Goal: Task Accomplishment & Management: Use online tool/utility

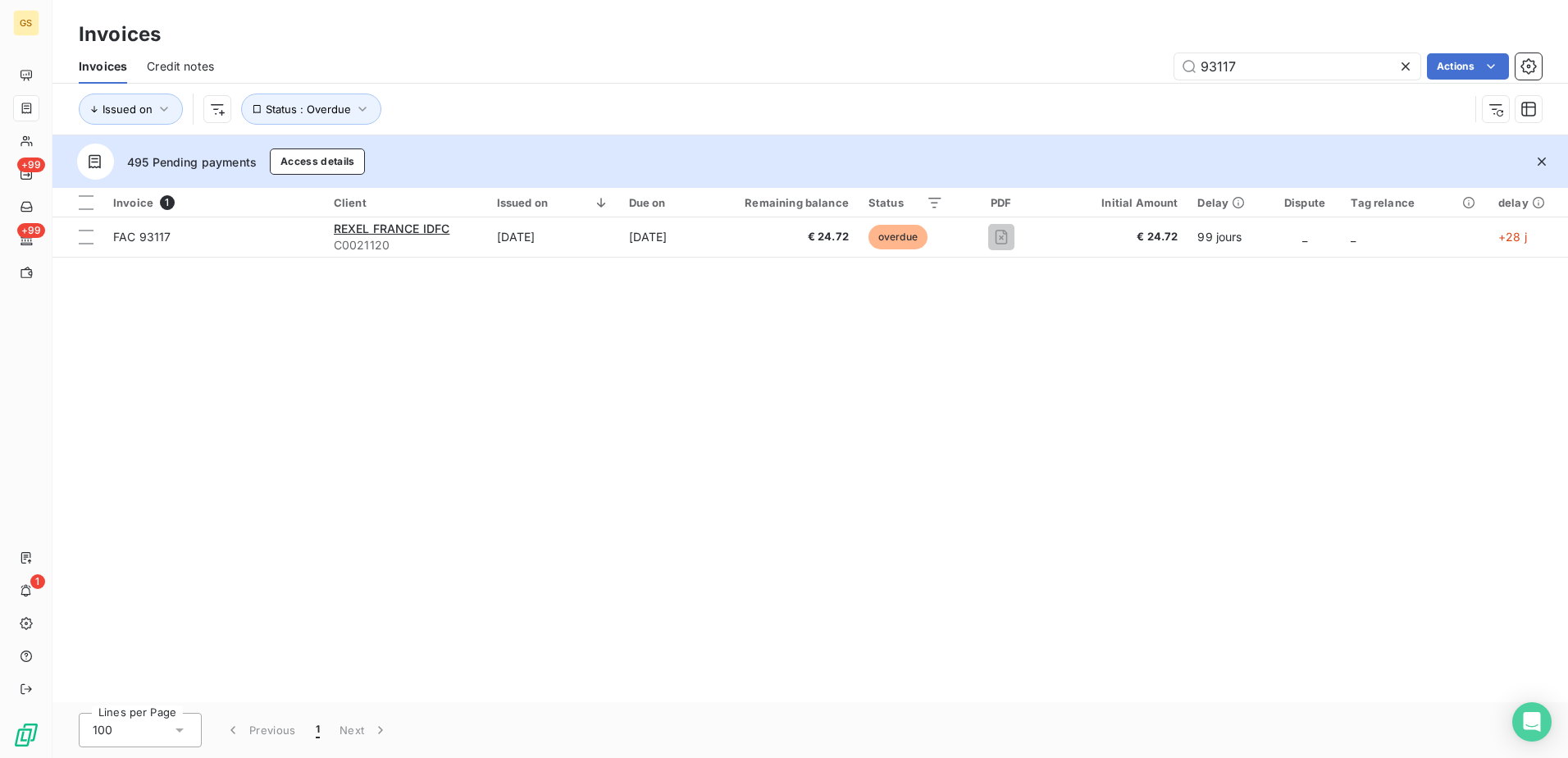
click at [870, 79] on div "Invoices Credit notes 93117 Actions" at bounding box center [810, 66] width 1515 height 34
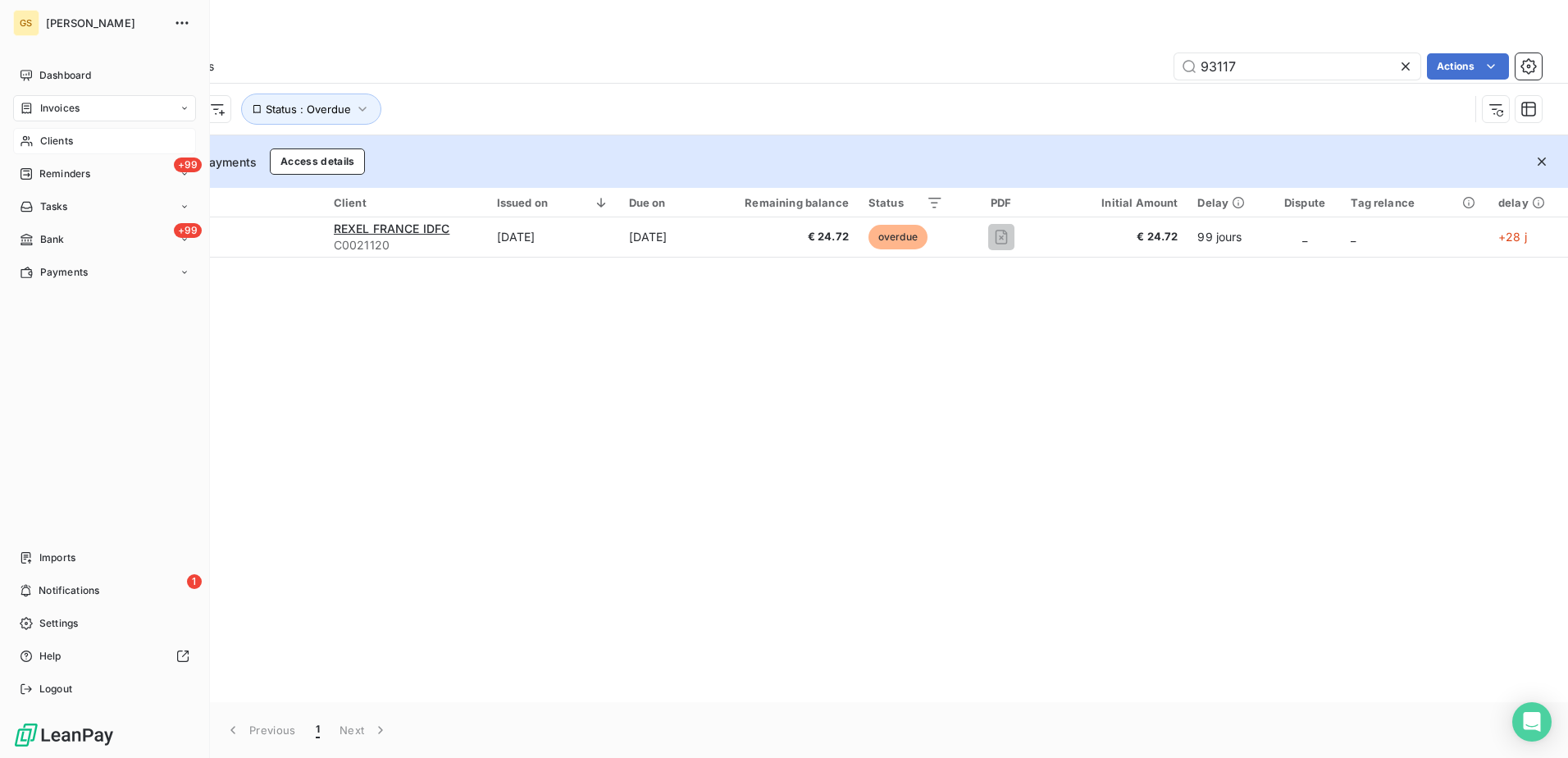
click at [69, 136] on span "Clients" at bounding box center [56, 141] width 33 height 15
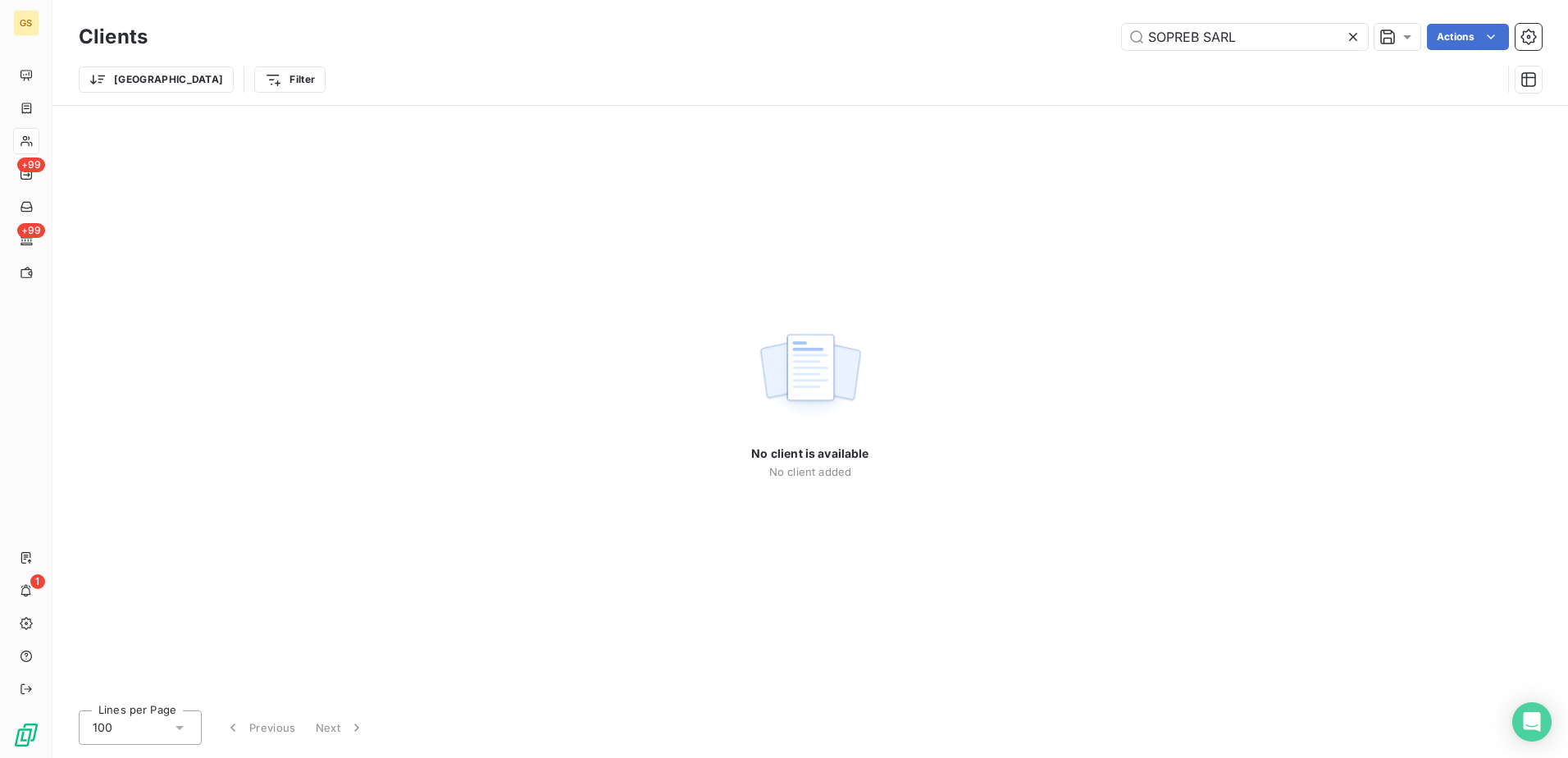
click at [899, 57] on div "Trier Filter" at bounding box center [810, 79] width 1463 height 51
click at [1217, 33] on input "SOPREB SARL" at bounding box center [1244, 36] width 246 height 26
drag, startPoint x: 1217, startPoint y: 33, endPoint x: 1285, endPoint y: 50, distance: 70.1
click at [1218, 33] on input "SOPREB SARL" at bounding box center [1244, 36] width 246 height 26
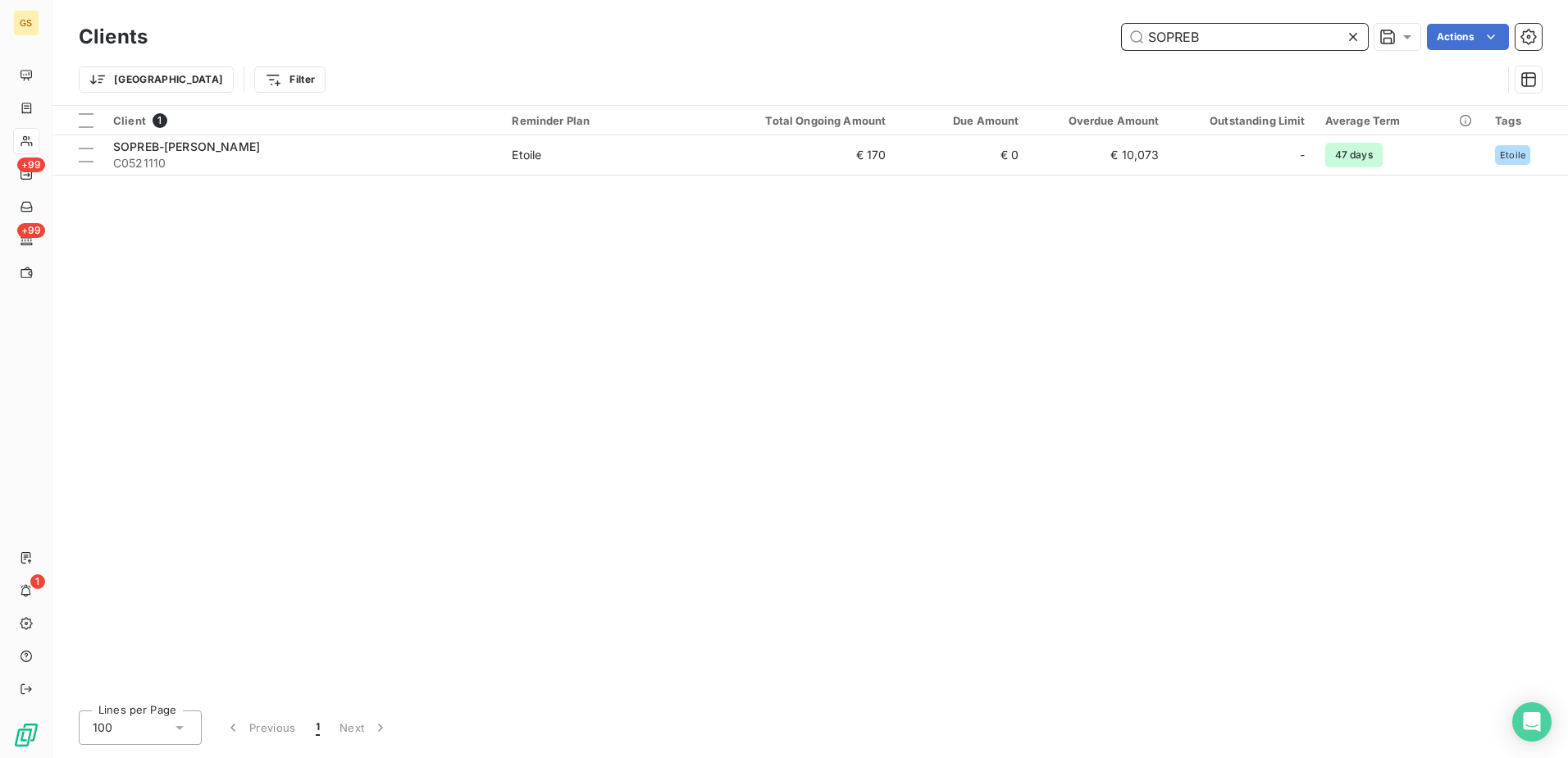
type input "SOPREB"
click at [700, 177] on div "Client 1 Reminder Plan Total Ongoing Amount Due Amount Overdue Amount Outstandi…" at bounding box center [810, 401] width 1515 height 592
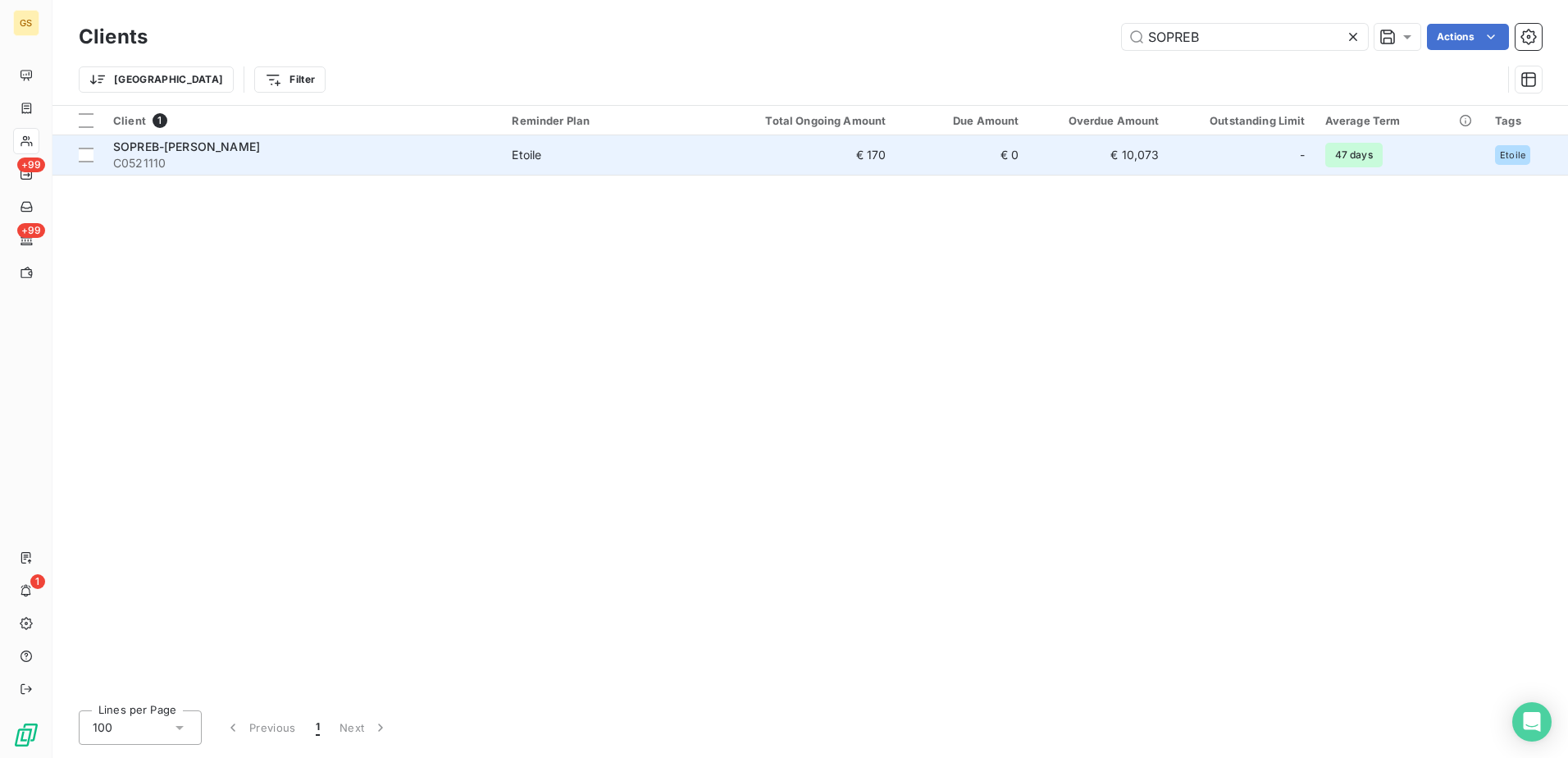
click at [705, 158] on span "Etoile" at bounding box center [610, 156] width 196 height 17
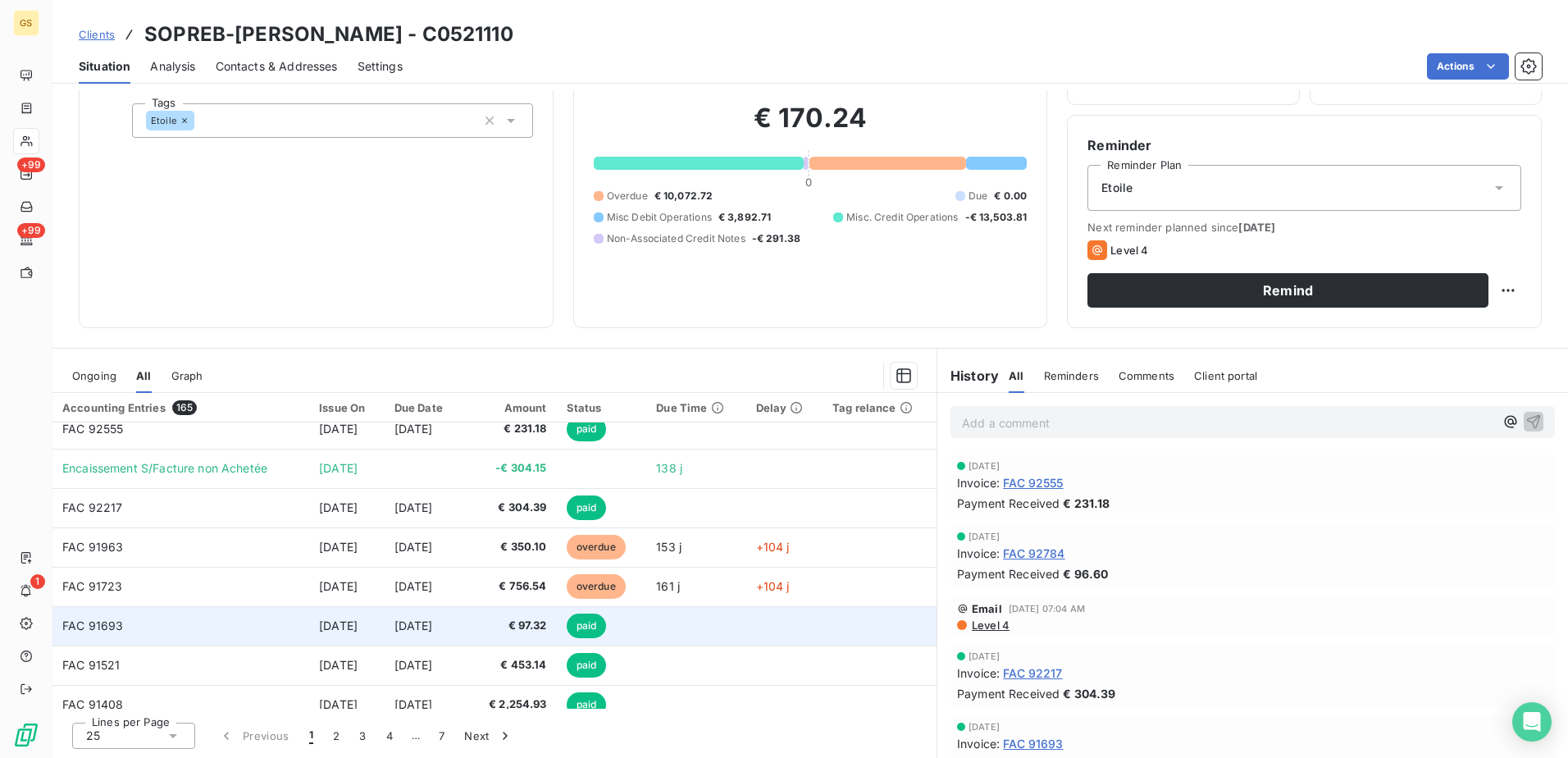
scroll to position [246, 0]
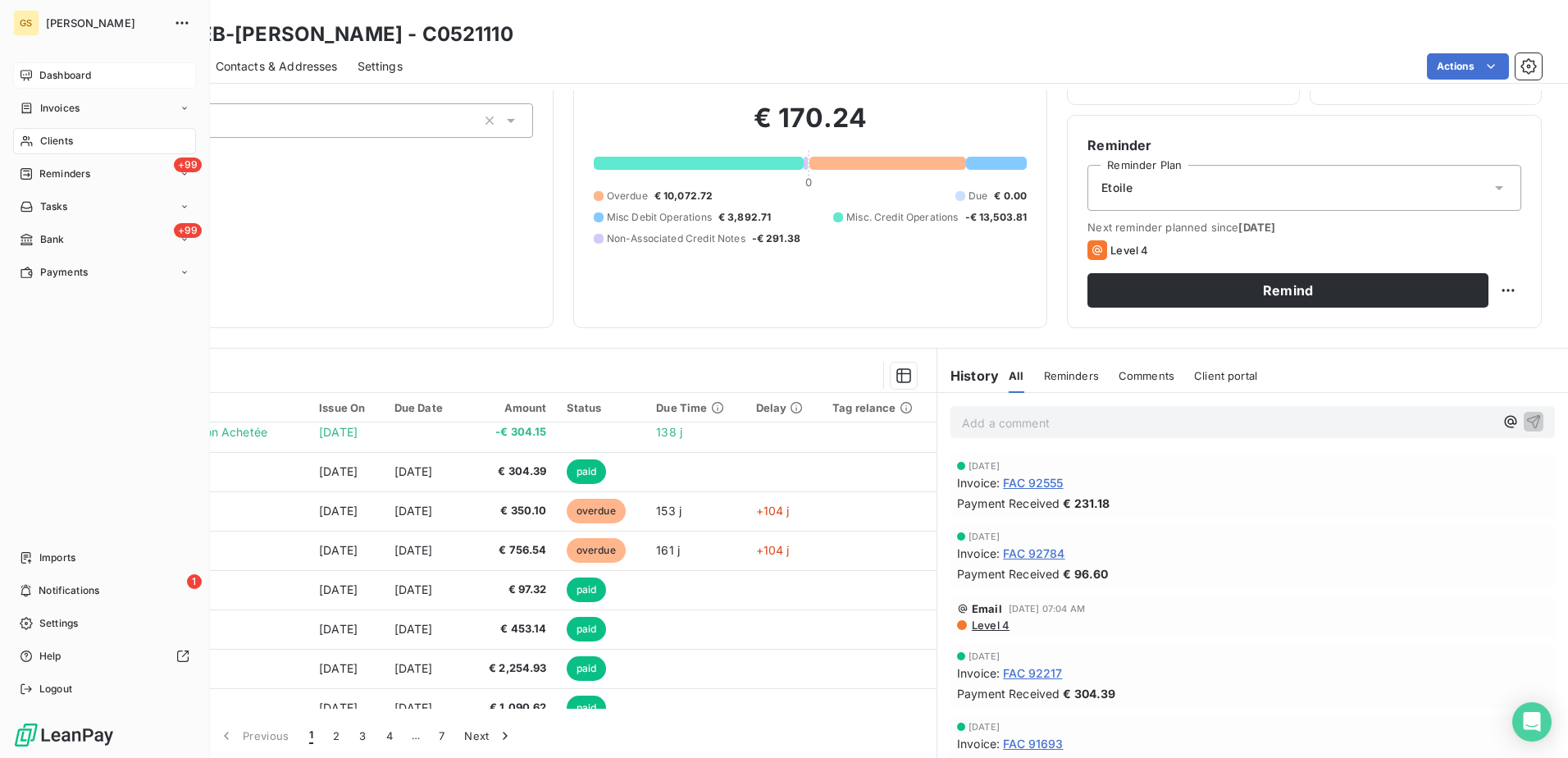
click at [24, 74] on icon at bounding box center [27, 75] width 13 height 13
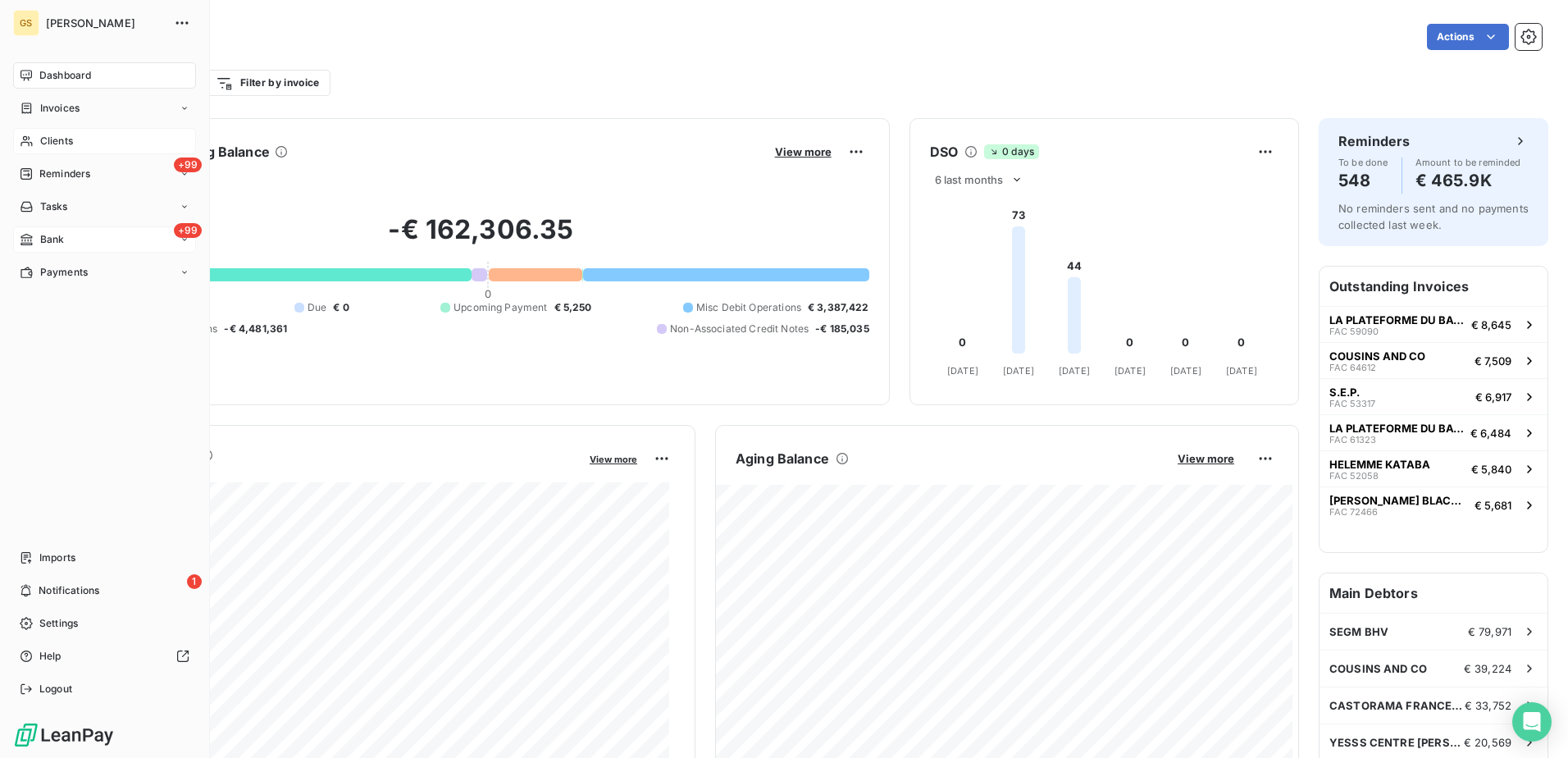
click at [18, 240] on div "+99 Bank" at bounding box center [105, 239] width 183 height 26
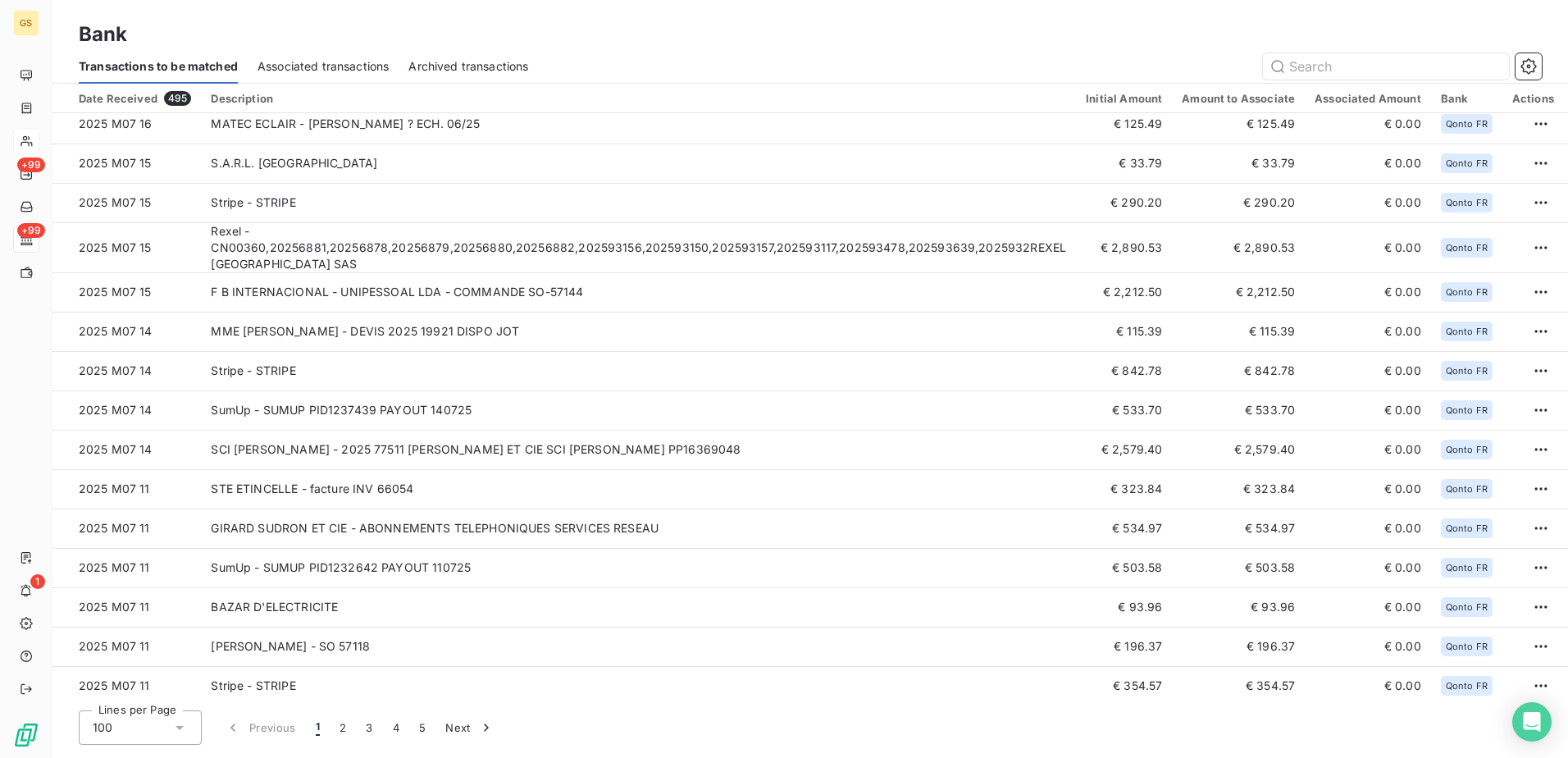
scroll to position [3365, 0]
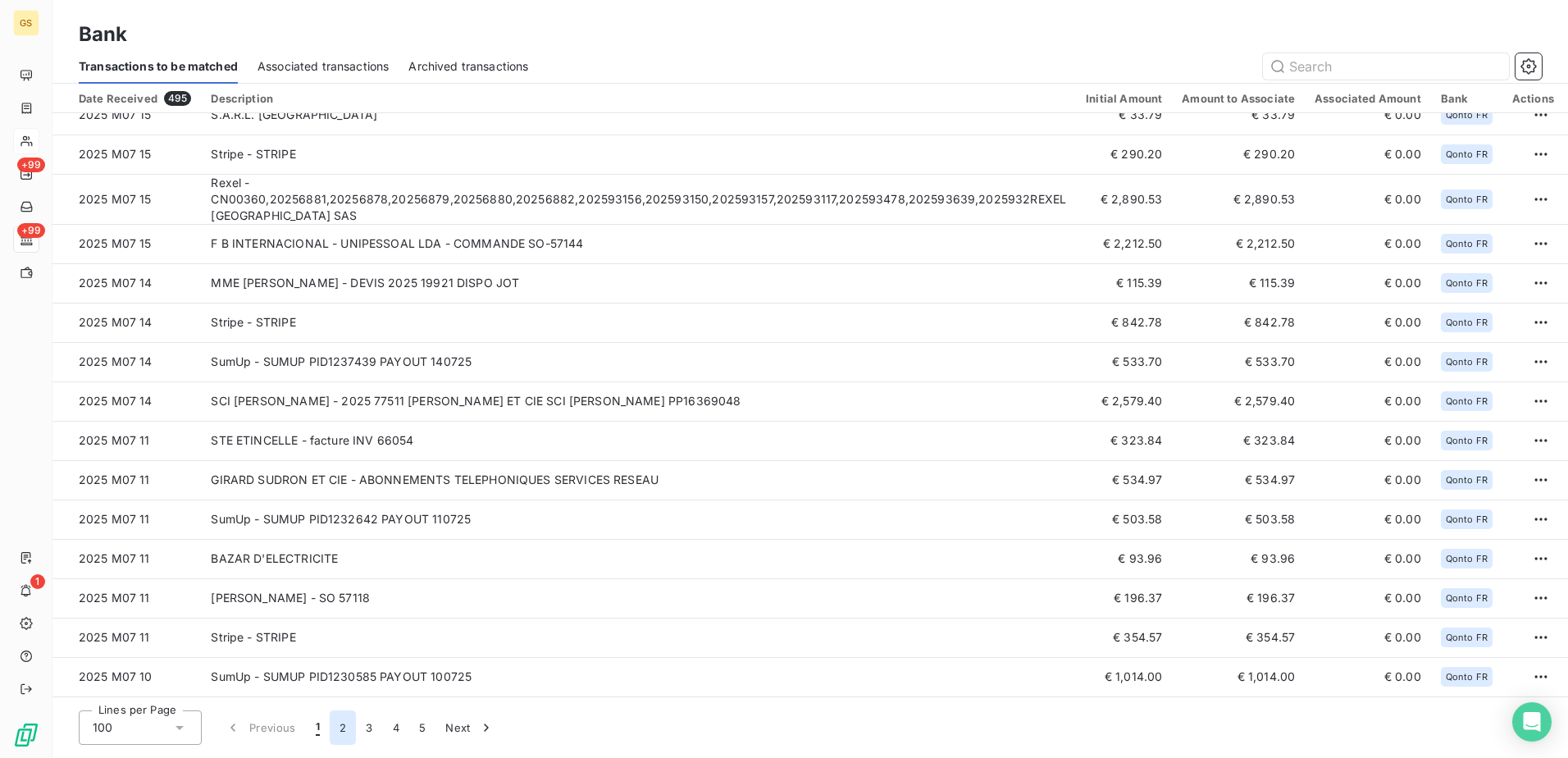
click at [344, 730] on button "2" at bounding box center [342, 727] width 26 height 34
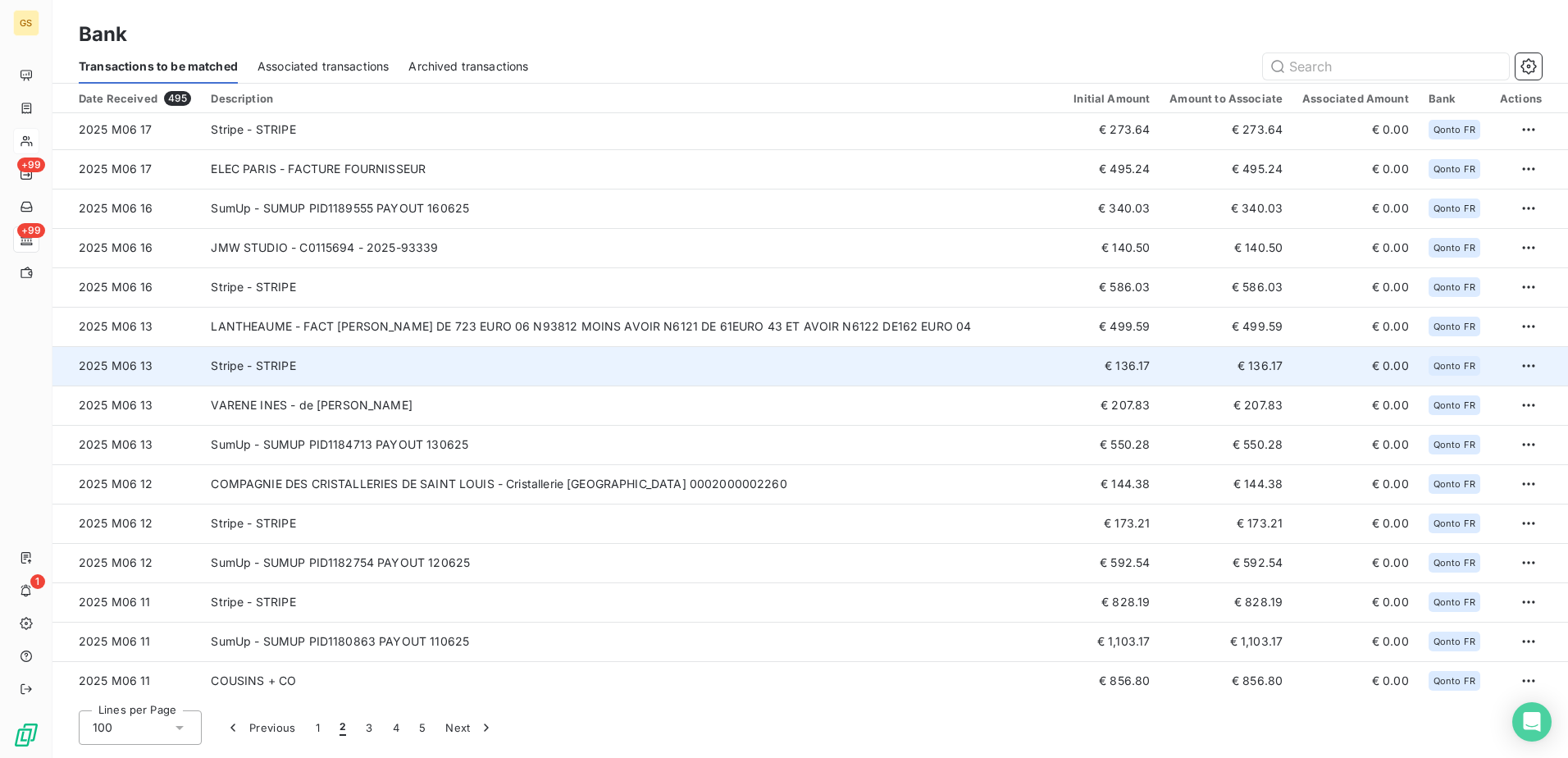
scroll to position [3355, 0]
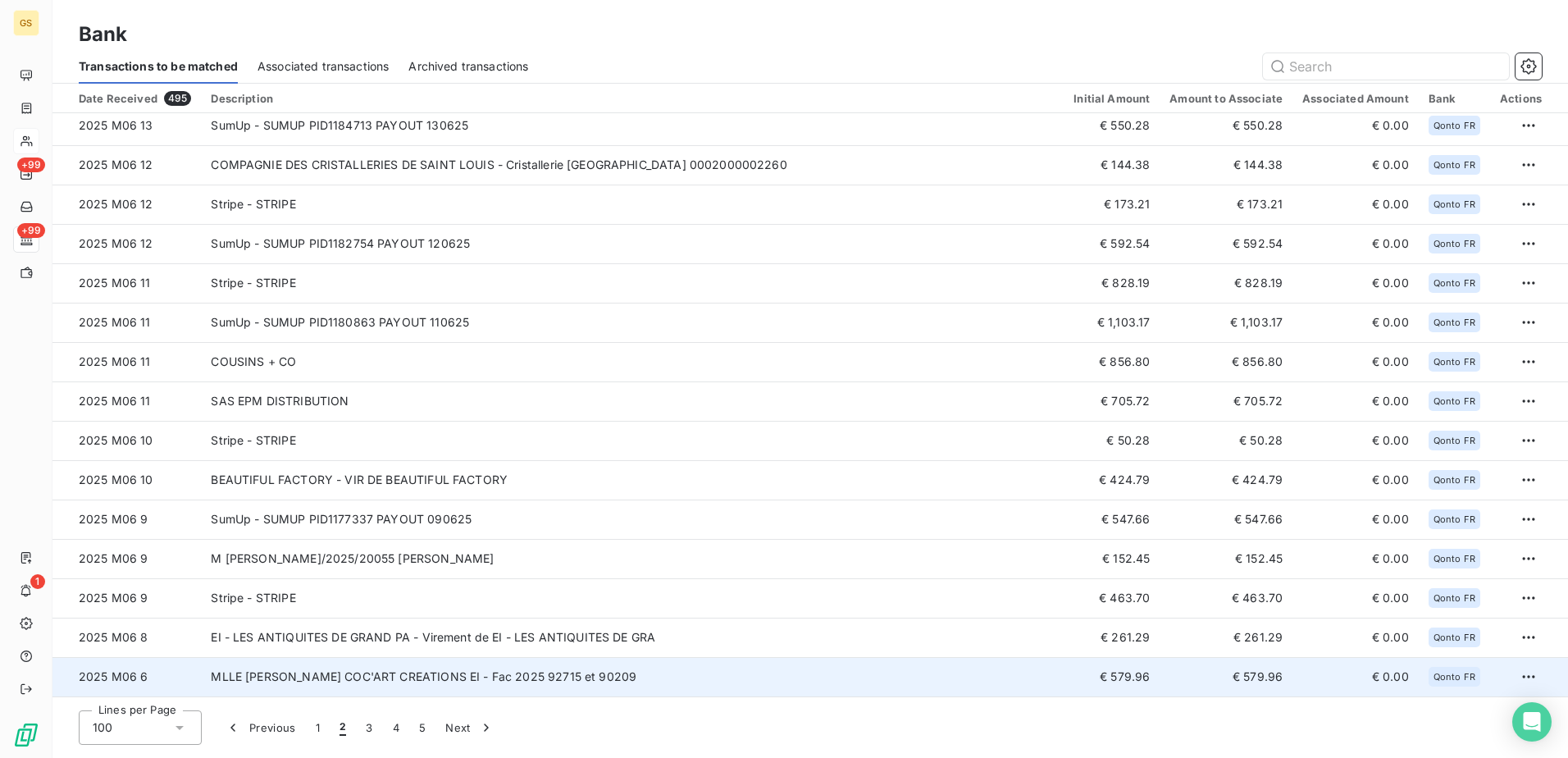
click at [426, 684] on td "MLLE [PERSON_NAME] COC'ART CREATIONS EI - Fac 2025 92715 et 90209" at bounding box center [632, 676] width 863 height 39
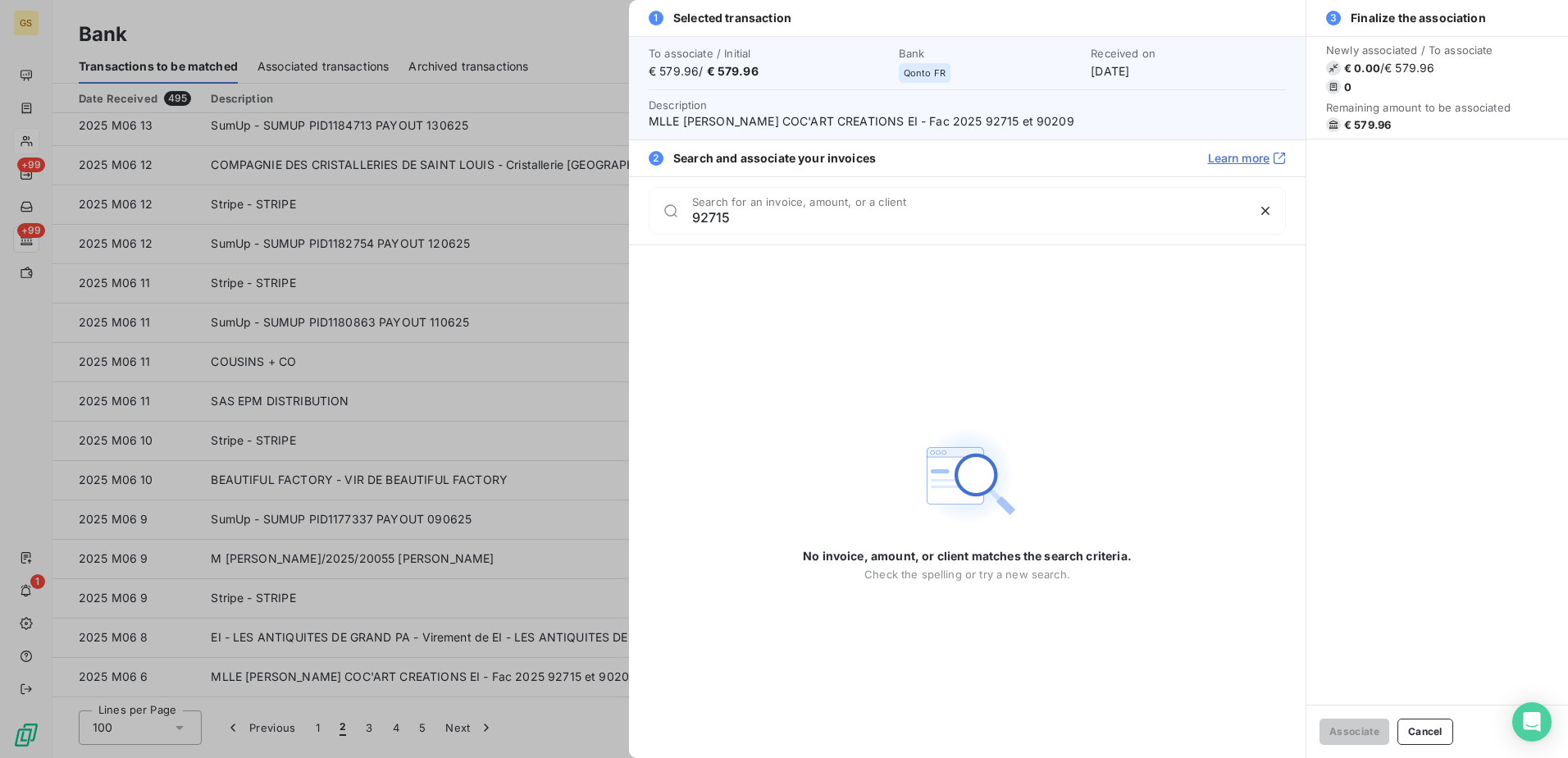
drag, startPoint x: 881, startPoint y: 221, endPoint x: 613, endPoint y: 218, distance: 268.0
click at [613, 757] on div "1 Selected transaction To associate / Initial € 579.96 / € 579.96 Bank Qonto FR…" at bounding box center [784, 758] width 1568 height 0
type input "90209"
click at [524, 269] on div at bounding box center [784, 379] width 1568 height 758
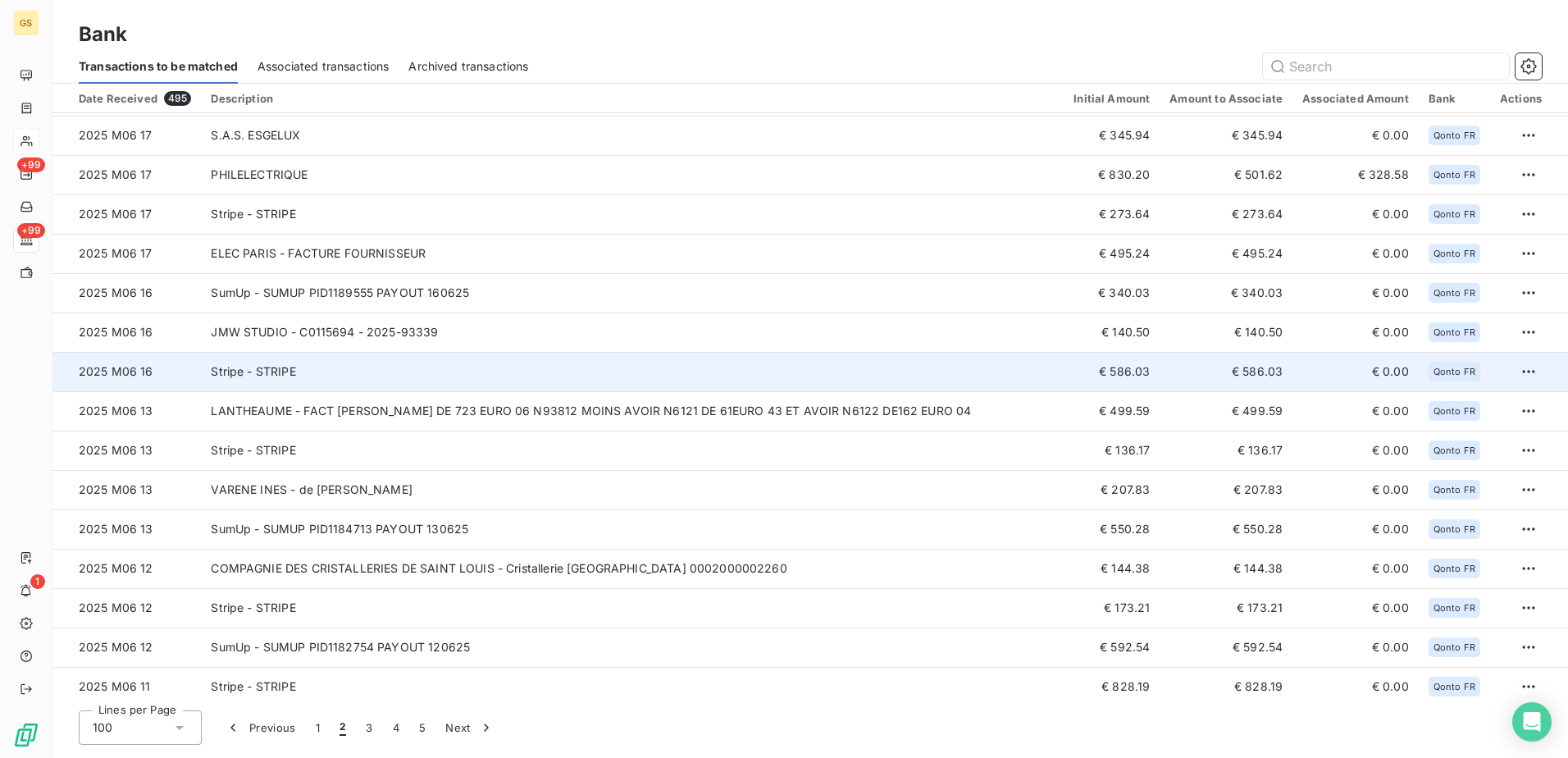
scroll to position [2944, 0]
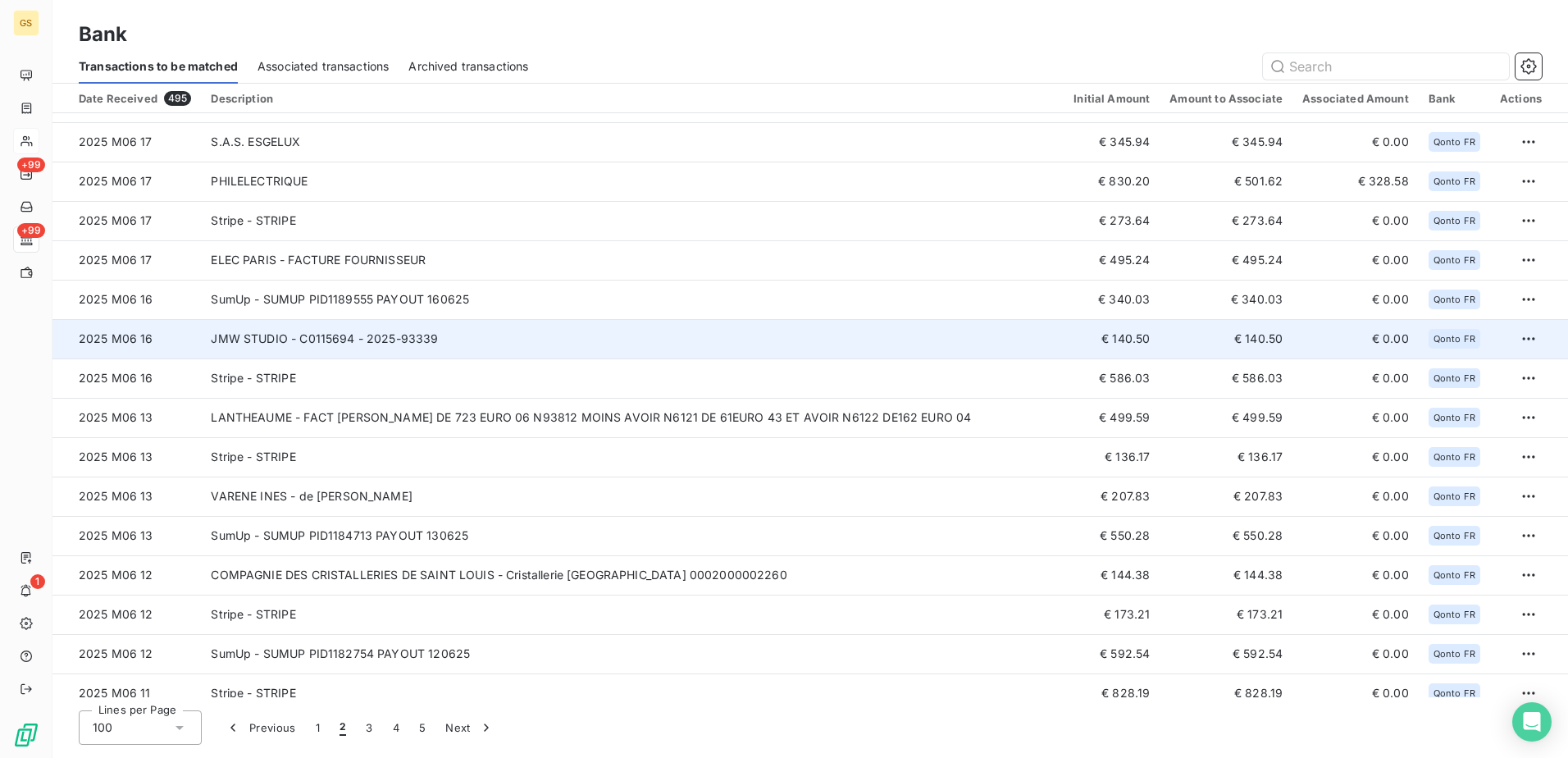
click at [501, 332] on td "JMW STUDIO - C0115694 - 2025-93339" at bounding box center [632, 338] width 863 height 39
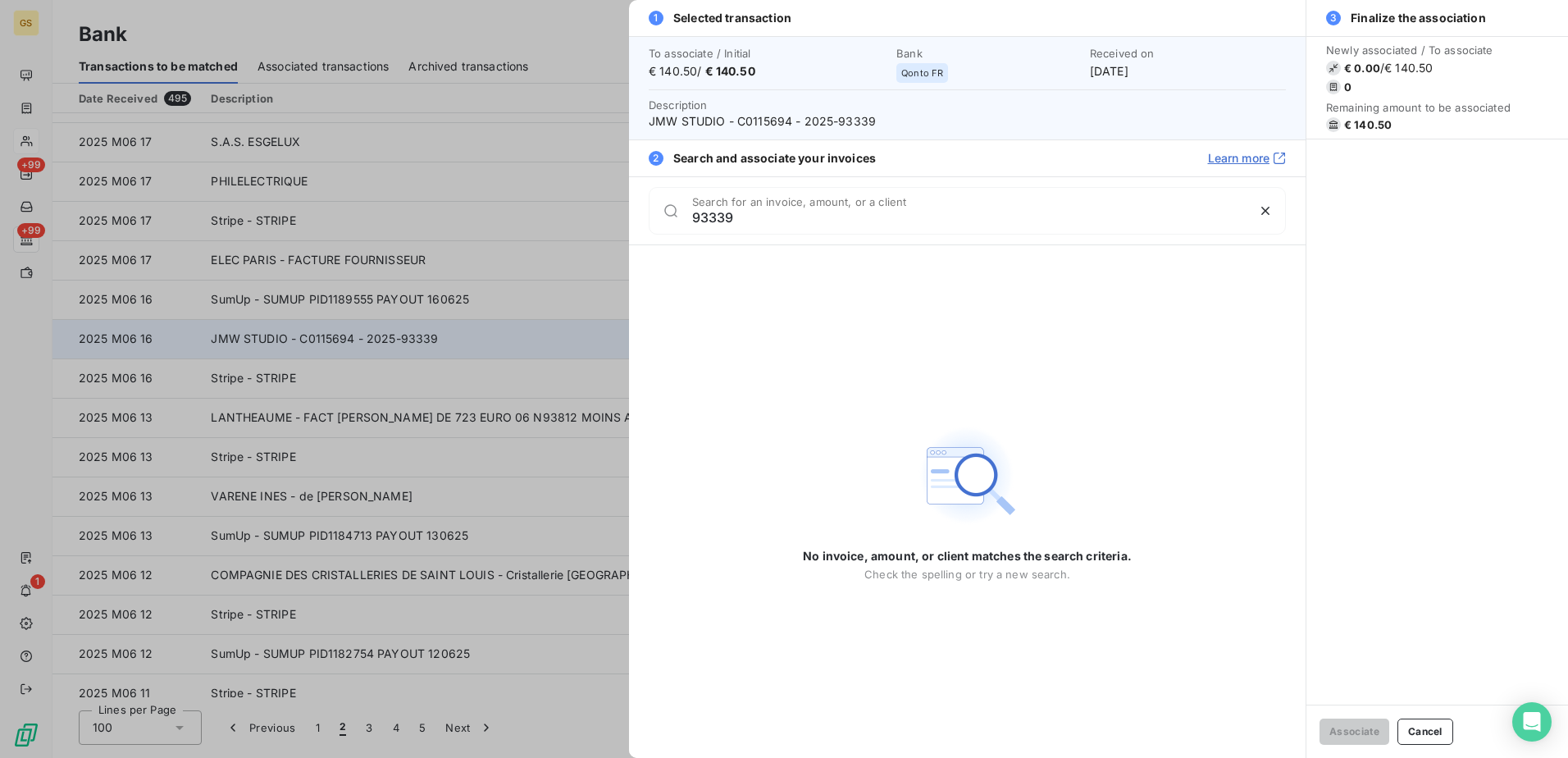
type input "93339"
click at [501, 332] on div at bounding box center [784, 379] width 1568 height 758
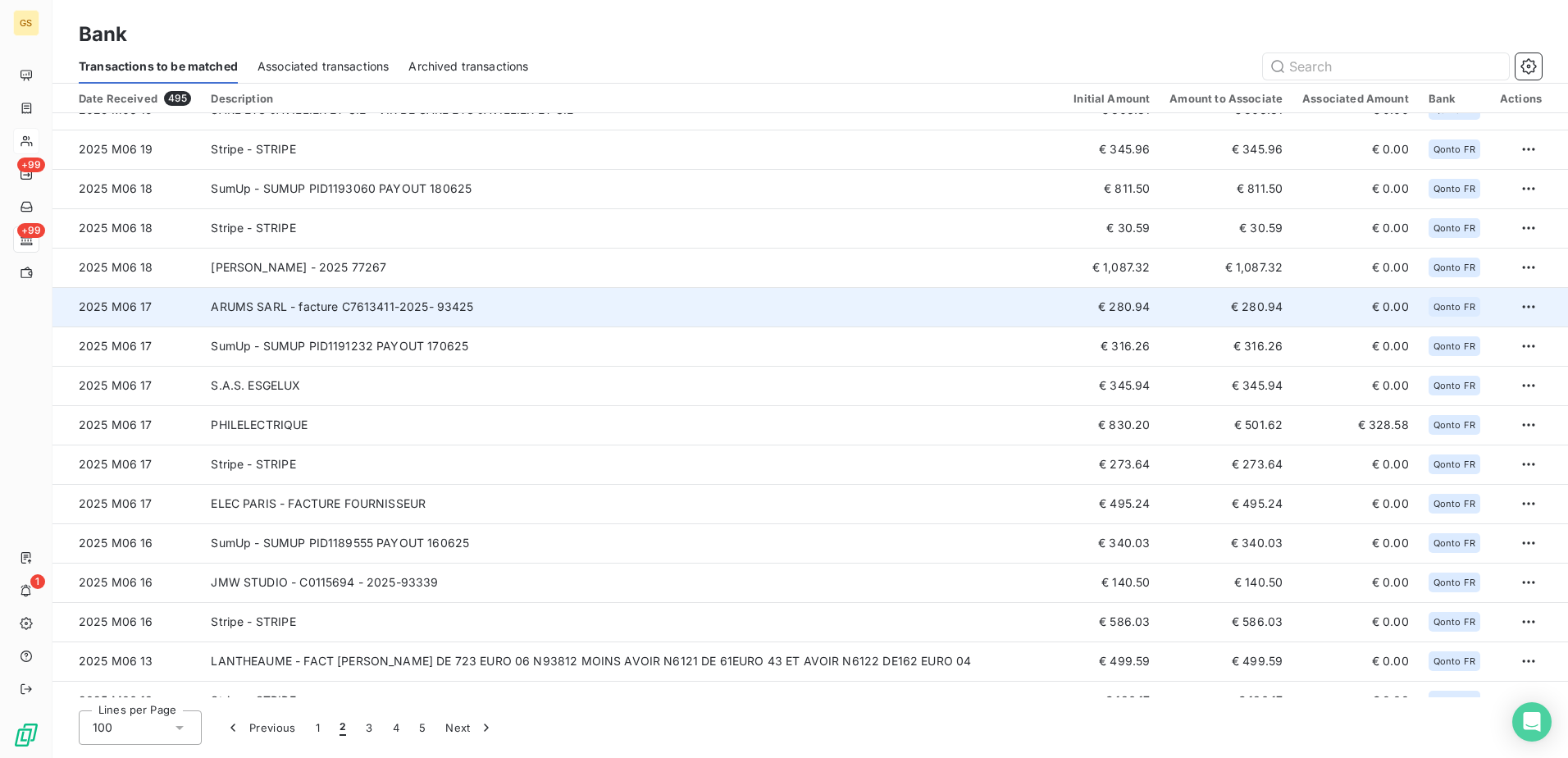
scroll to position [2616, 0]
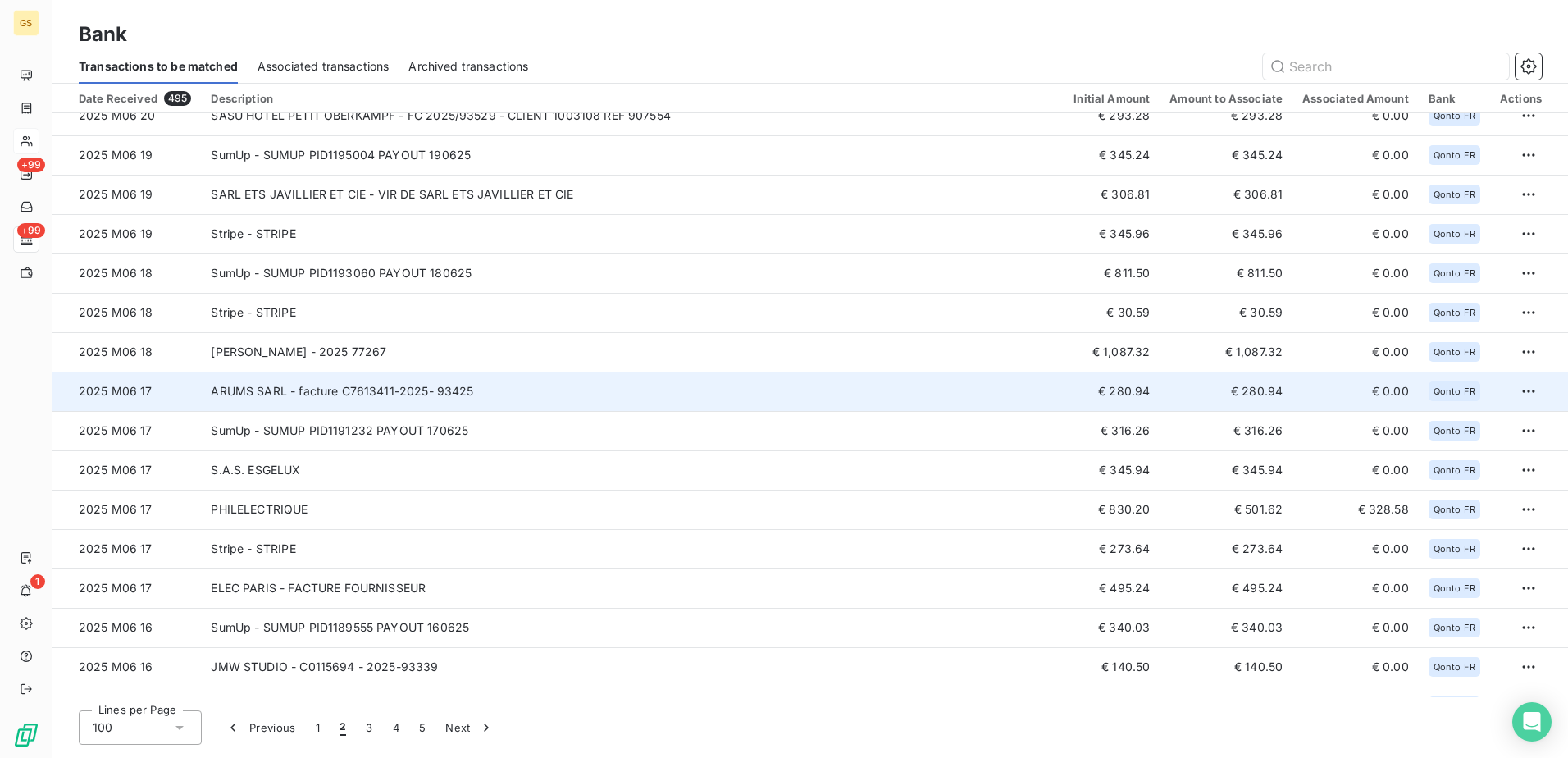
click at [549, 381] on td "ARUMS SARL - facture C7613411-2025- 93425" at bounding box center [632, 391] width 863 height 39
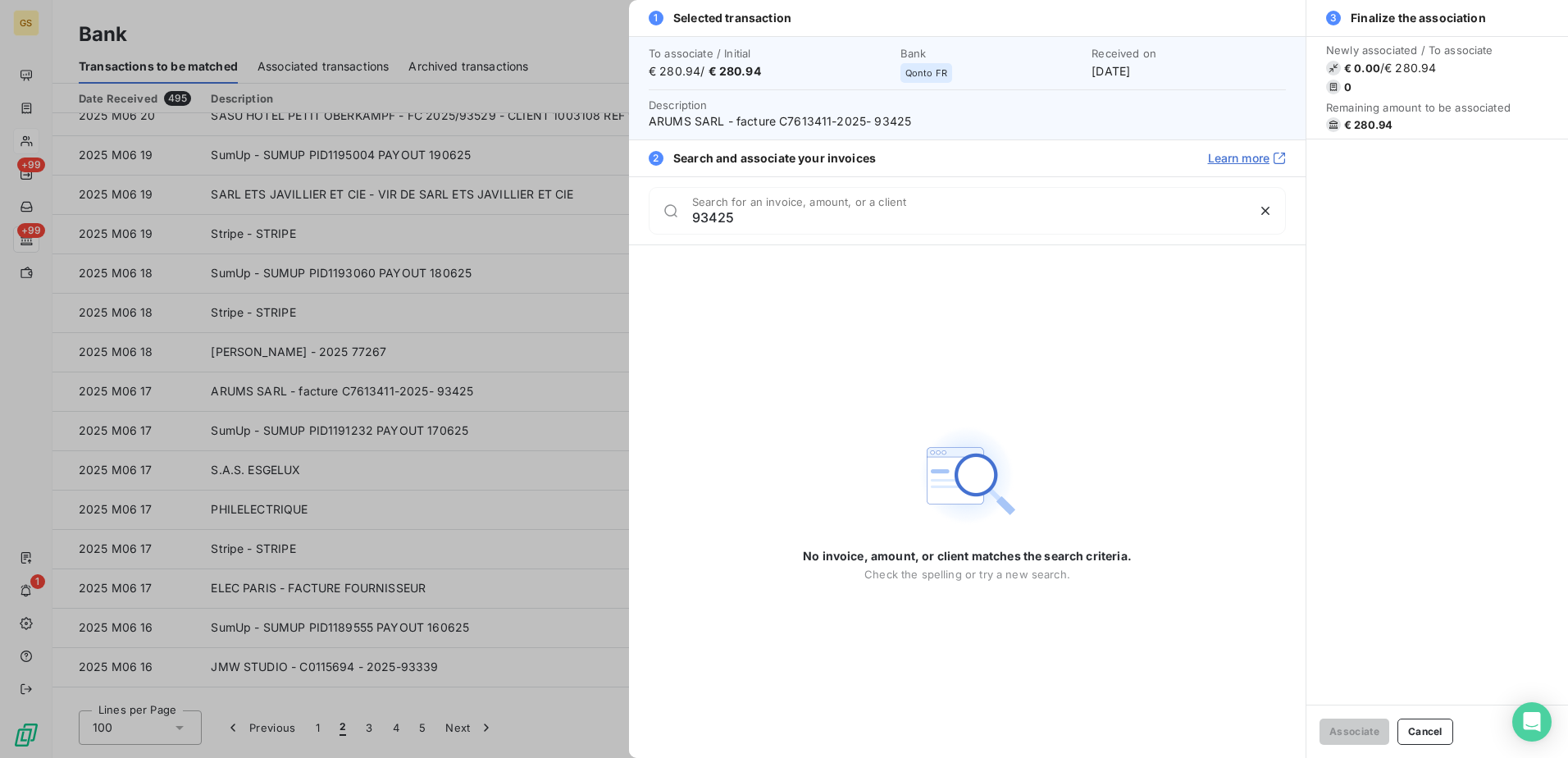
type input "93425"
click at [549, 381] on div at bounding box center [784, 379] width 1568 height 758
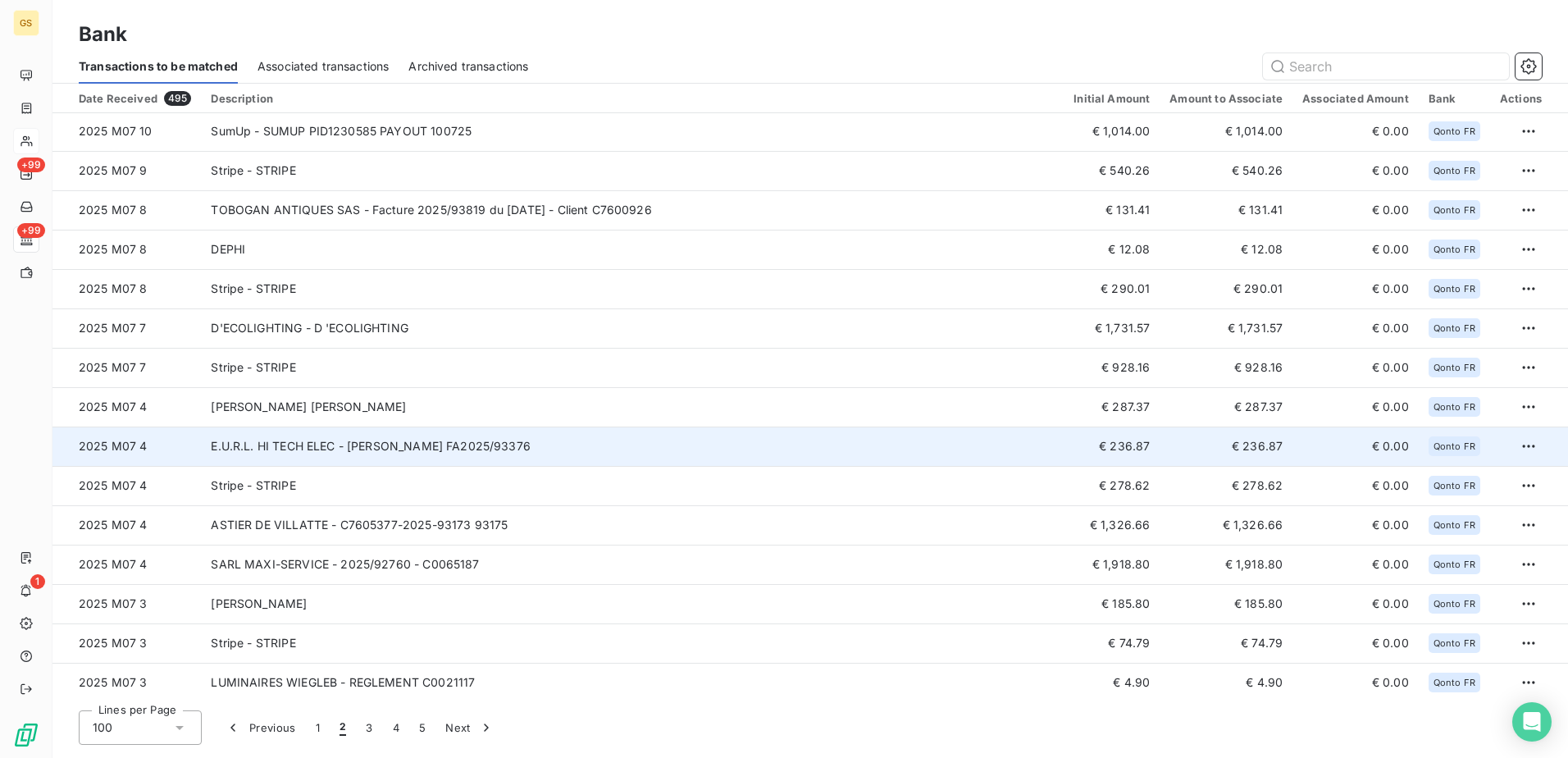
scroll to position [0, 0]
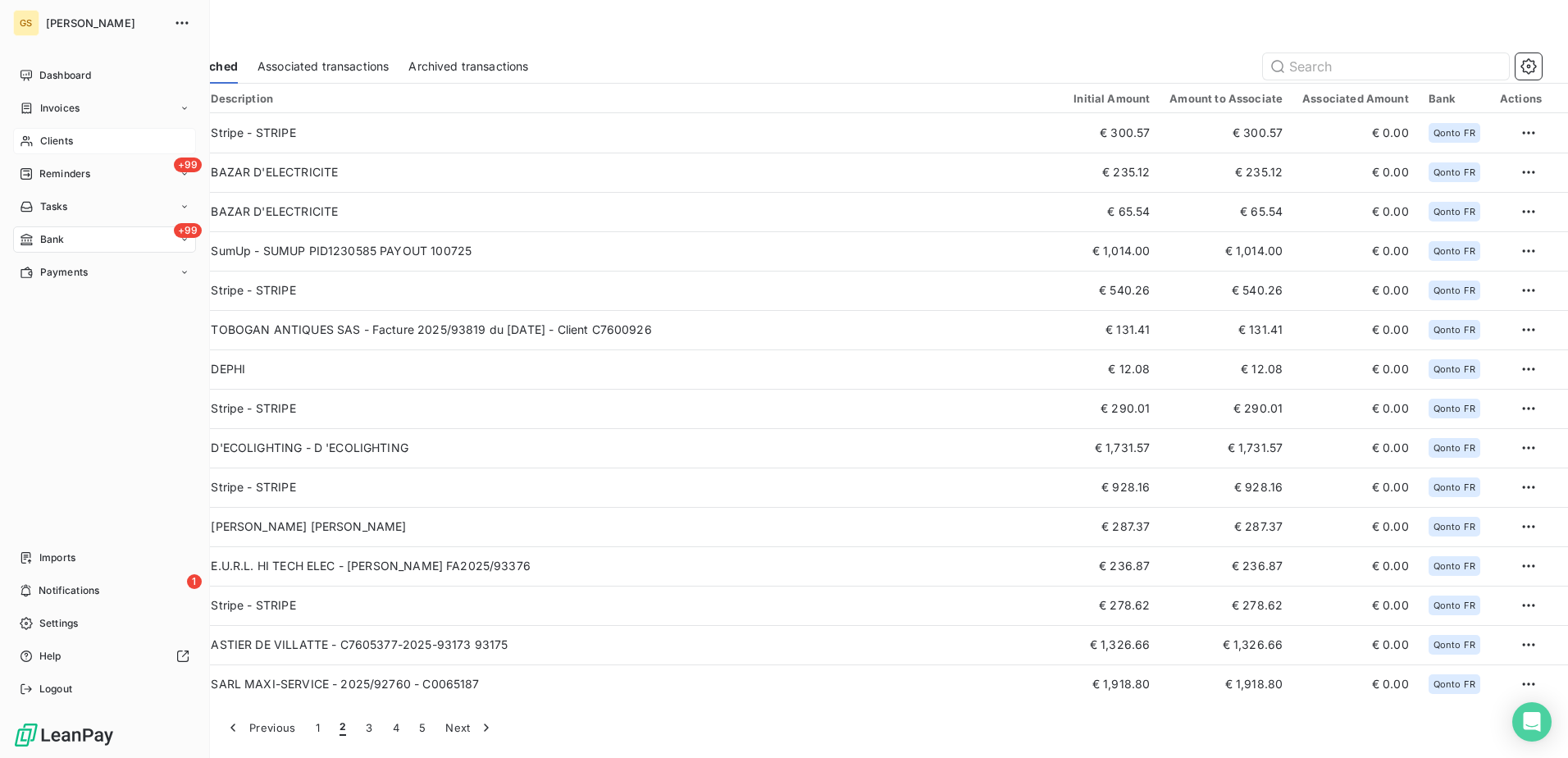
click at [78, 138] on div "Clients" at bounding box center [105, 141] width 183 height 26
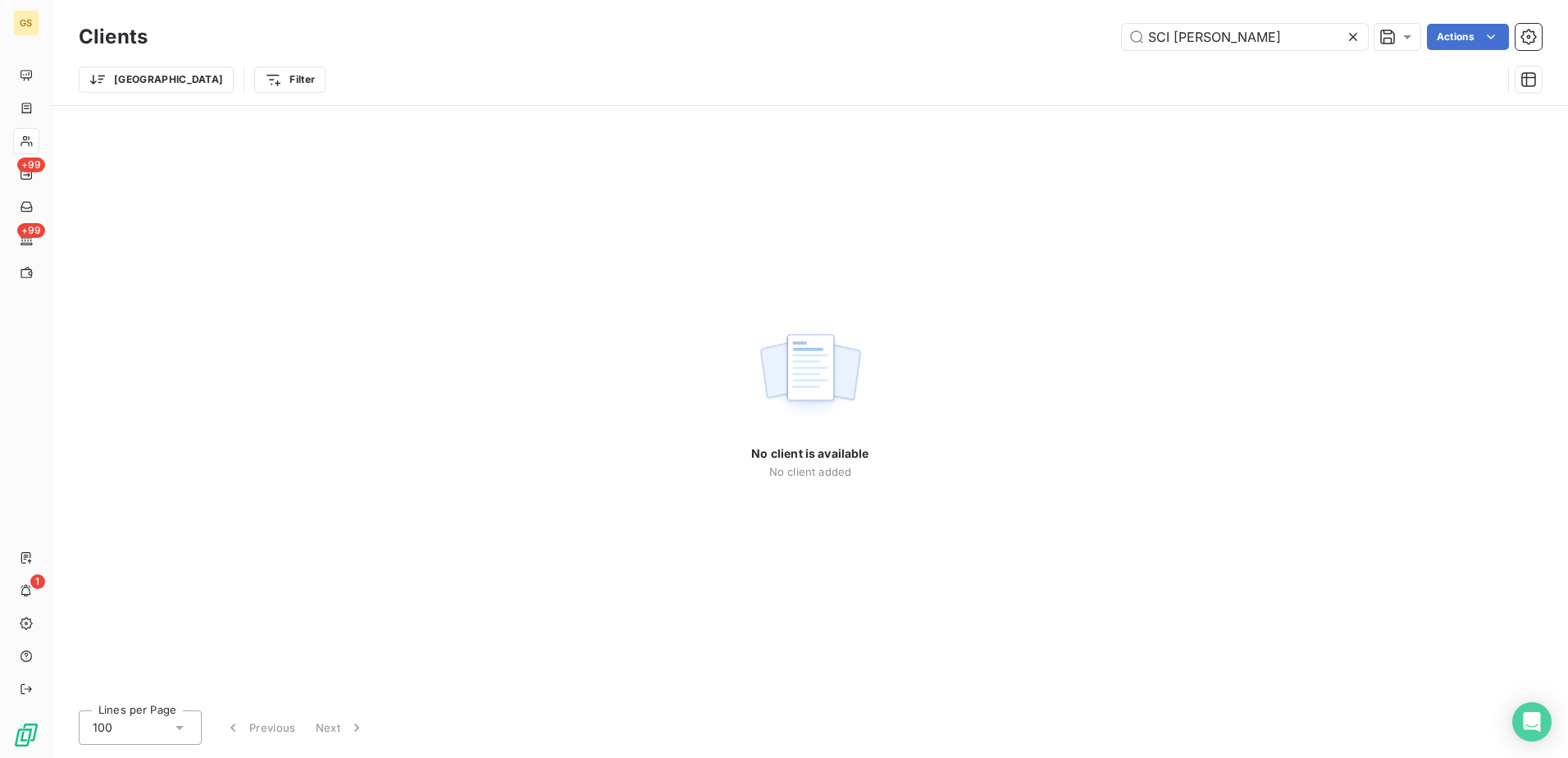
drag, startPoint x: 1172, startPoint y: 38, endPoint x: 951, endPoint y: 23, distance: 221.5
click at [1023, 33] on div "SCI [PERSON_NAME] Actions" at bounding box center [854, 36] width 1374 height 26
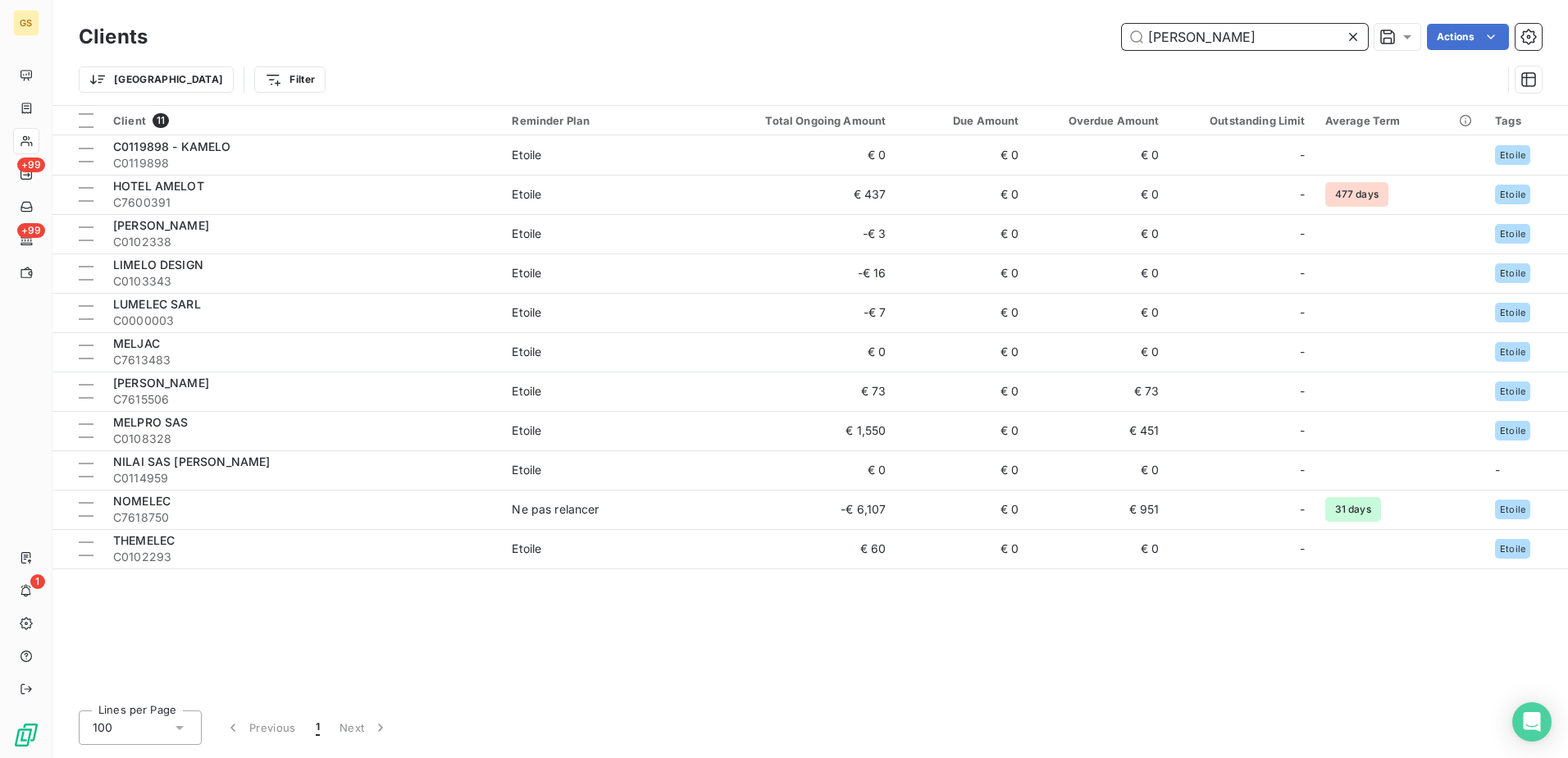
paste input "BAZAR D'ELECTRICITE"
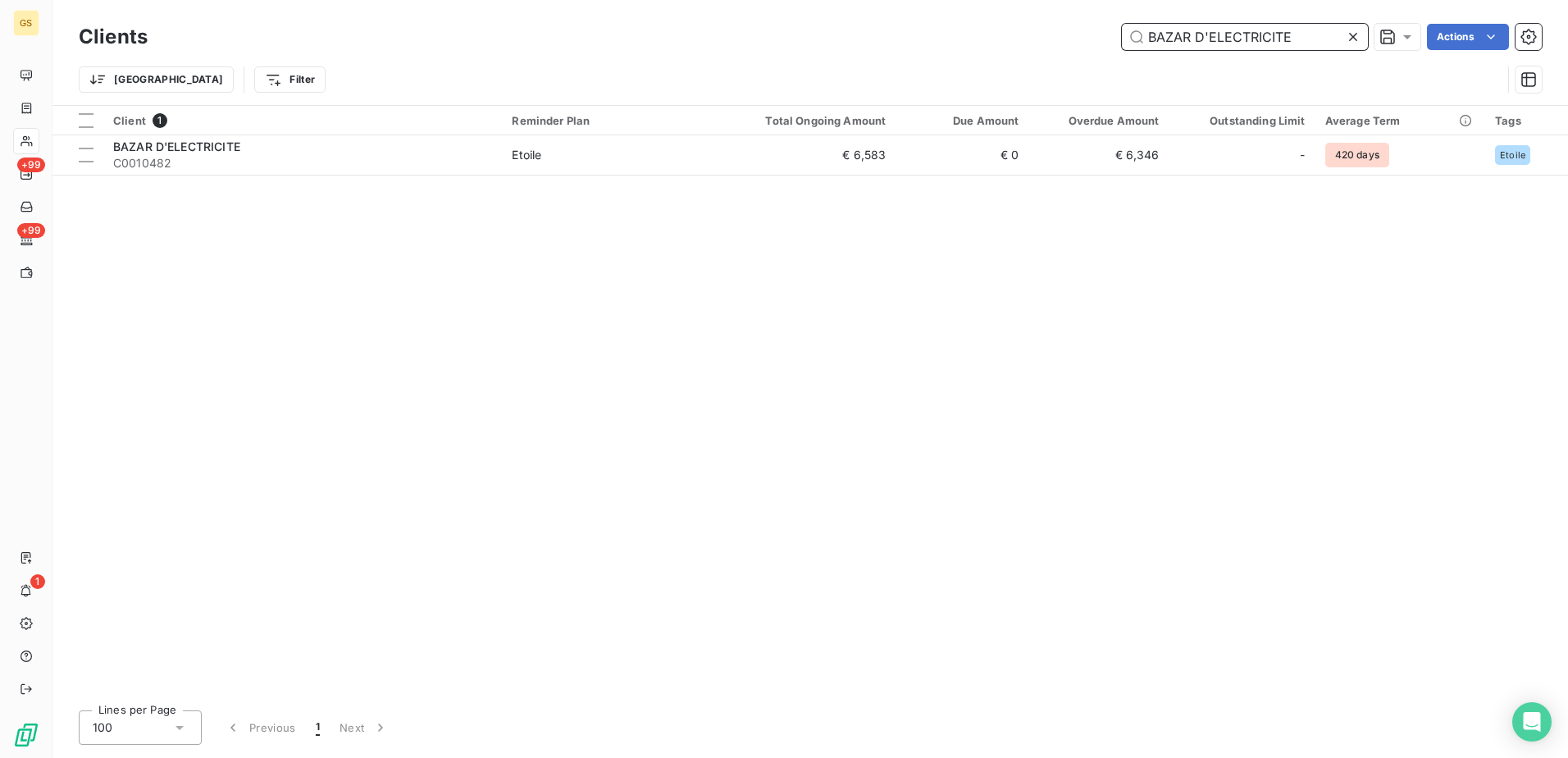
type input "BAZAR D'ELECTRICITE"
click at [708, 179] on div "Client 1 Reminder Plan Total Ongoing Amount Due Amount Overdue Amount Outstandi…" at bounding box center [810, 401] width 1515 height 592
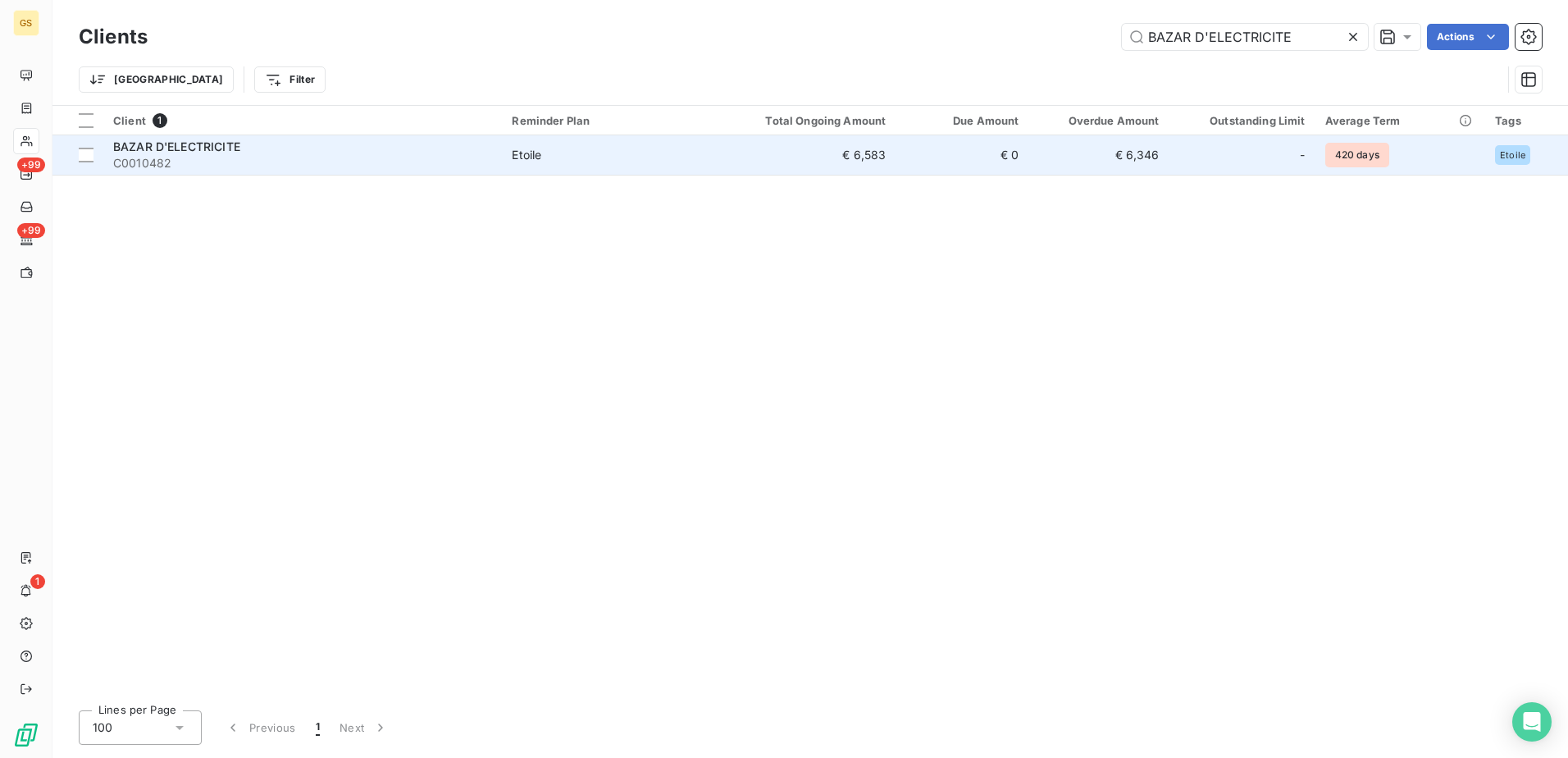
click at [710, 164] on td "Etoile" at bounding box center [610, 155] width 216 height 39
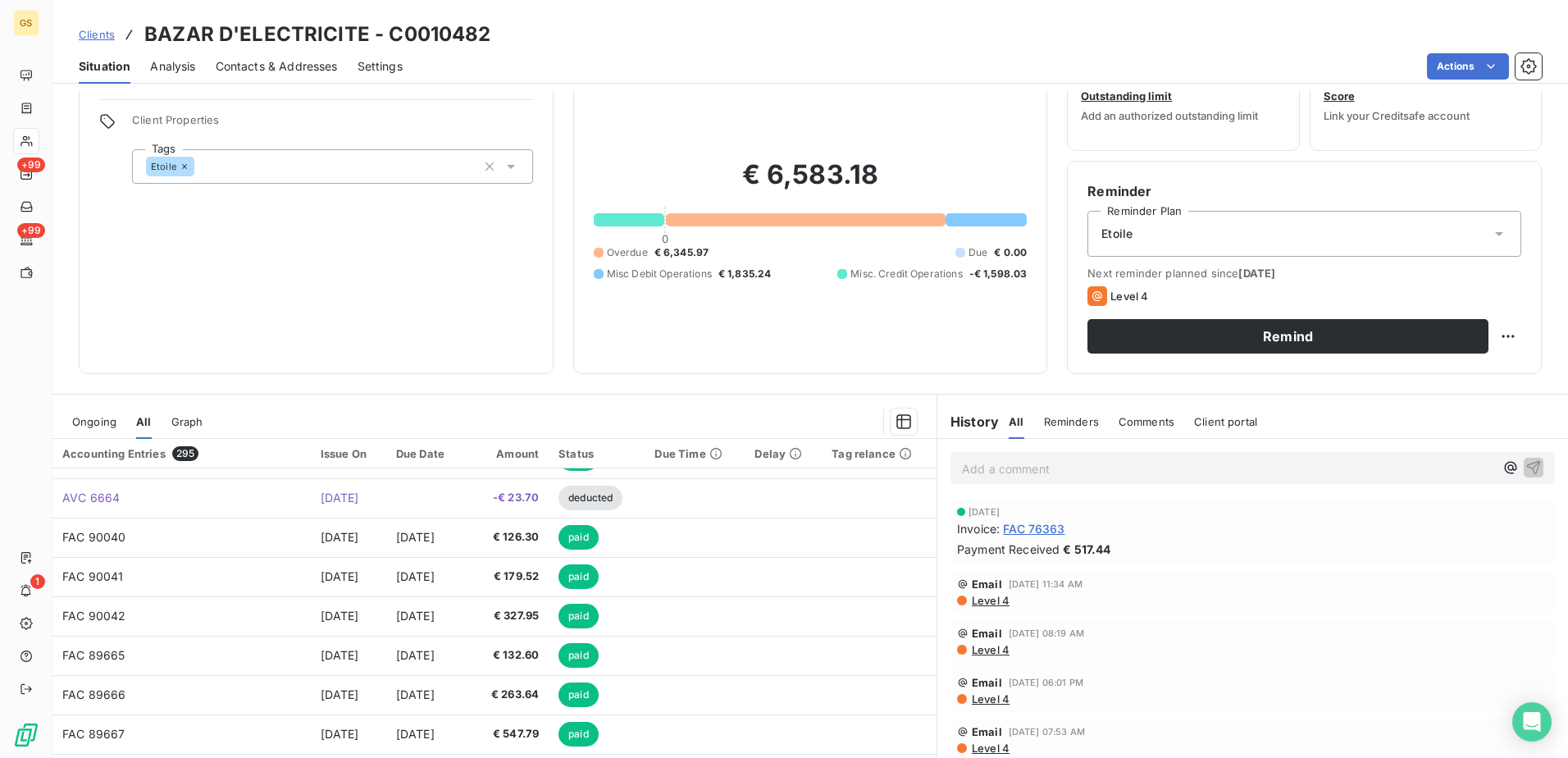
scroll to position [100, 0]
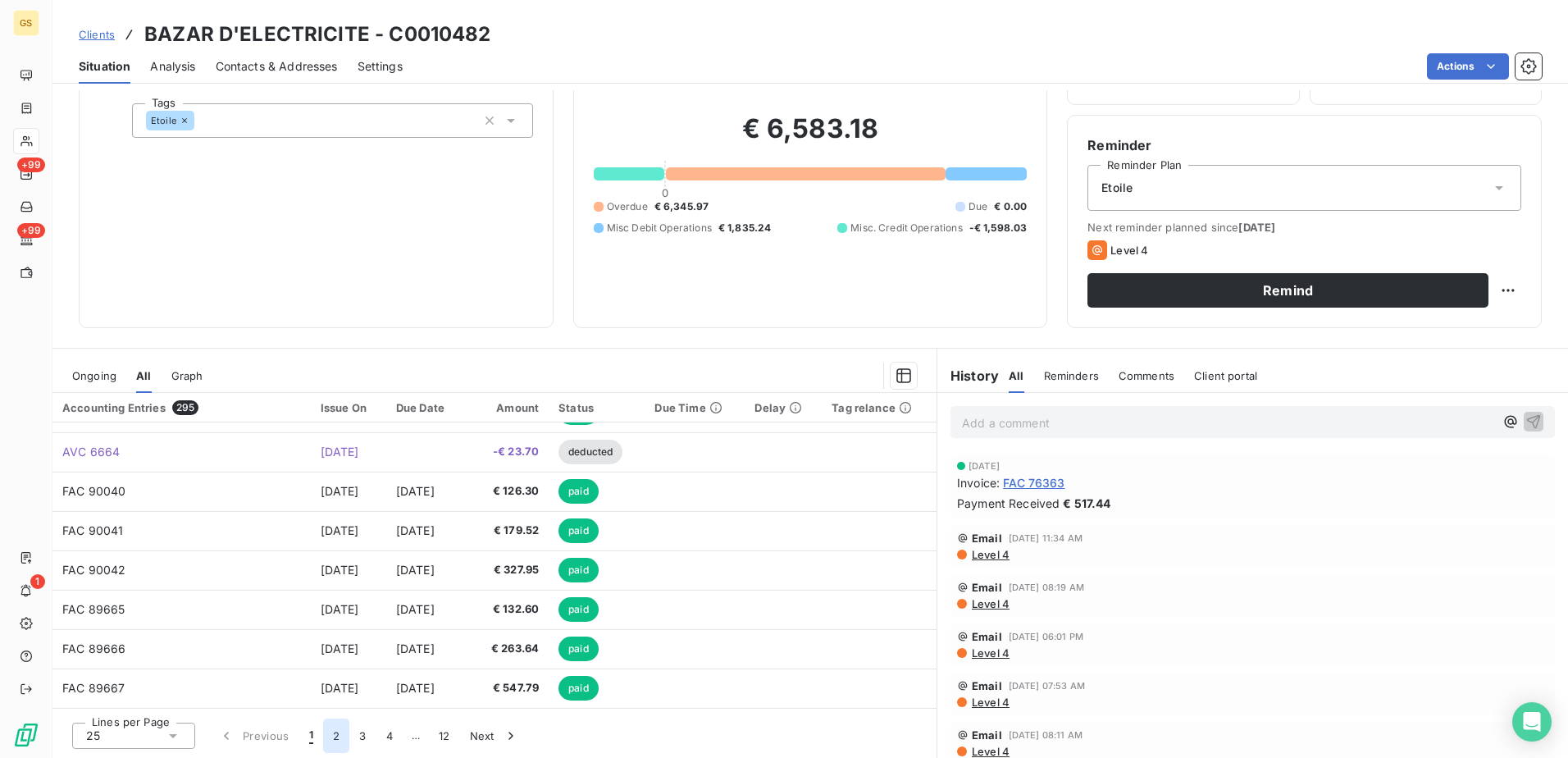
click at [333, 738] on button "2" at bounding box center [335, 735] width 26 height 34
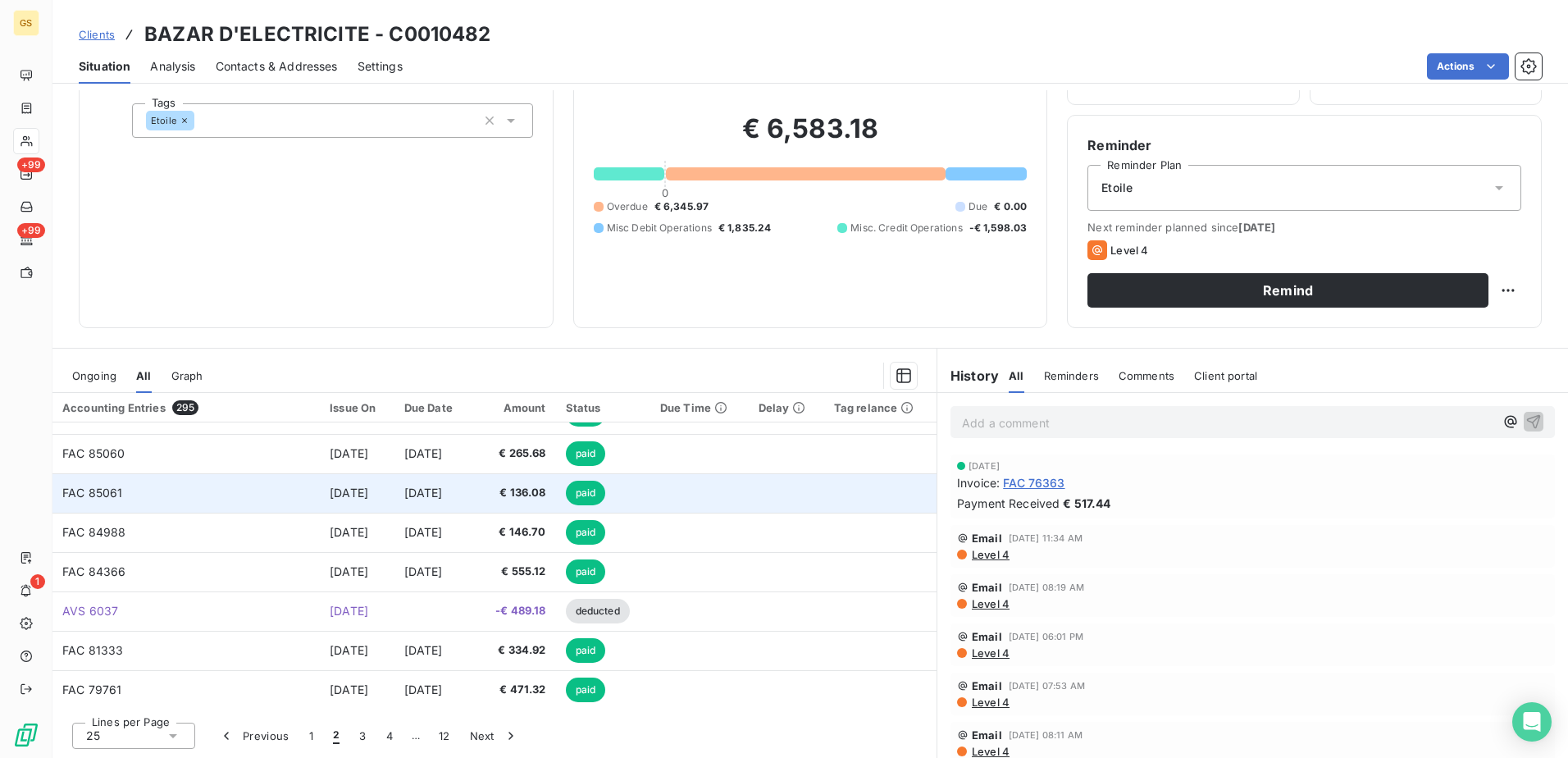
scroll to position [699, 0]
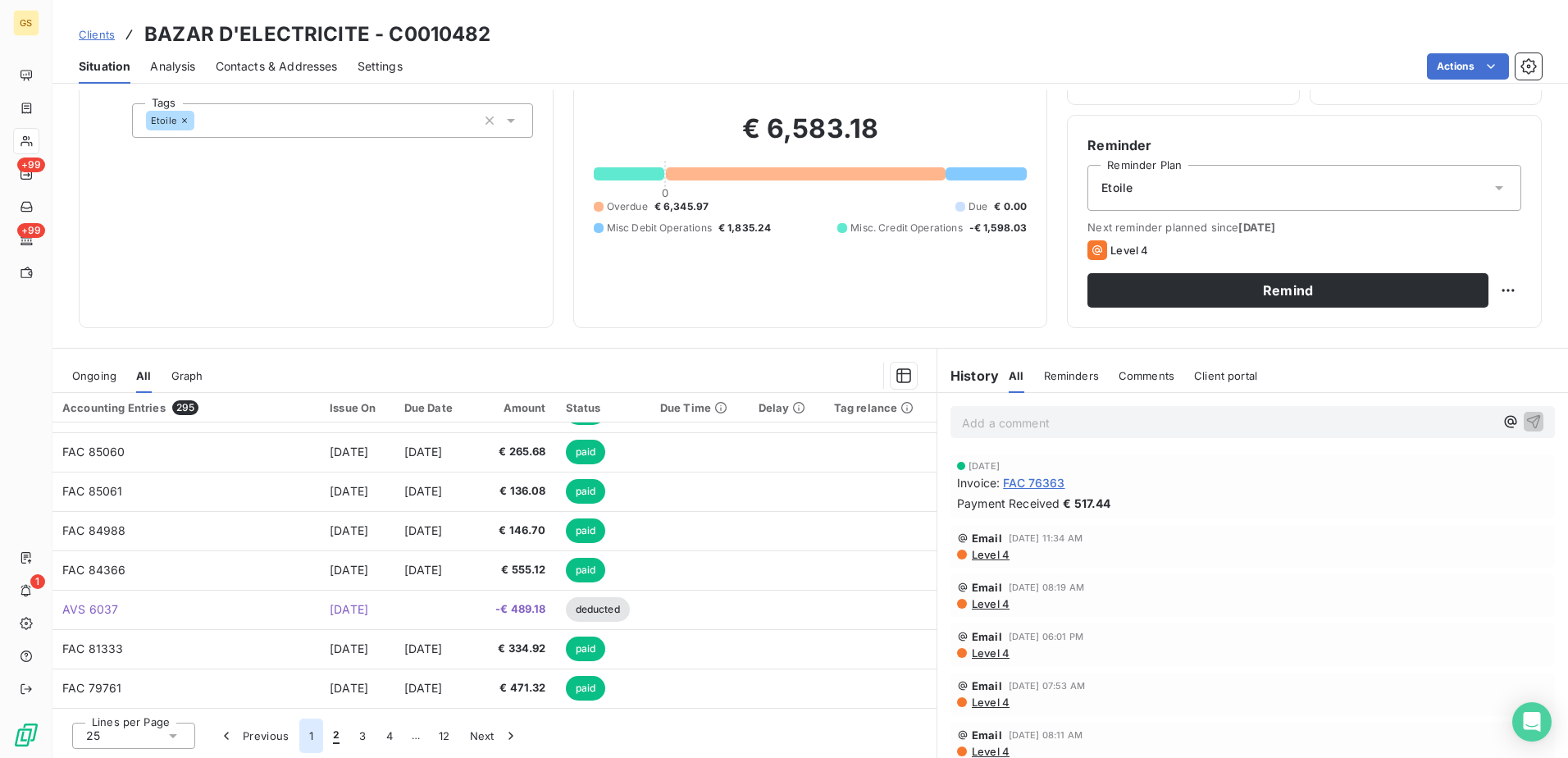
click at [309, 735] on button "1" at bounding box center [311, 735] width 23 height 34
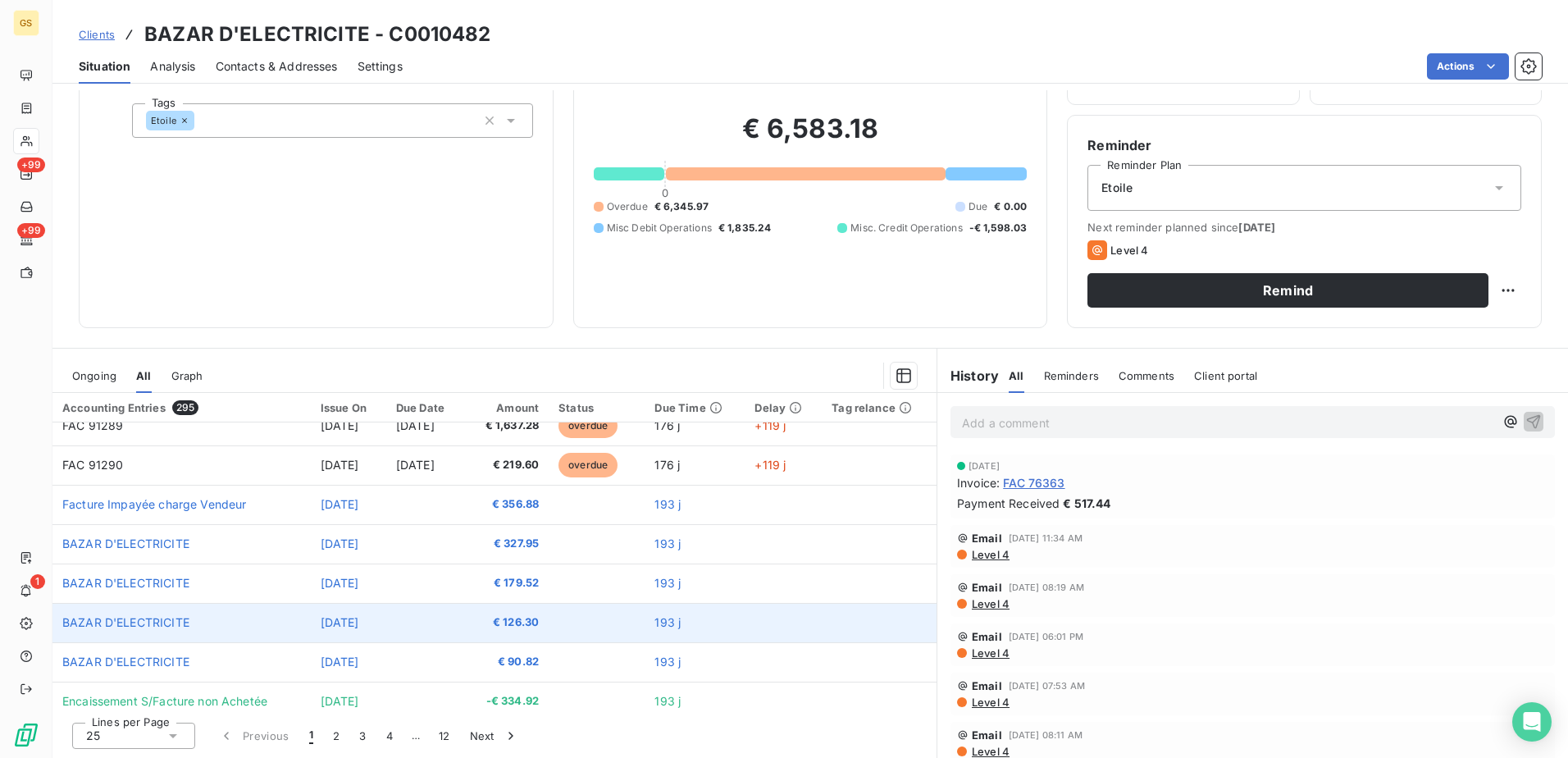
scroll to position [0, 0]
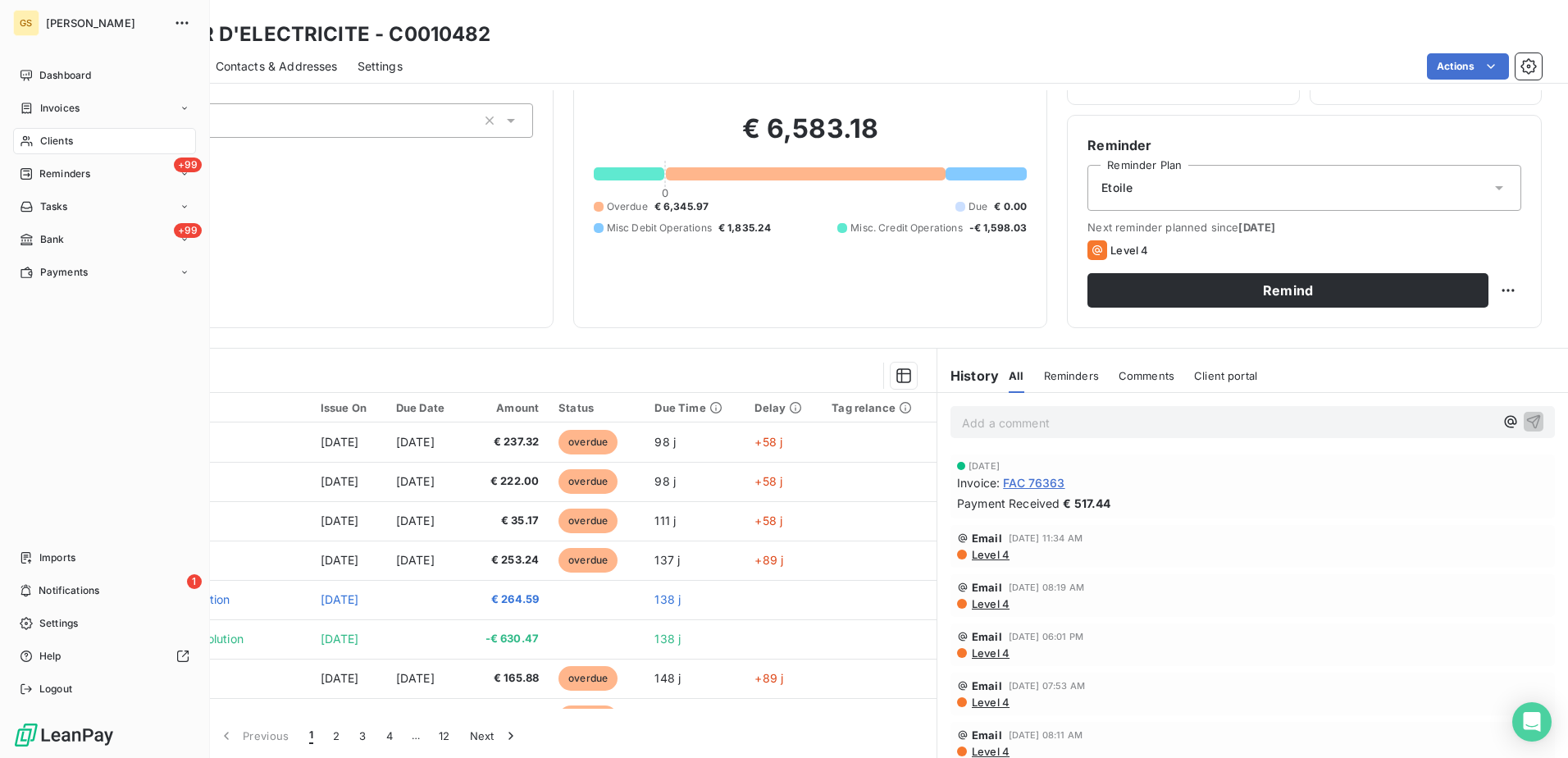
click at [62, 139] on span "Clients" at bounding box center [56, 141] width 33 height 15
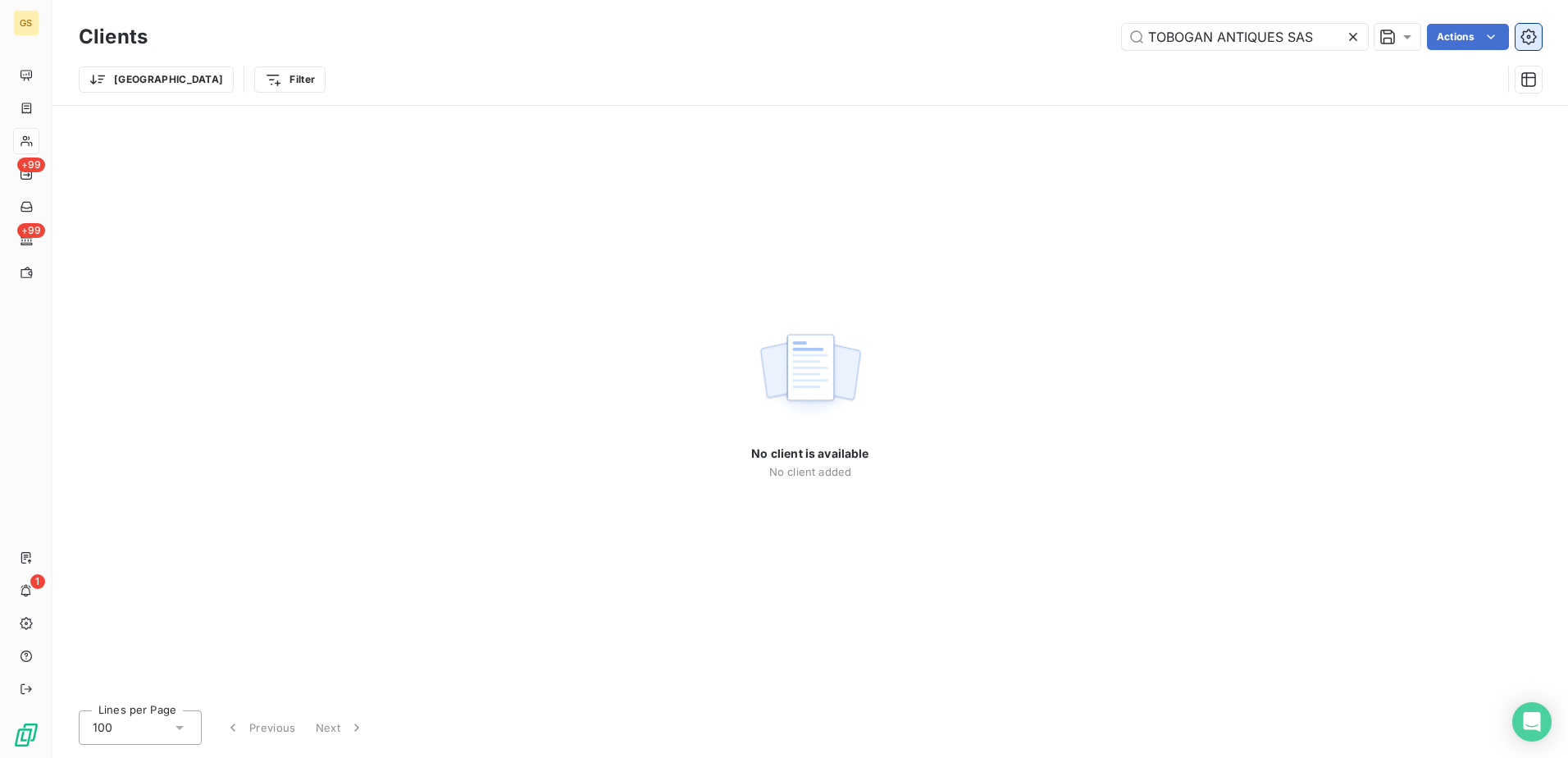
drag, startPoint x: 1214, startPoint y: 40, endPoint x: 1521, endPoint y: 47, distance: 307.1
click at [1521, 47] on div "TOBOGAN ANTIQUES SAS Actions" at bounding box center [854, 36] width 1374 height 26
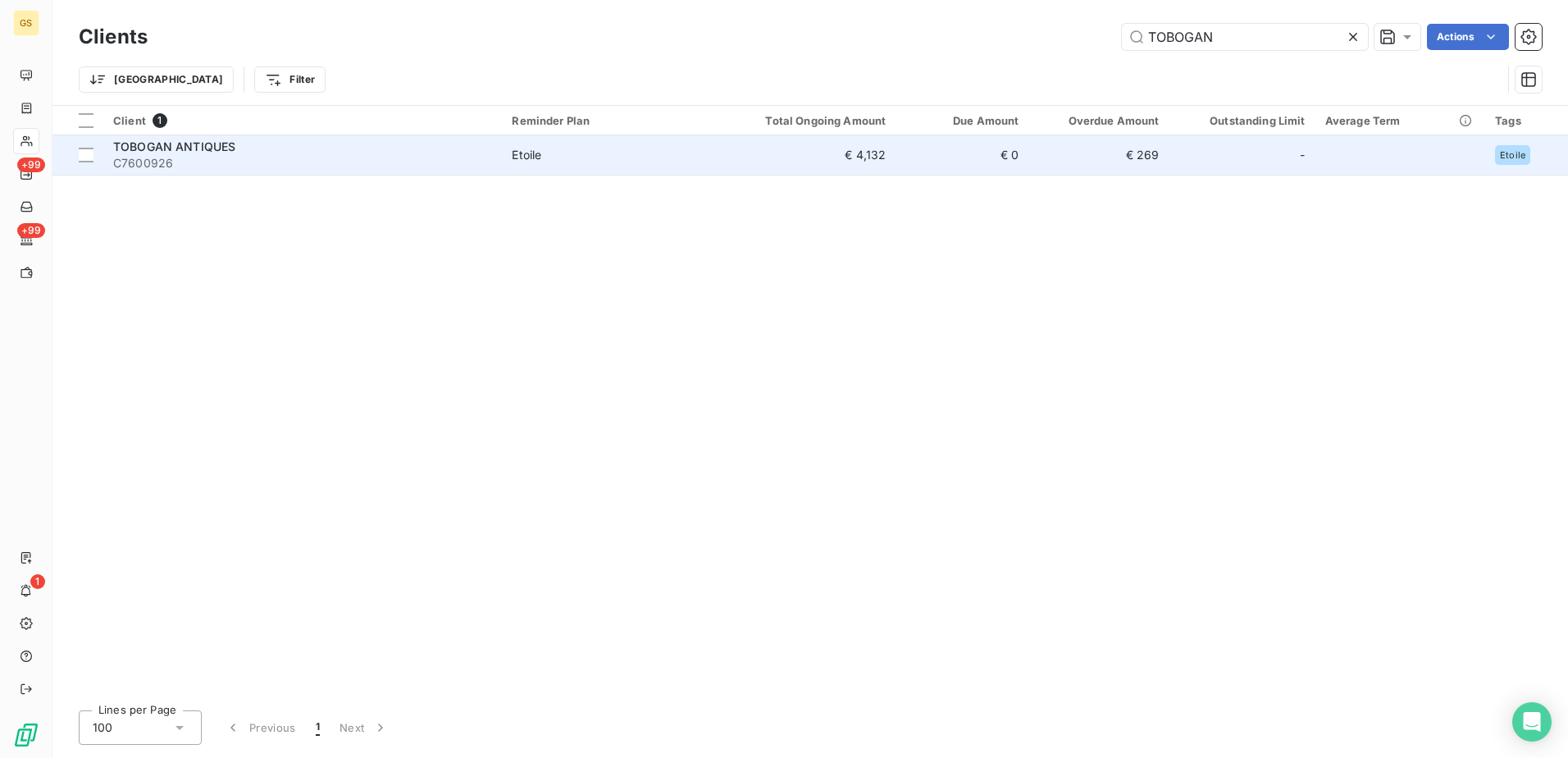
type input "TOBOGAN"
click at [585, 147] on span "Etoile" at bounding box center [610, 156] width 196 height 17
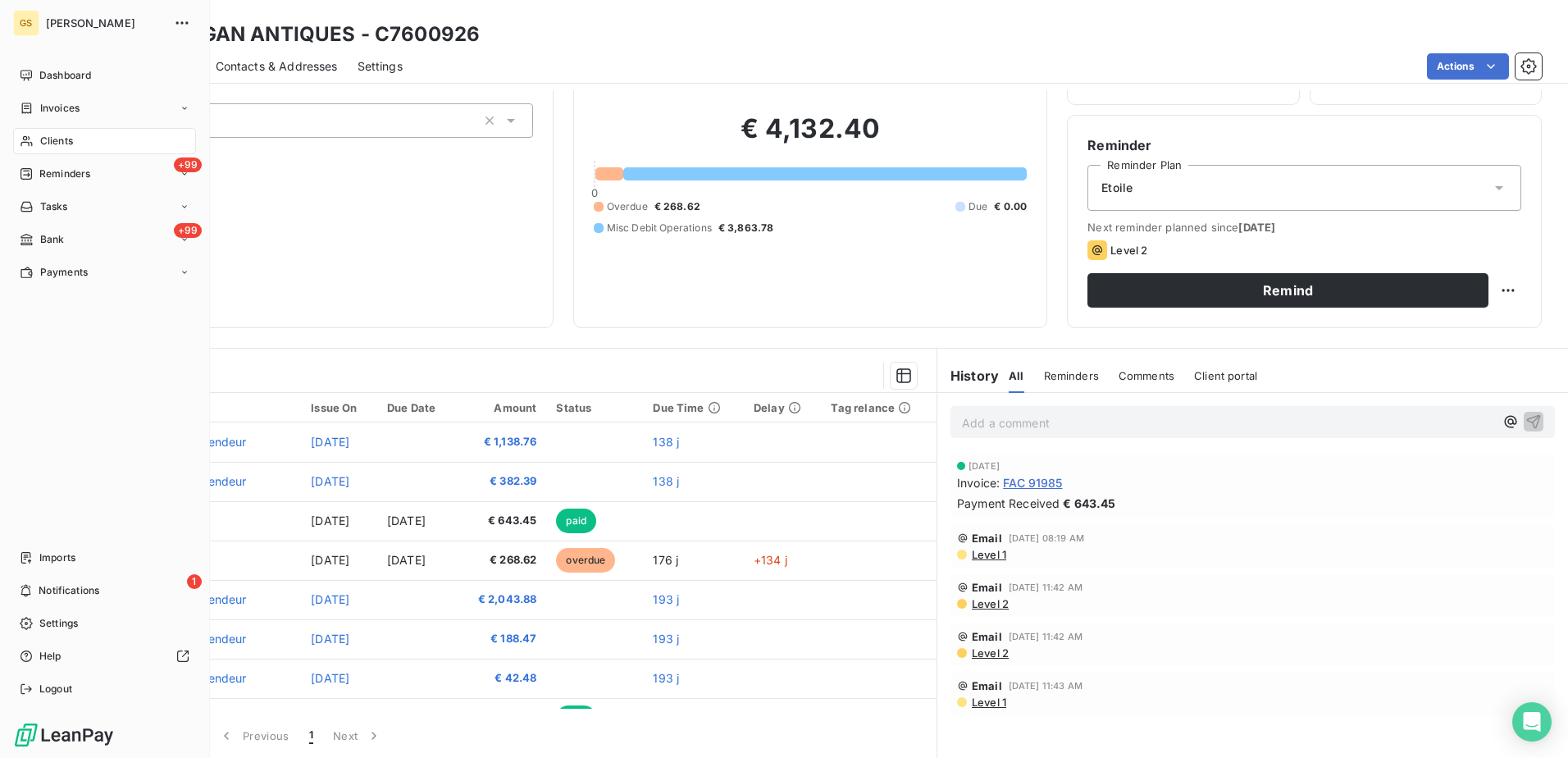
drag, startPoint x: 65, startPoint y: 145, endPoint x: 79, endPoint y: 140, distance: 14.9
click at [67, 144] on span "Clients" at bounding box center [56, 141] width 33 height 15
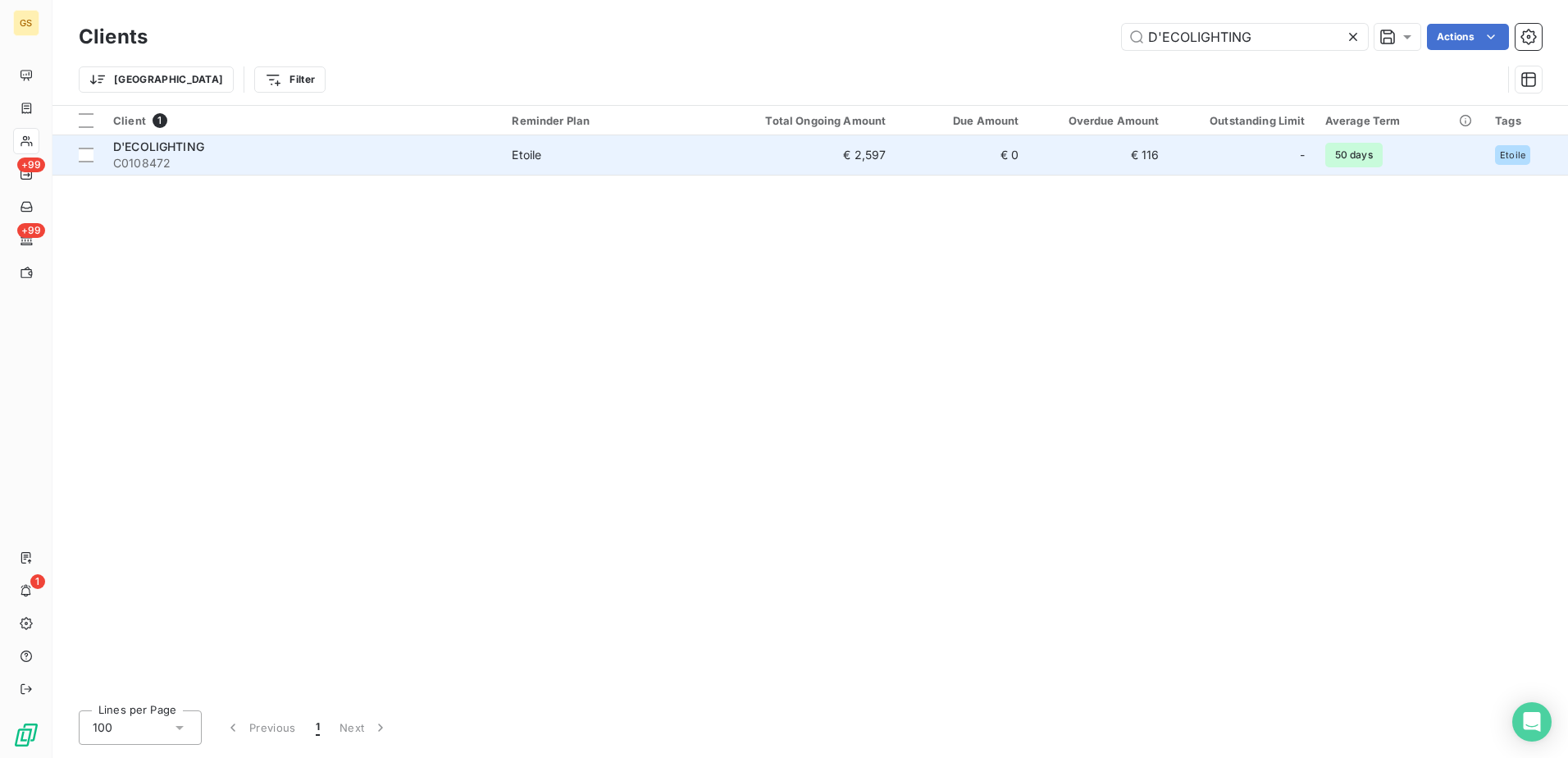
type input "D'ECOLIGHTING"
click at [482, 172] on td "D'ECOLIGHTING C0108472" at bounding box center [303, 155] width 399 height 39
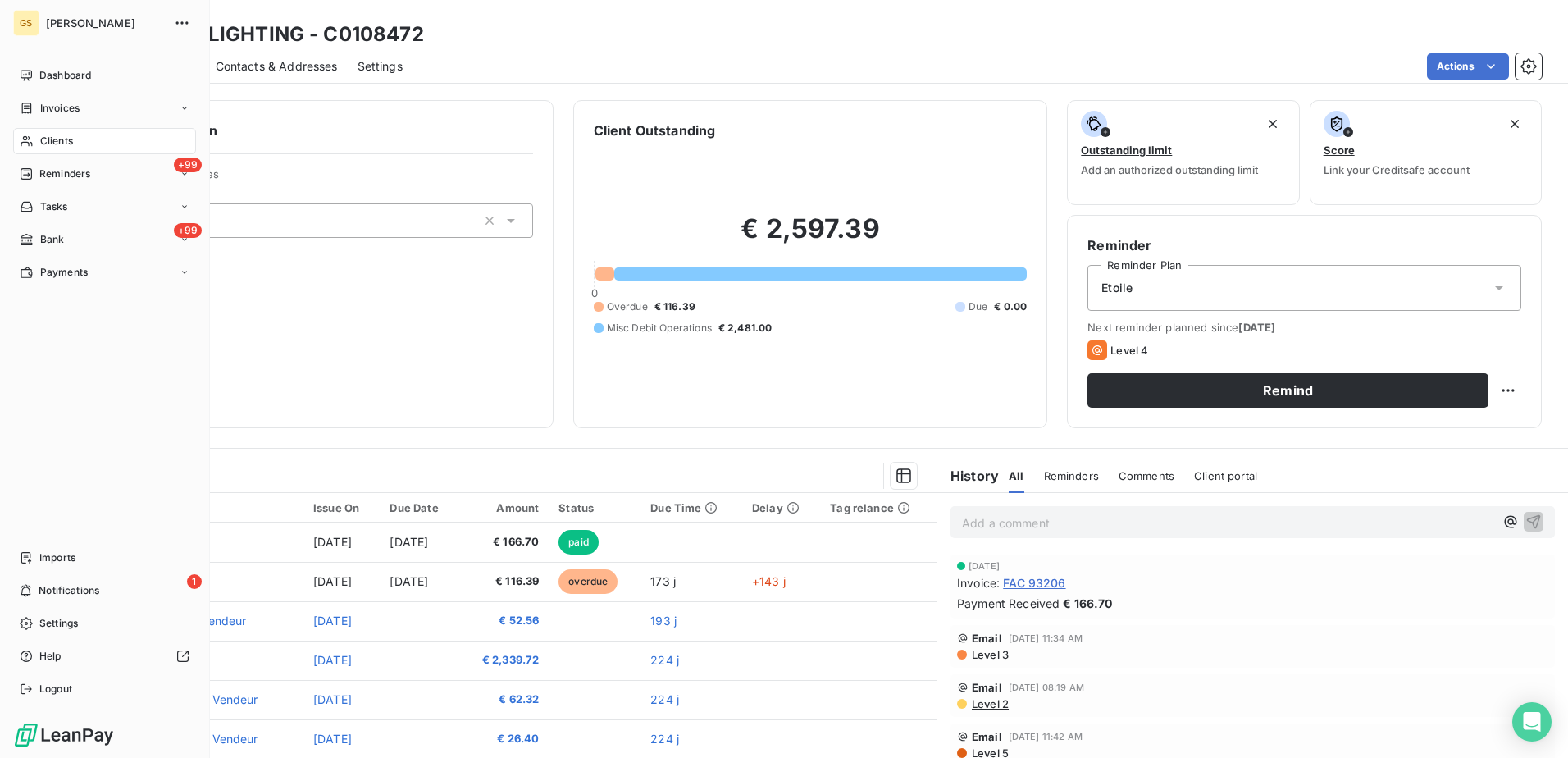
click at [51, 145] on span "Clients" at bounding box center [56, 141] width 33 height 15
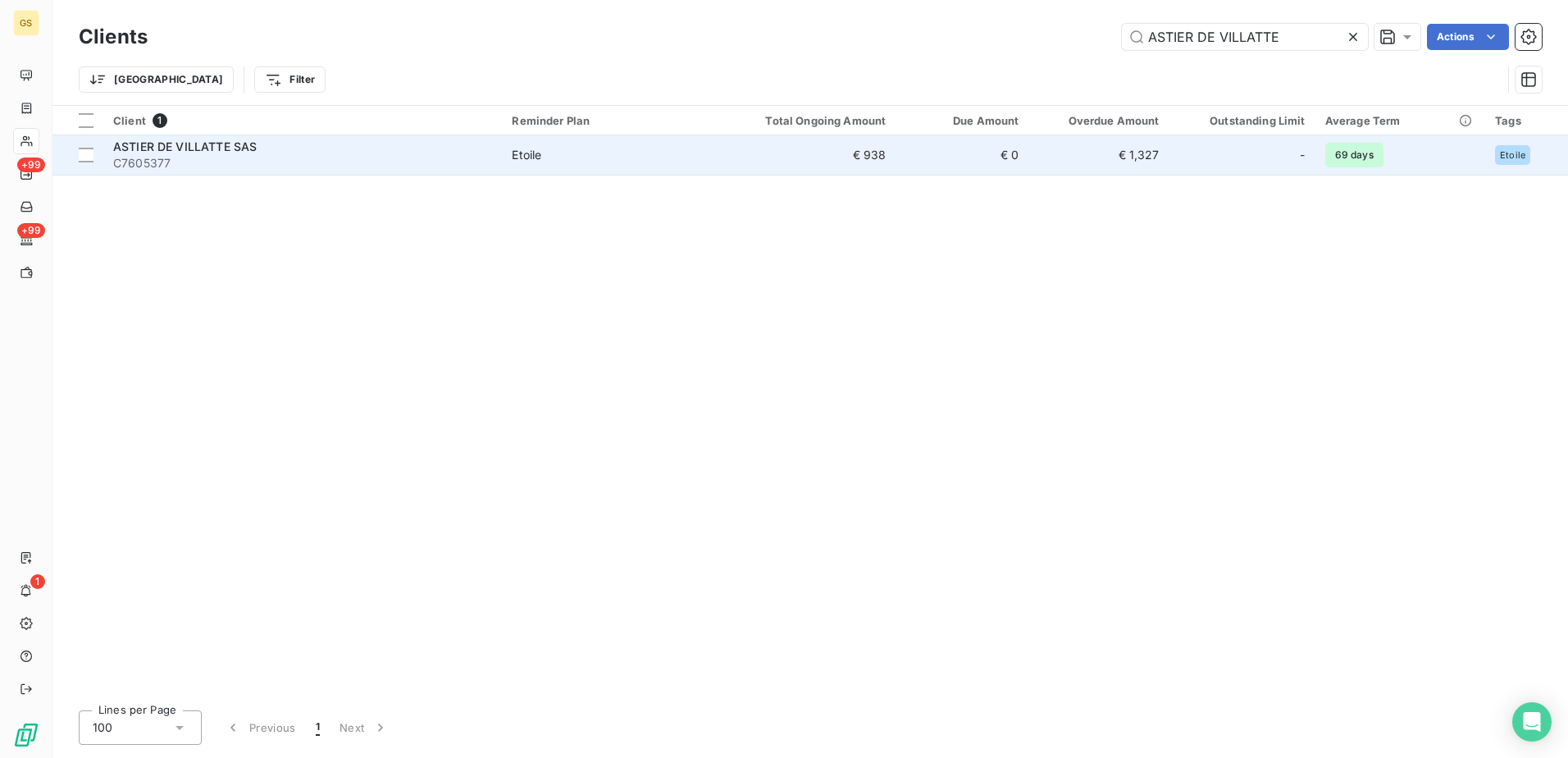
type input "ASTIER DE VILLATTE"
click at [447, 171] on span "C7605377" at bounding box center [302, 163] width 379 height 17
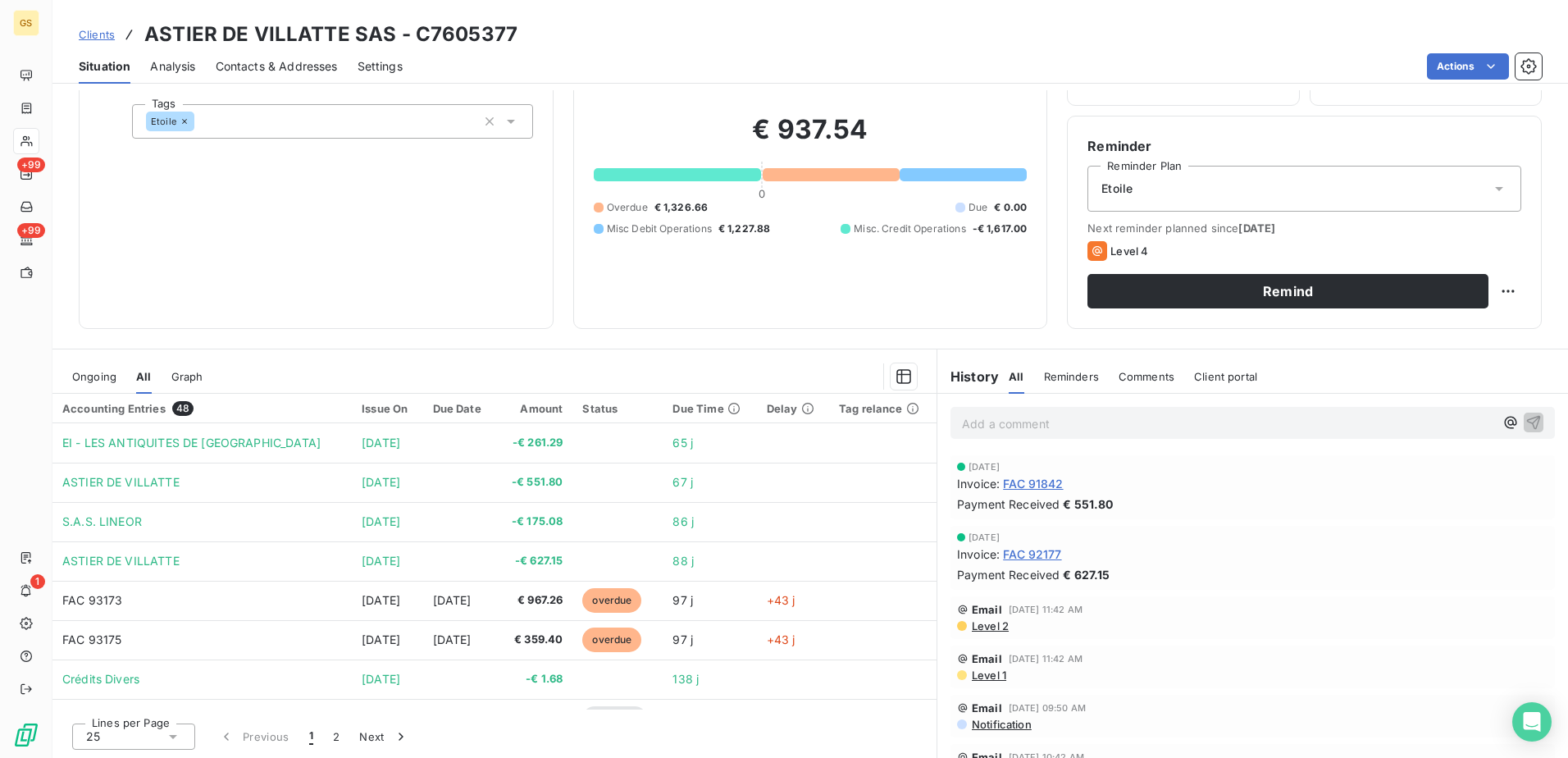
scroll to position [100, 0]
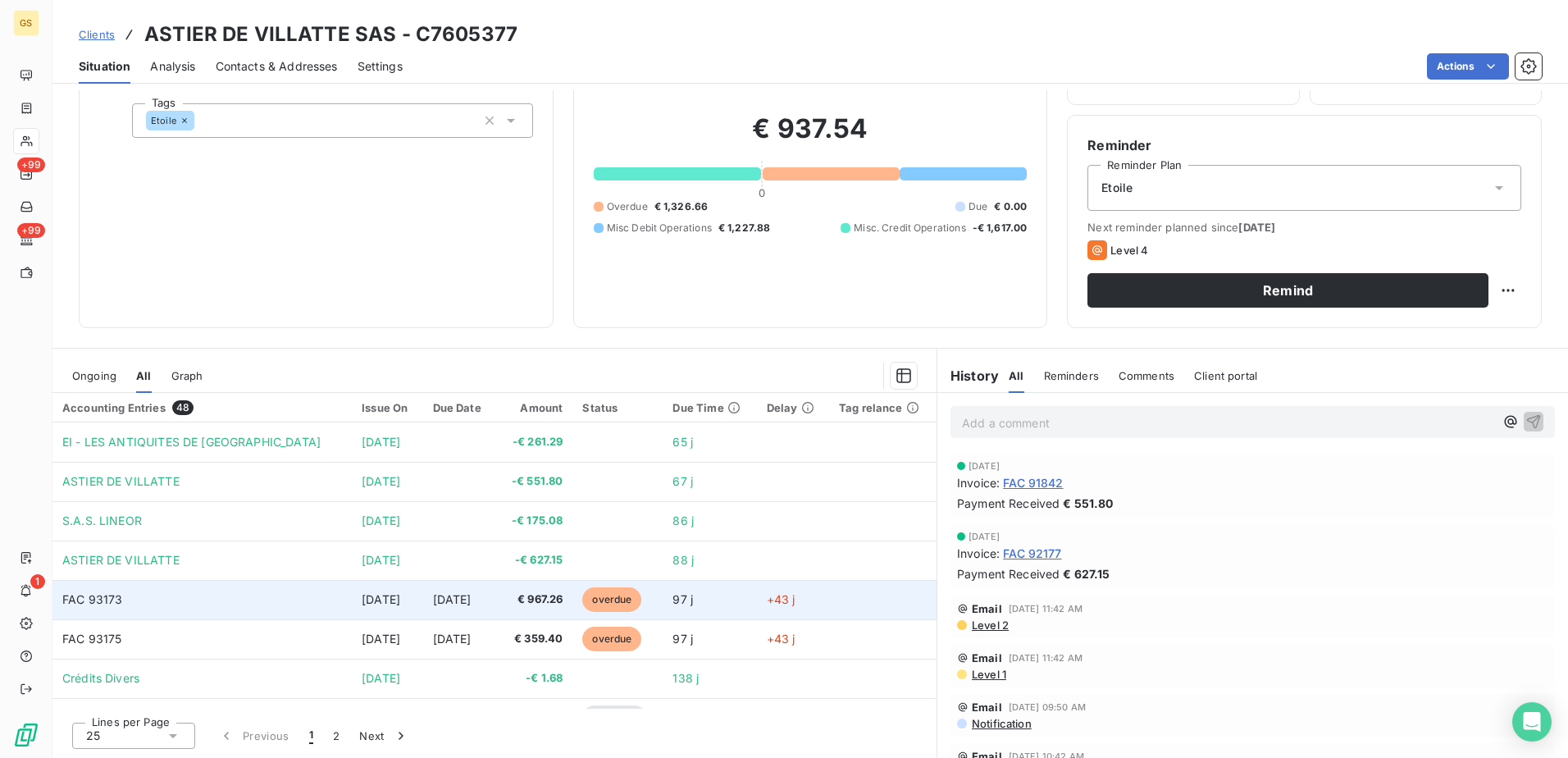
click at [689, 604] on td "97 j" at bounding box center [709, 599] width 94 height 39
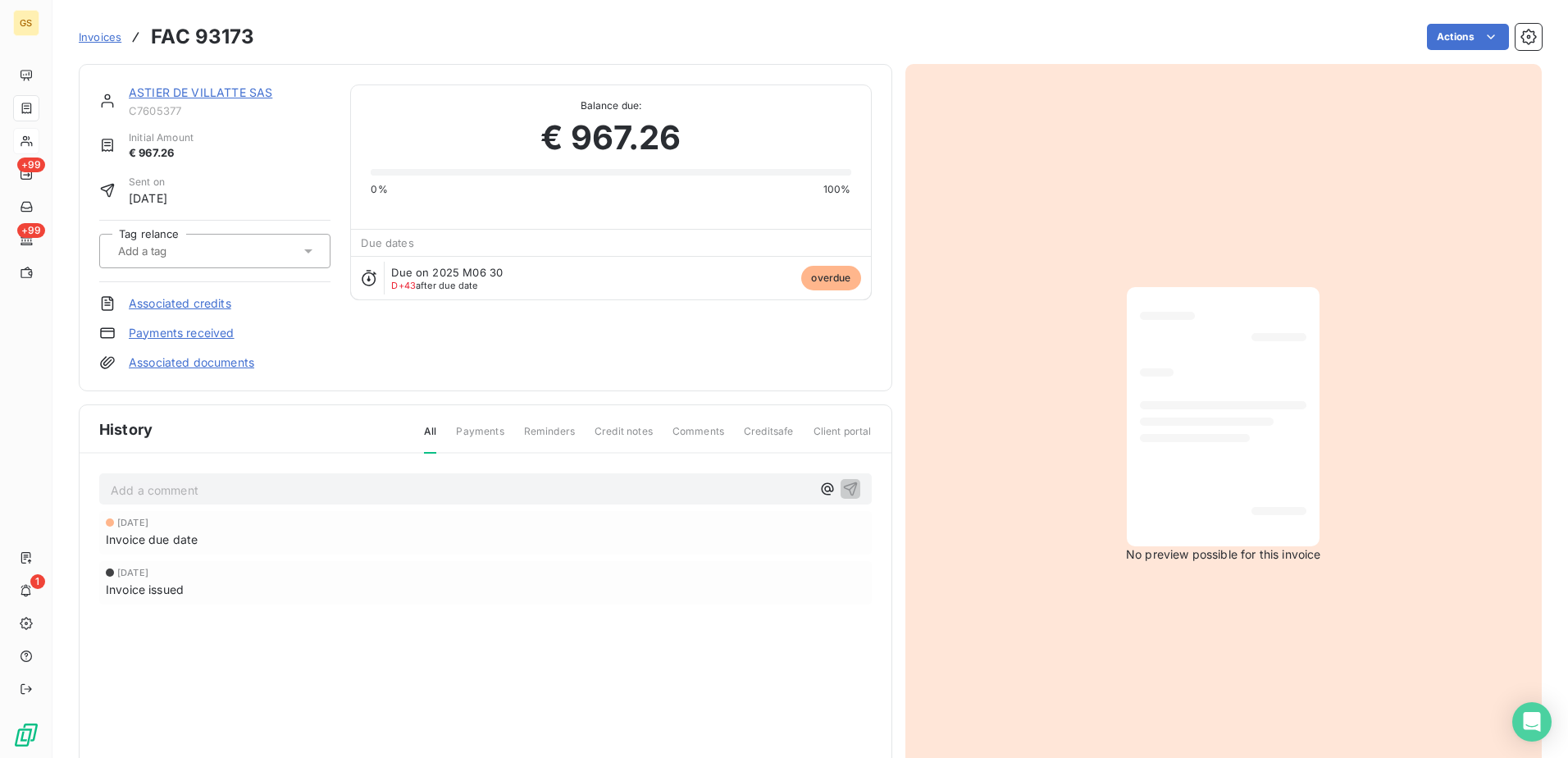
click at [208, 333] on link "Payments received" at bounding box center [181, 333] width 105 height 17
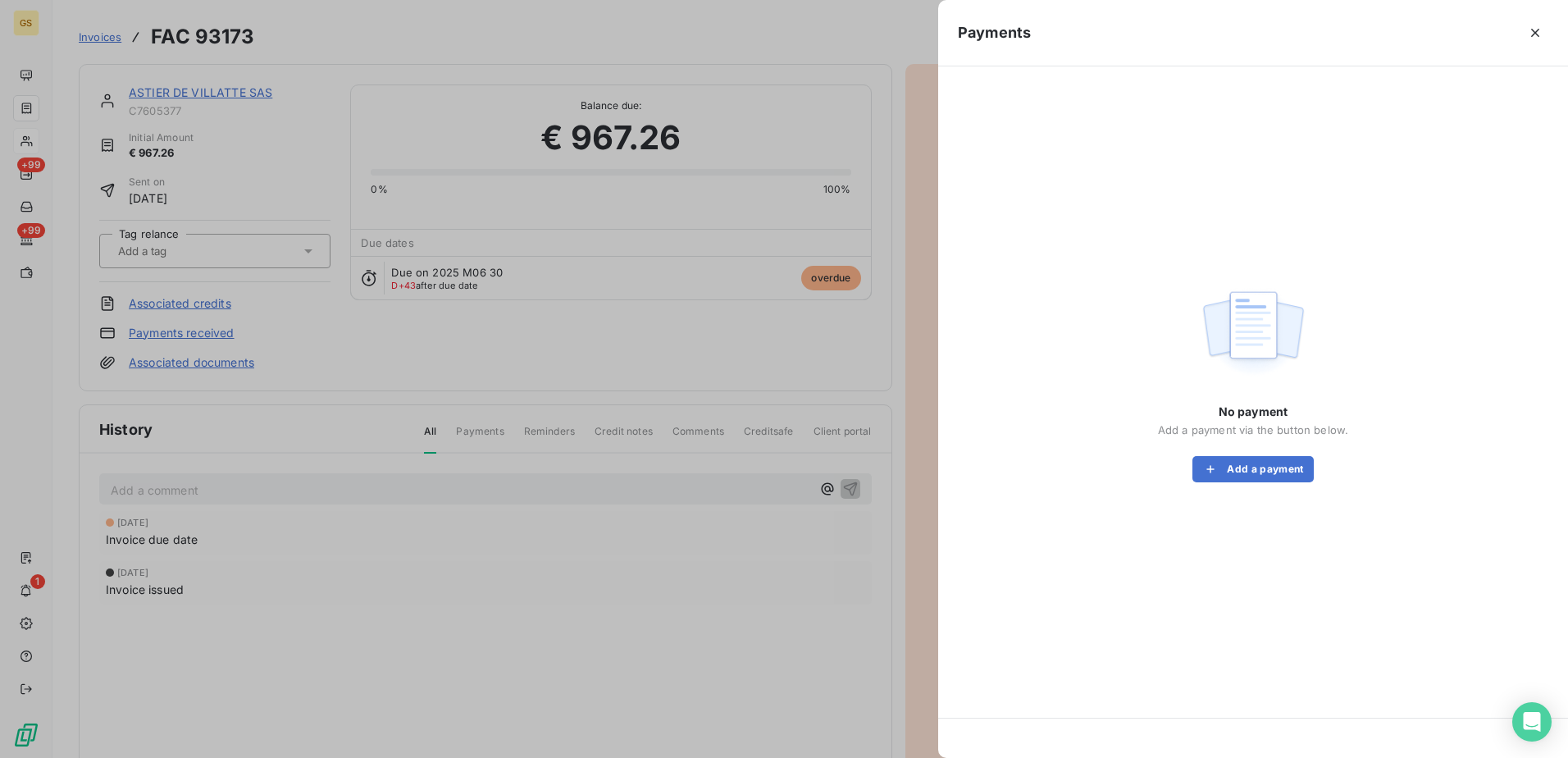
click at [1320, 491] on div "No payment Add a payment via the button below. Add a payment" at bounding box center [1253, 382] width 590 height 592
click at [1289, 472] on button "Add a payment" at bounding box center [1253, 469] width 120 height 26
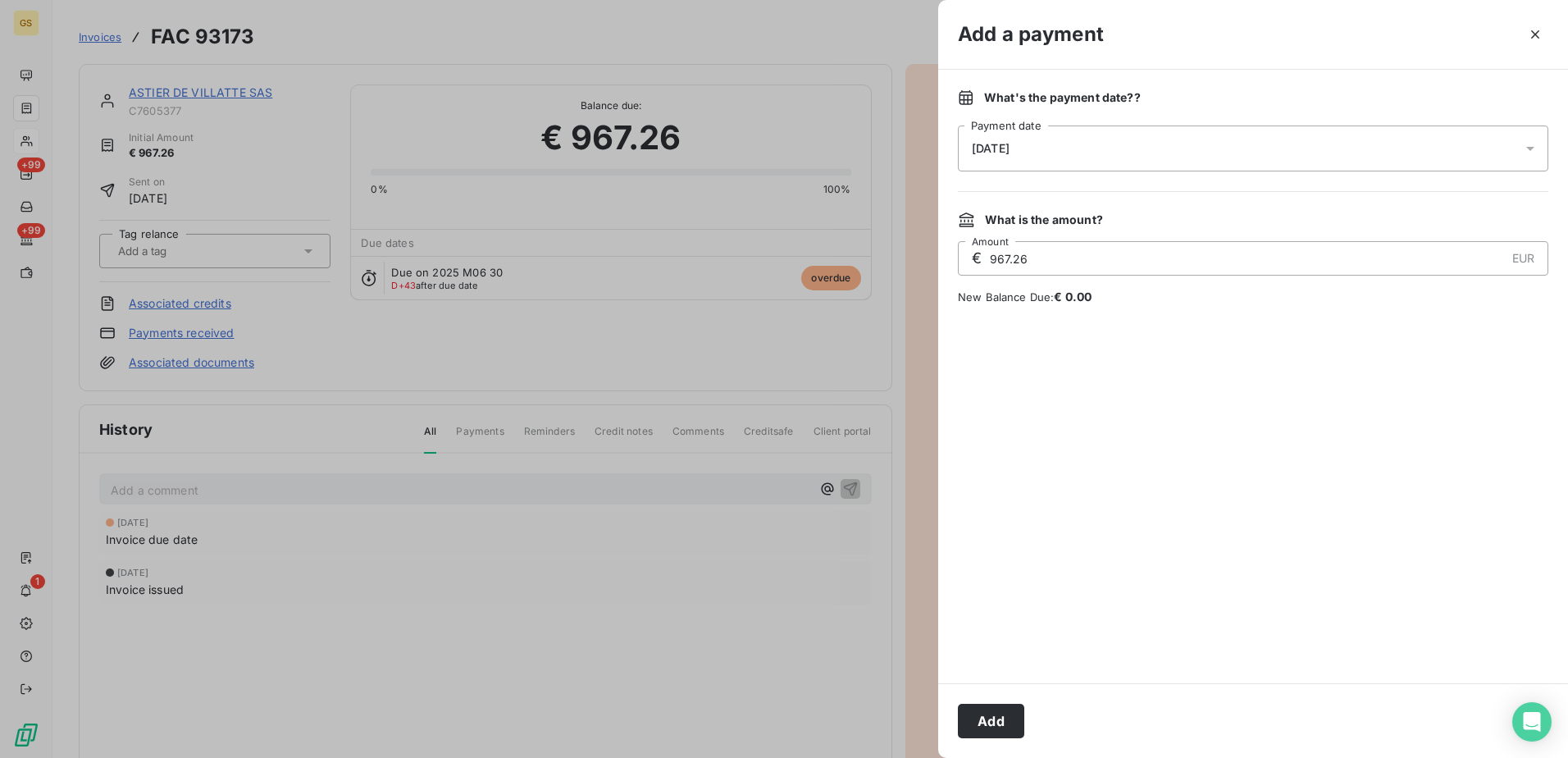
click at [1152, 117] on div "What's the payment date? ? [DATE] Payment date" at bounding box center [1253, 131] width 590 height 82
click at [1146, 134] on div "[DATE]" at bounding box center [1253, 148] width 590 height 46
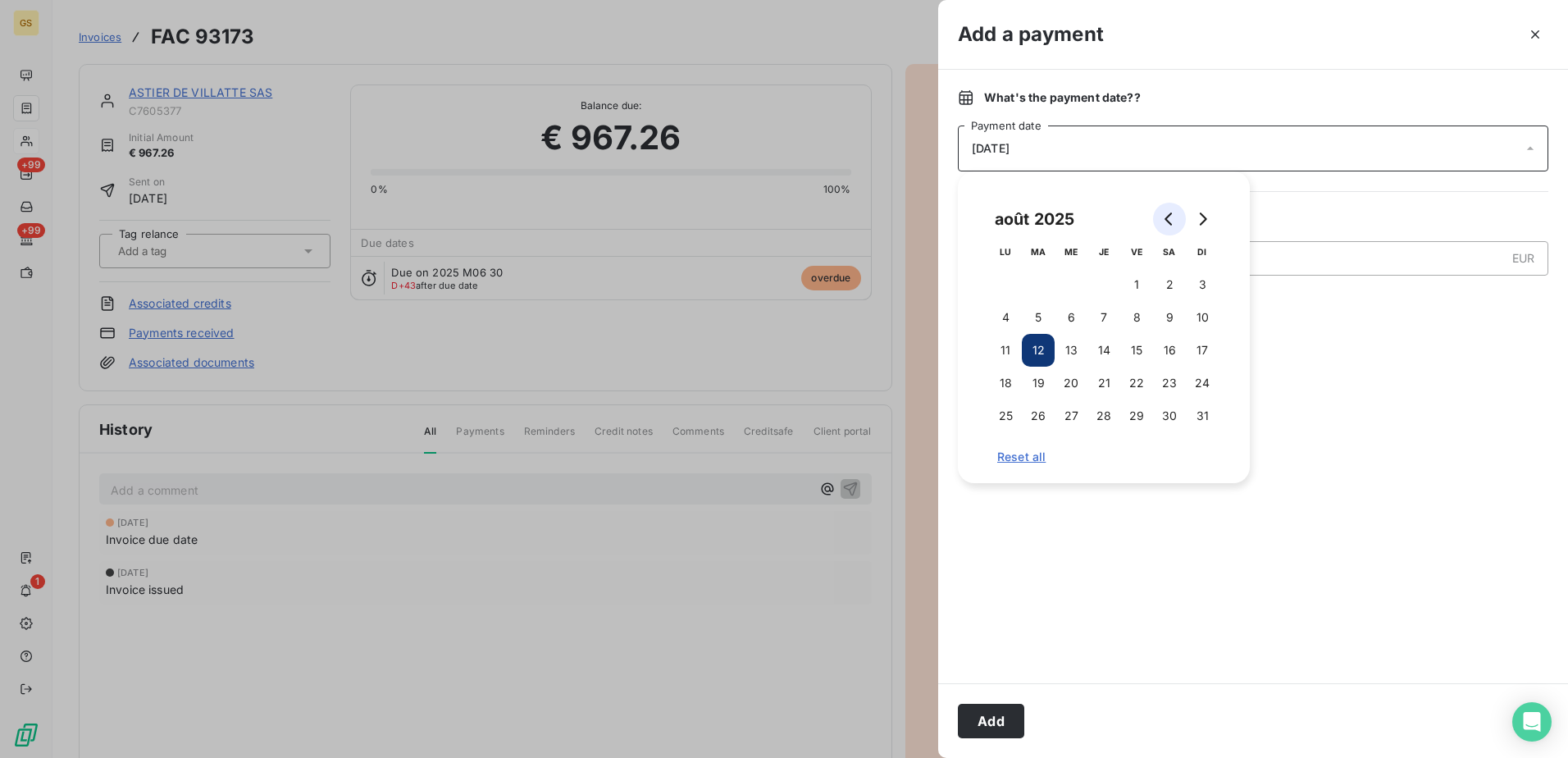
click at [1169, 202] on button "Go to previous month" at bounding box center [1169, 218] width 33 height 33
click at [1133, 269] on button "4" at bounding box center [1136, 284] width 33 height 33
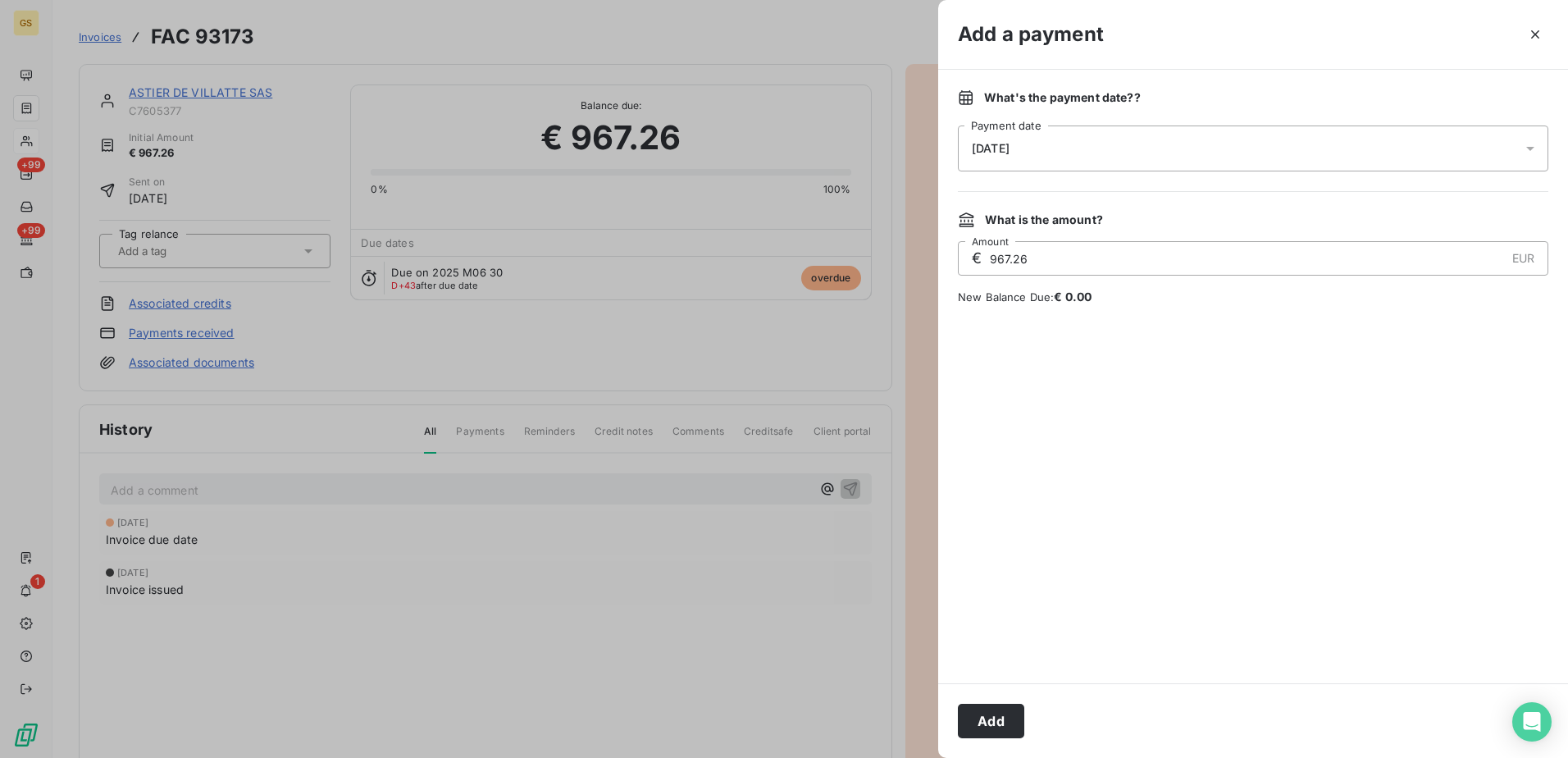
click at [1448, 351] on div at bounding box center [1253, 494] width 590 height 339
click at [1012, 718] on button "Add" at bounding box center [990, 720] width 66 height 34
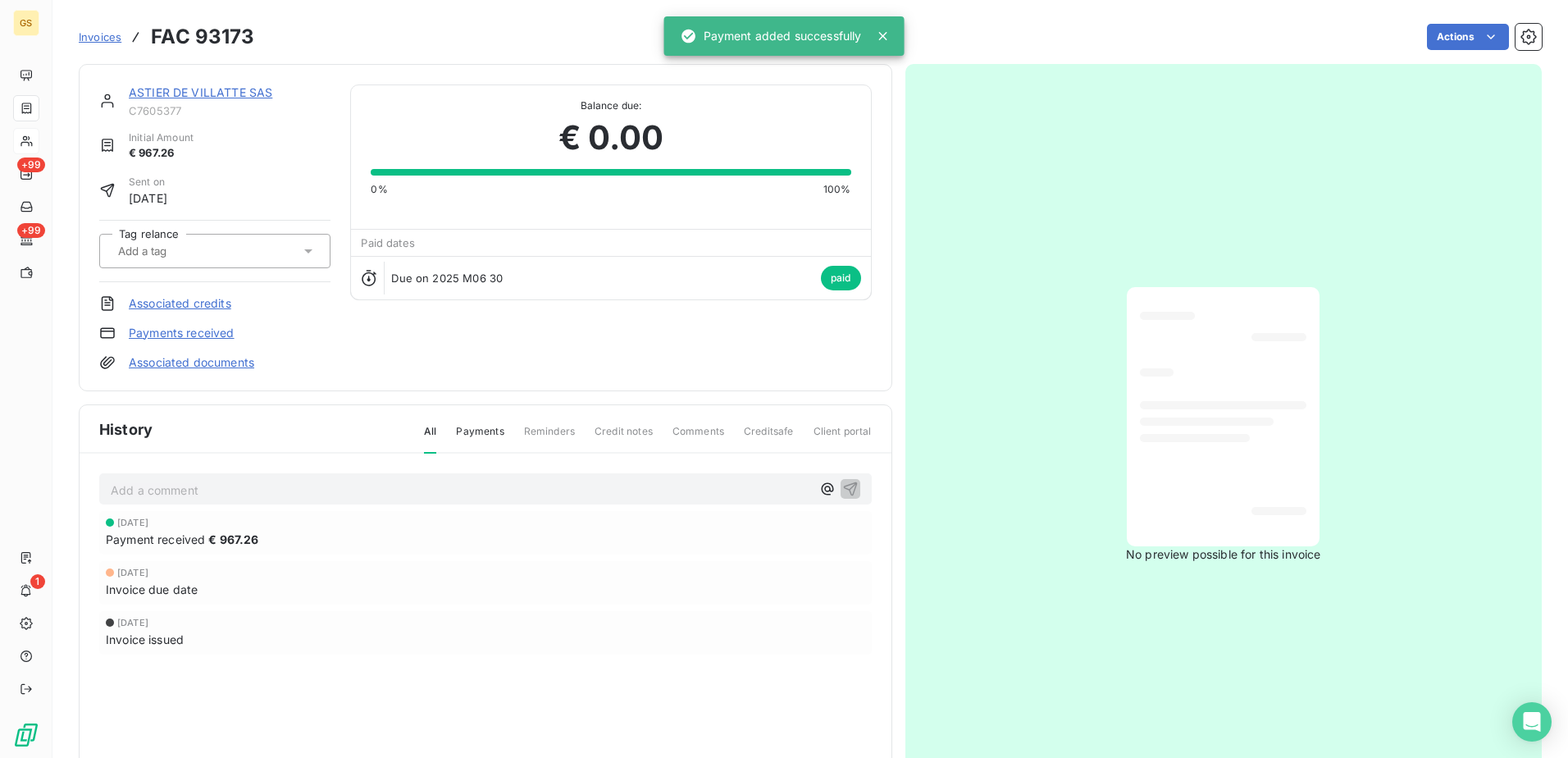
click at [185, 94] on link "ASTIER DE VILLATTE SAS" at bounding box center [201, 92] width 144 height 14
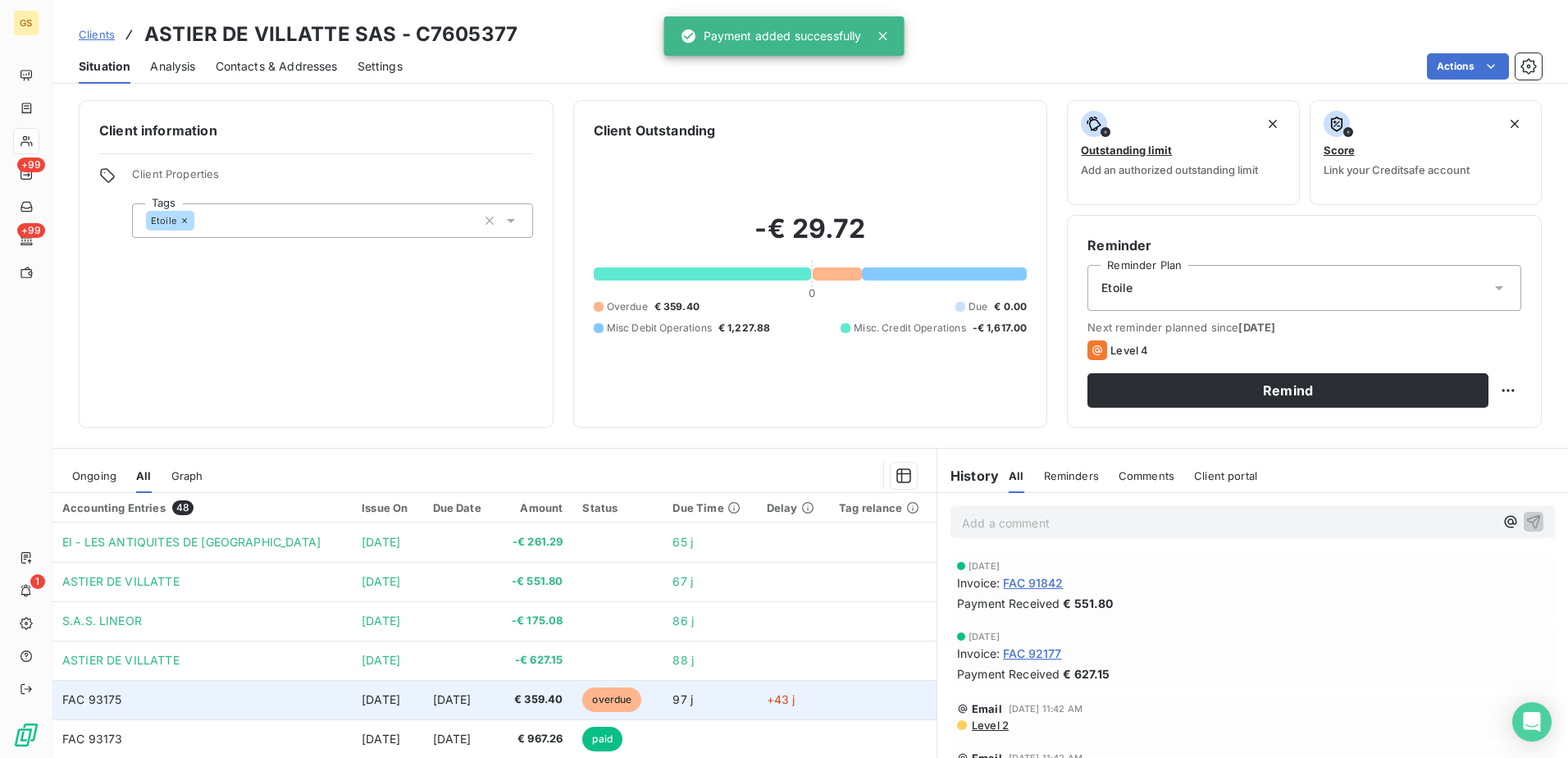
click at [672, 693] on span "97 j" at bounding box center [682, 699] width 21 height 14
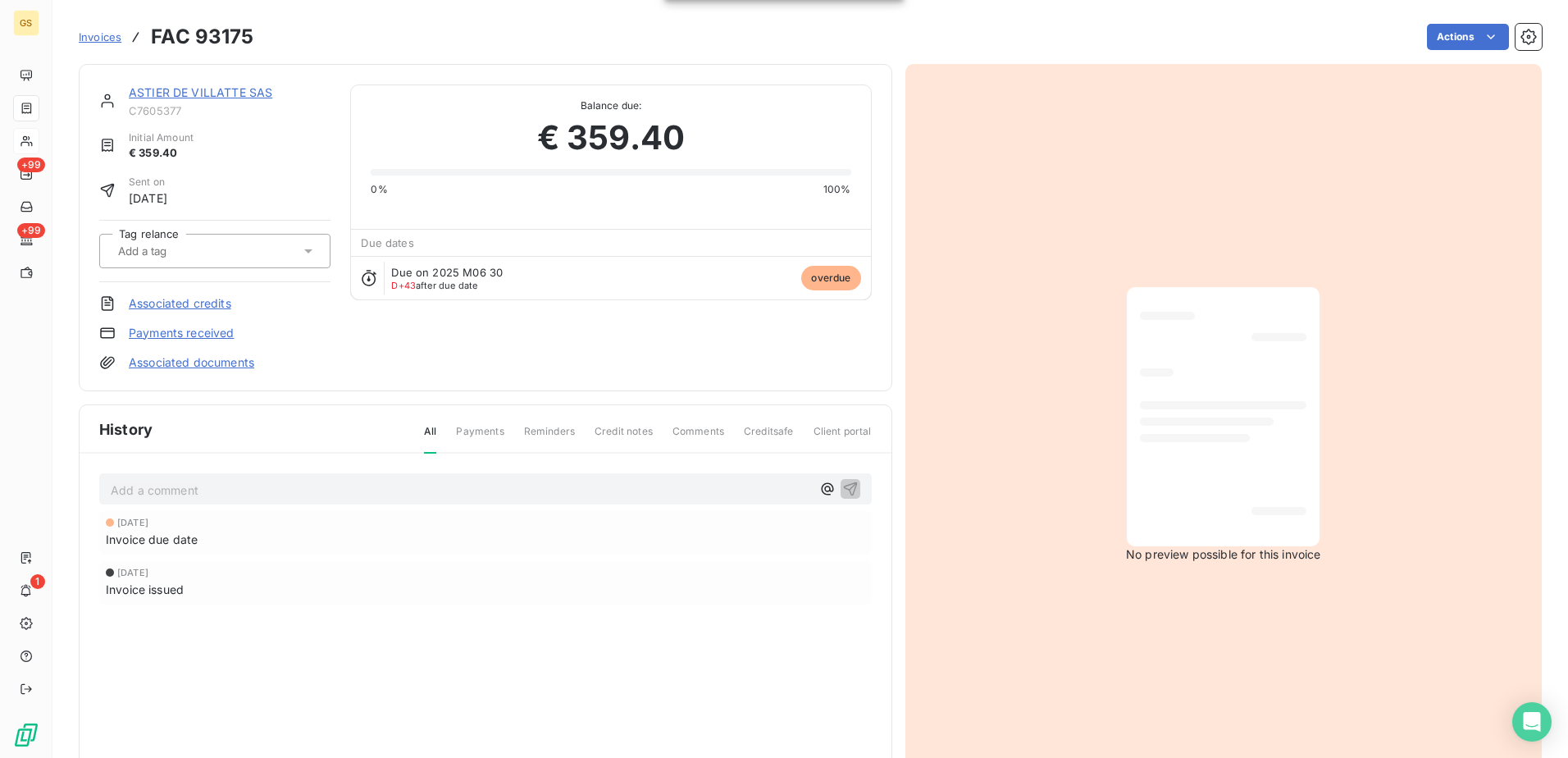
click at [198, 325] on link "Payments received" at bounding box center [181, 333] width 105 height 17
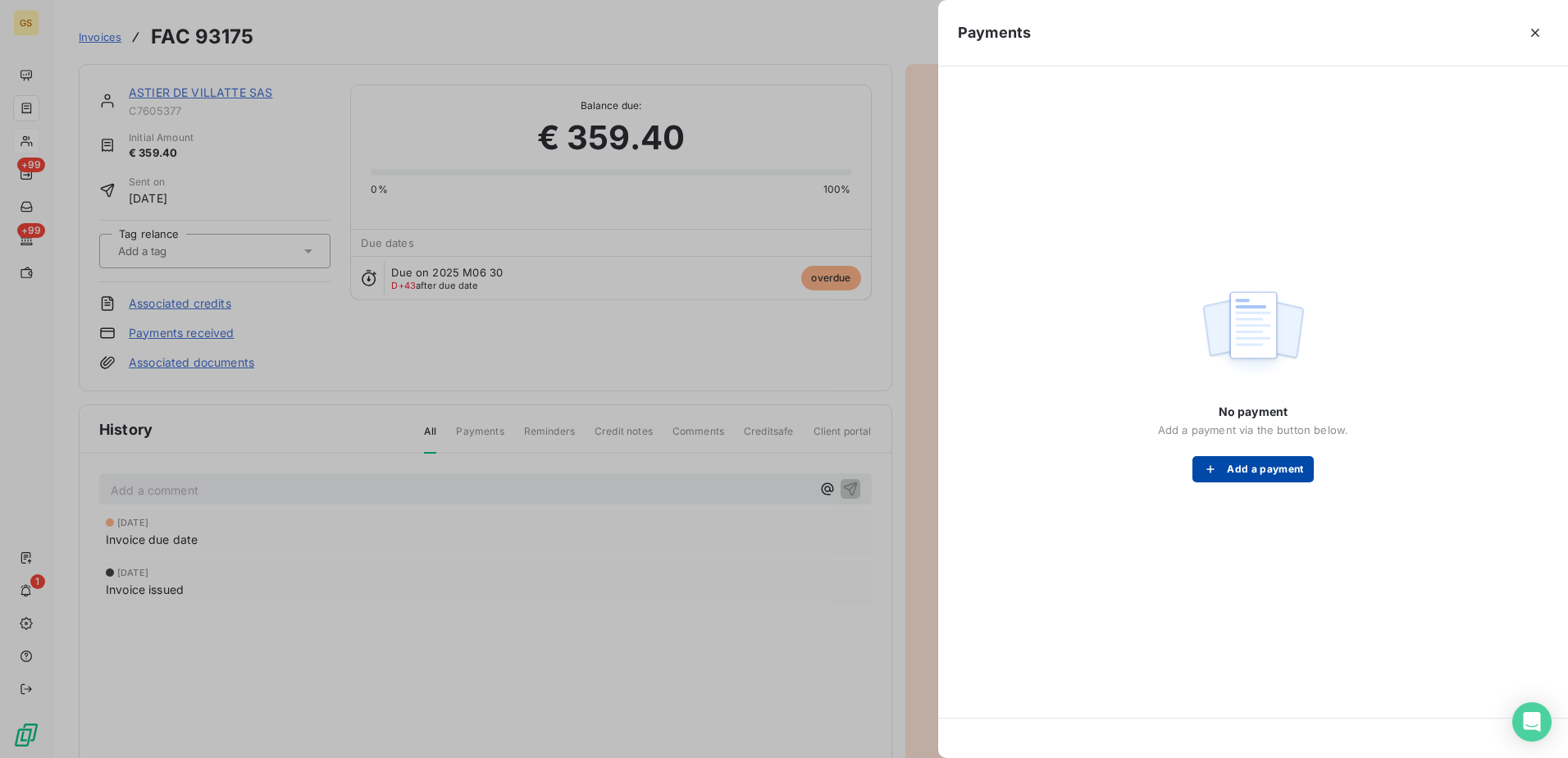
click at [1244, 466] on button "Add a payment" at bounding box center [1253, 469] width 120 height 26
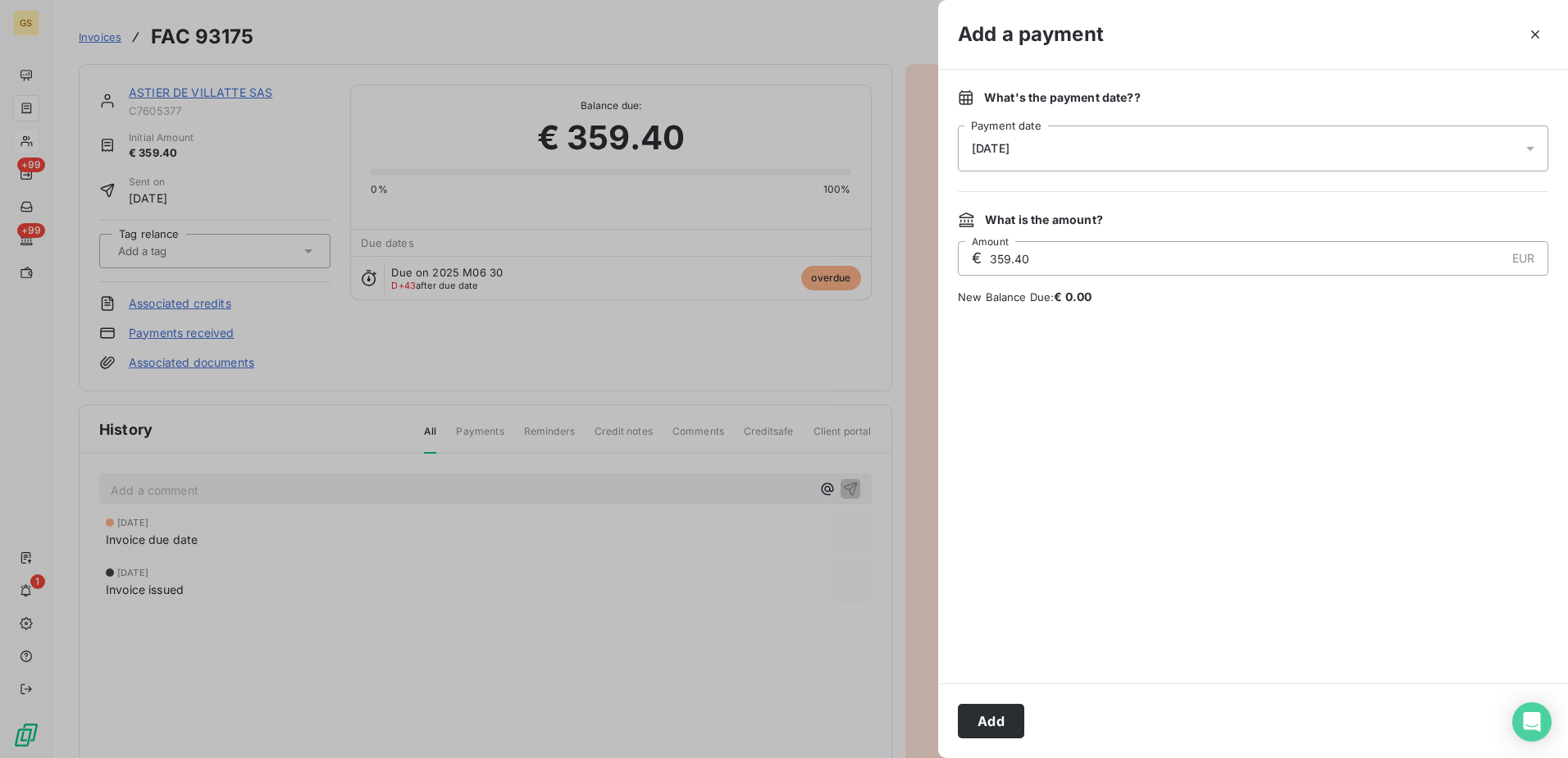
click at [1061, 163] on div "[DATE]" at bounding box center [1253, 148] width 590 height 46
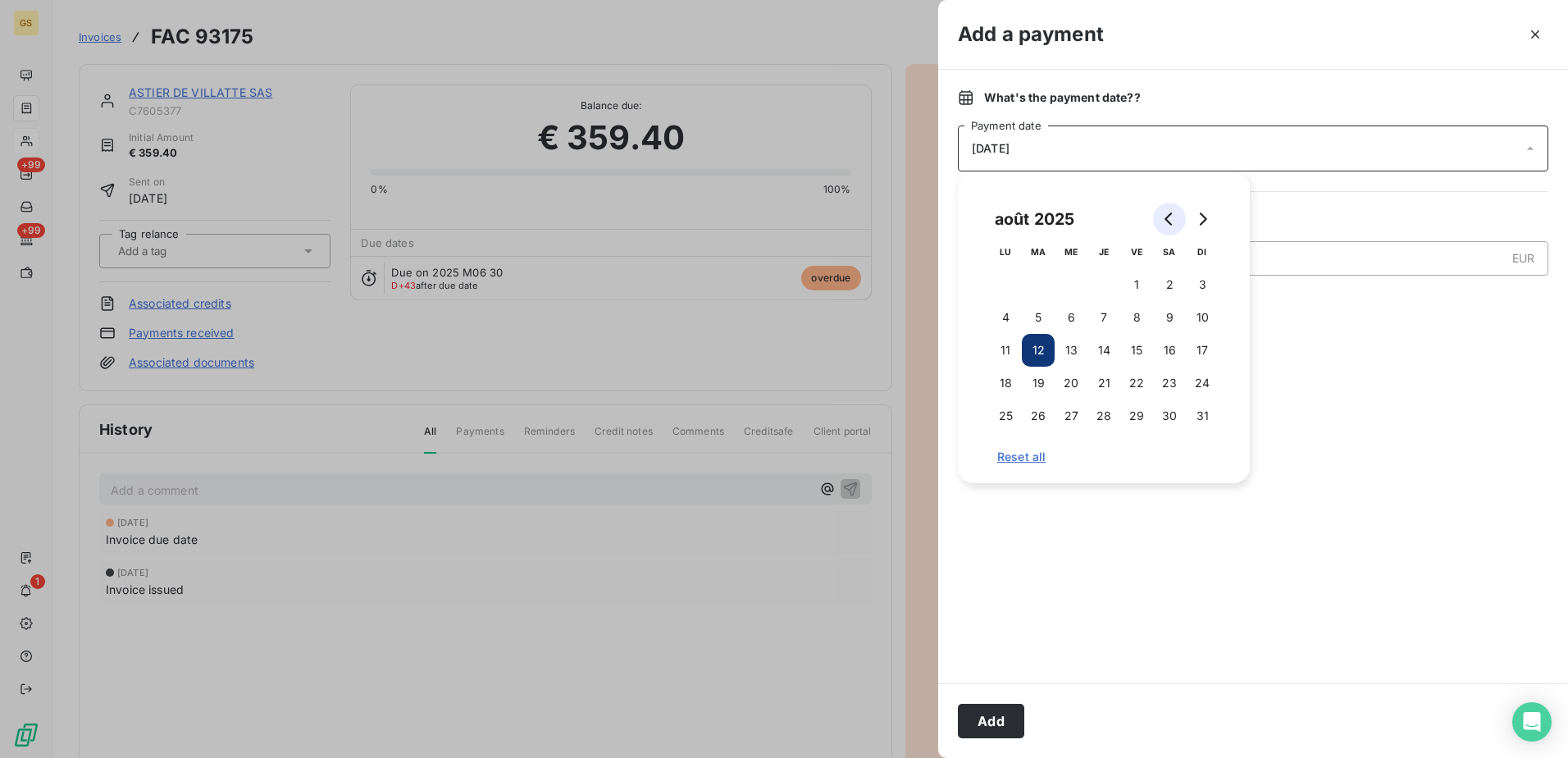
click at [1155, 221] on button "Go to previous month" at bounding box center [1169, 218] width 33 height 33
click at [1139, 281] on button "4" at bounding box center [1136, 284] width 33 height 33
click at [1374, 320] on div "What's the payment date? ? [DATE] Payment date What is the amount? € 359.40 EUR…" at bounding box center [1253, 376] width 630 height 613
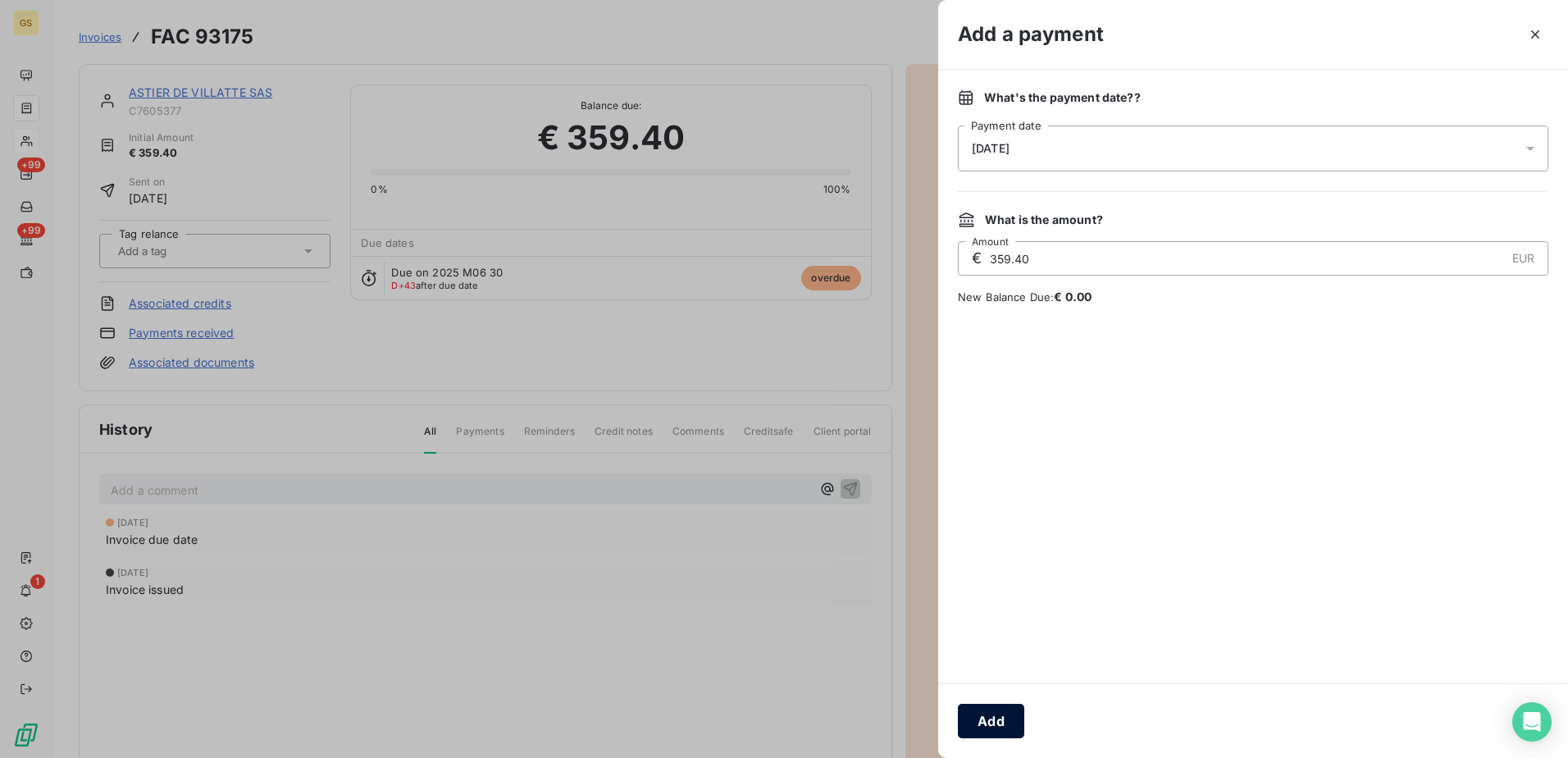
click at [1007, 713] on button "Add" at bounding box center [990, 720] width 66 height 34
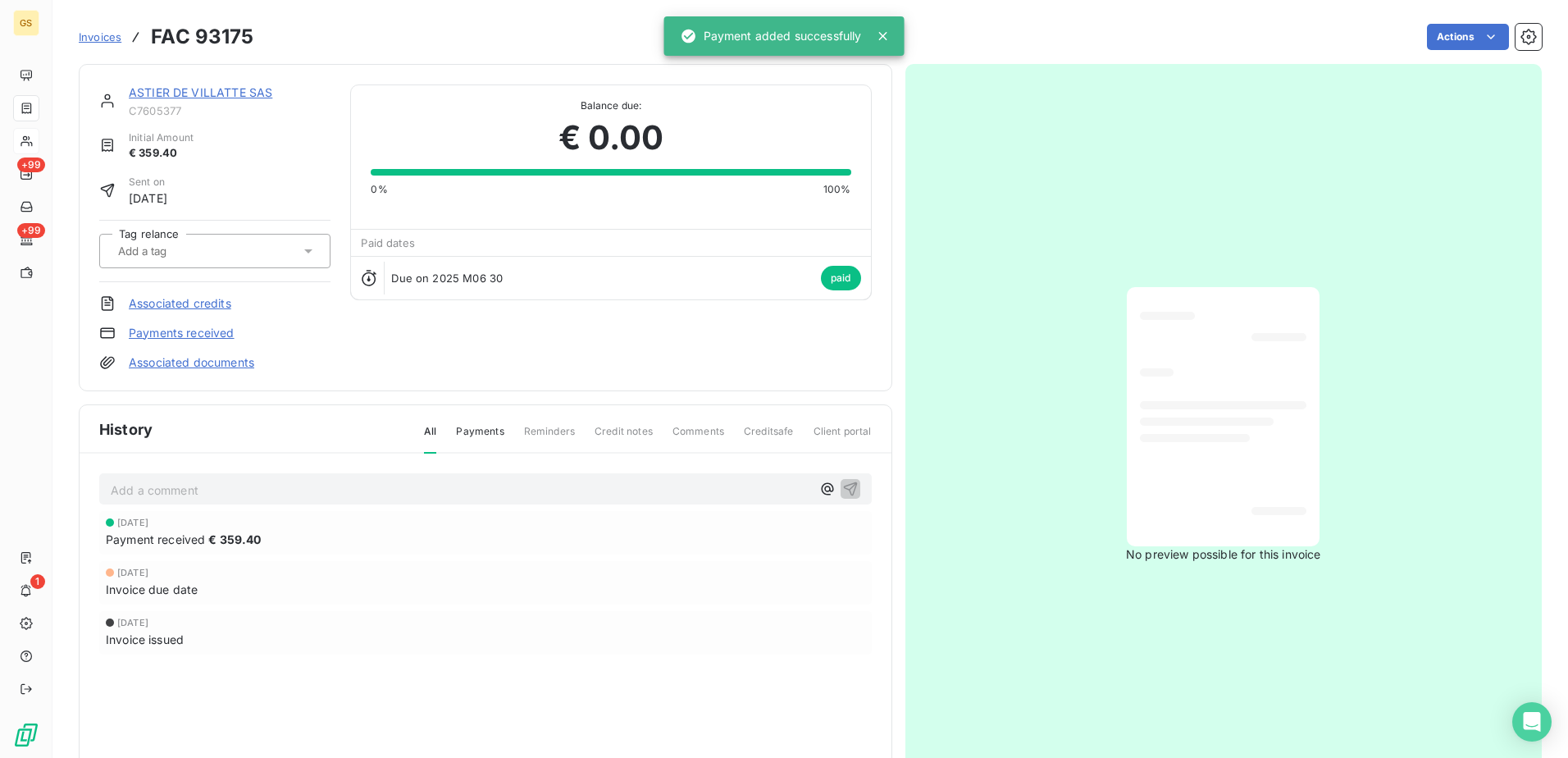
click at [232, 93] on link "ASTIER DE VILLATTE SAS" at bounding box center [201, 92] width 144 height 14
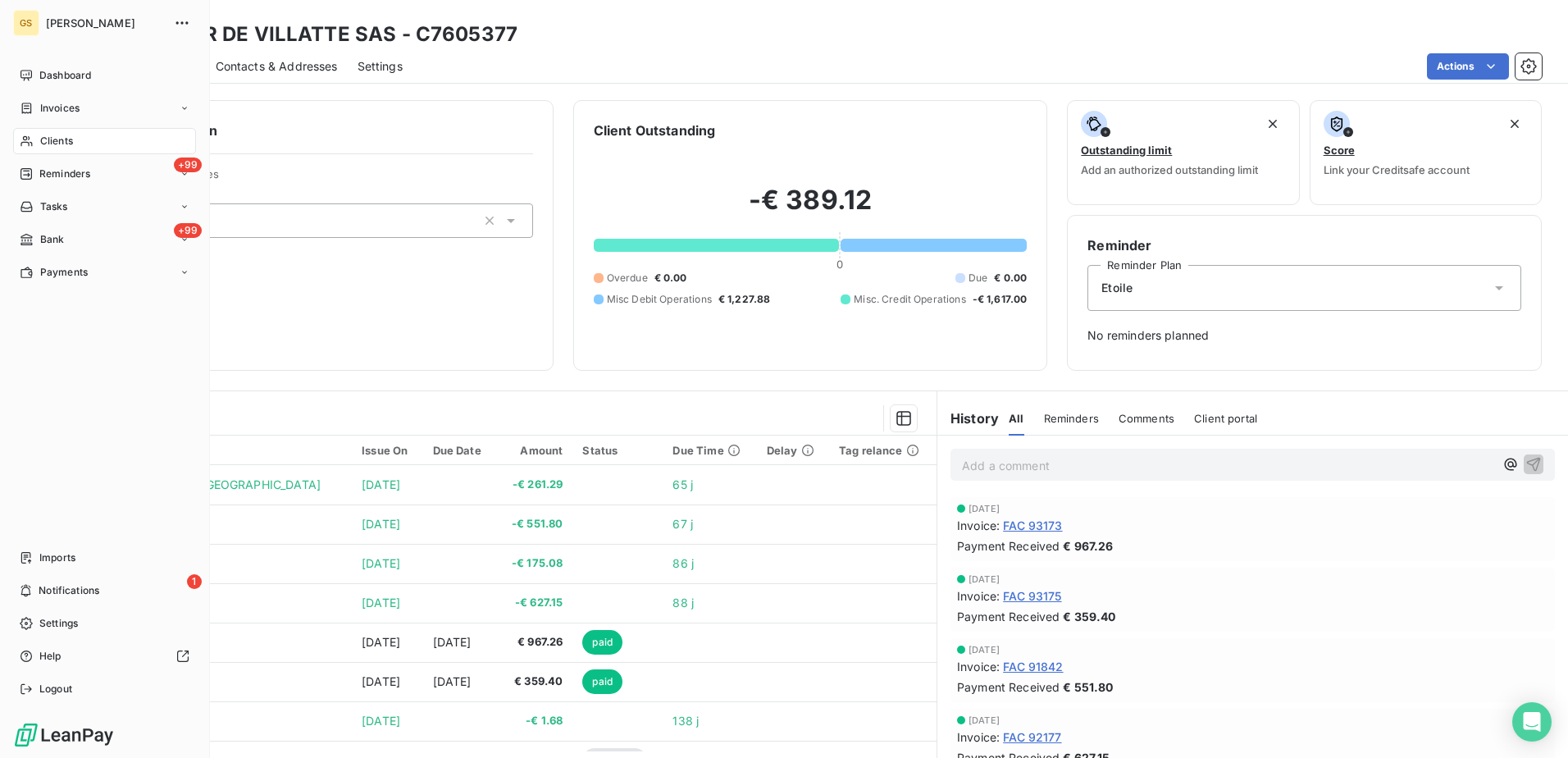
click at [63, 146] on span "Clients" at bounding box center [56, 141] width 33 height 15
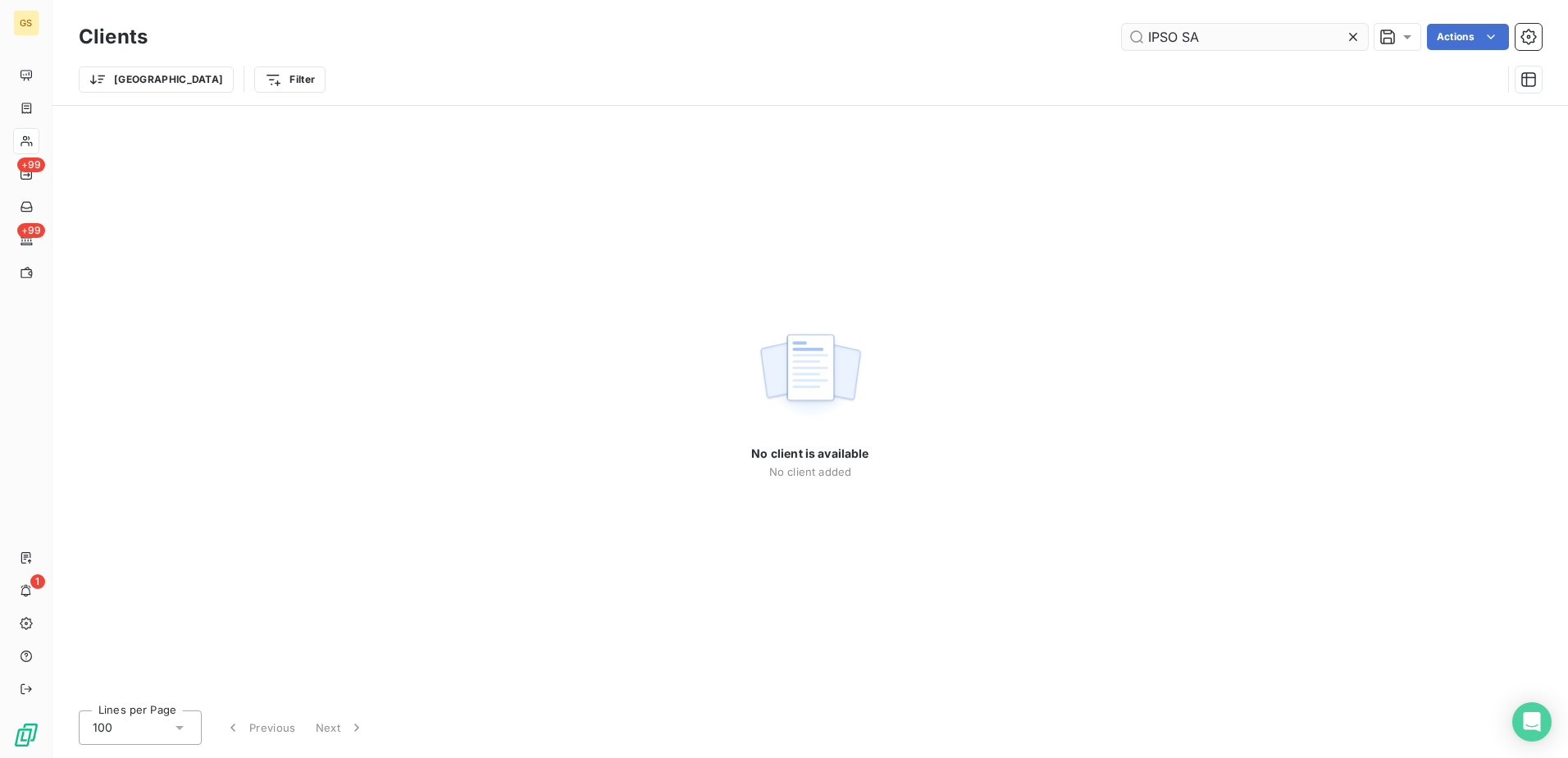
click at [1193, 44] on input "IPSO SA" at bounding box center [1244, 36] width 246 height 26
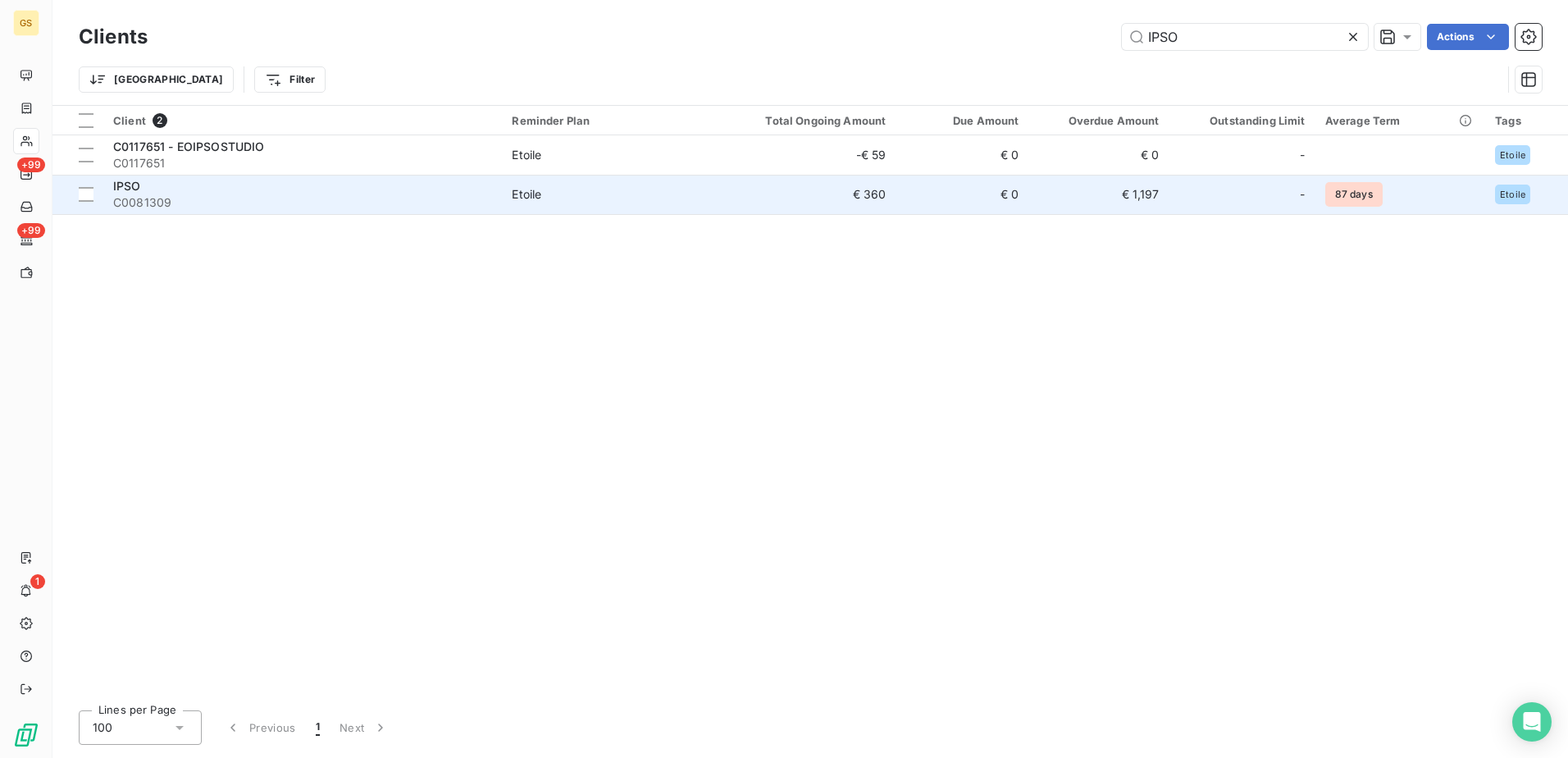
type input "IPSO"
click at [485, 192] on div "IPSO" at bounding box center [302, 187] width 379 height 17
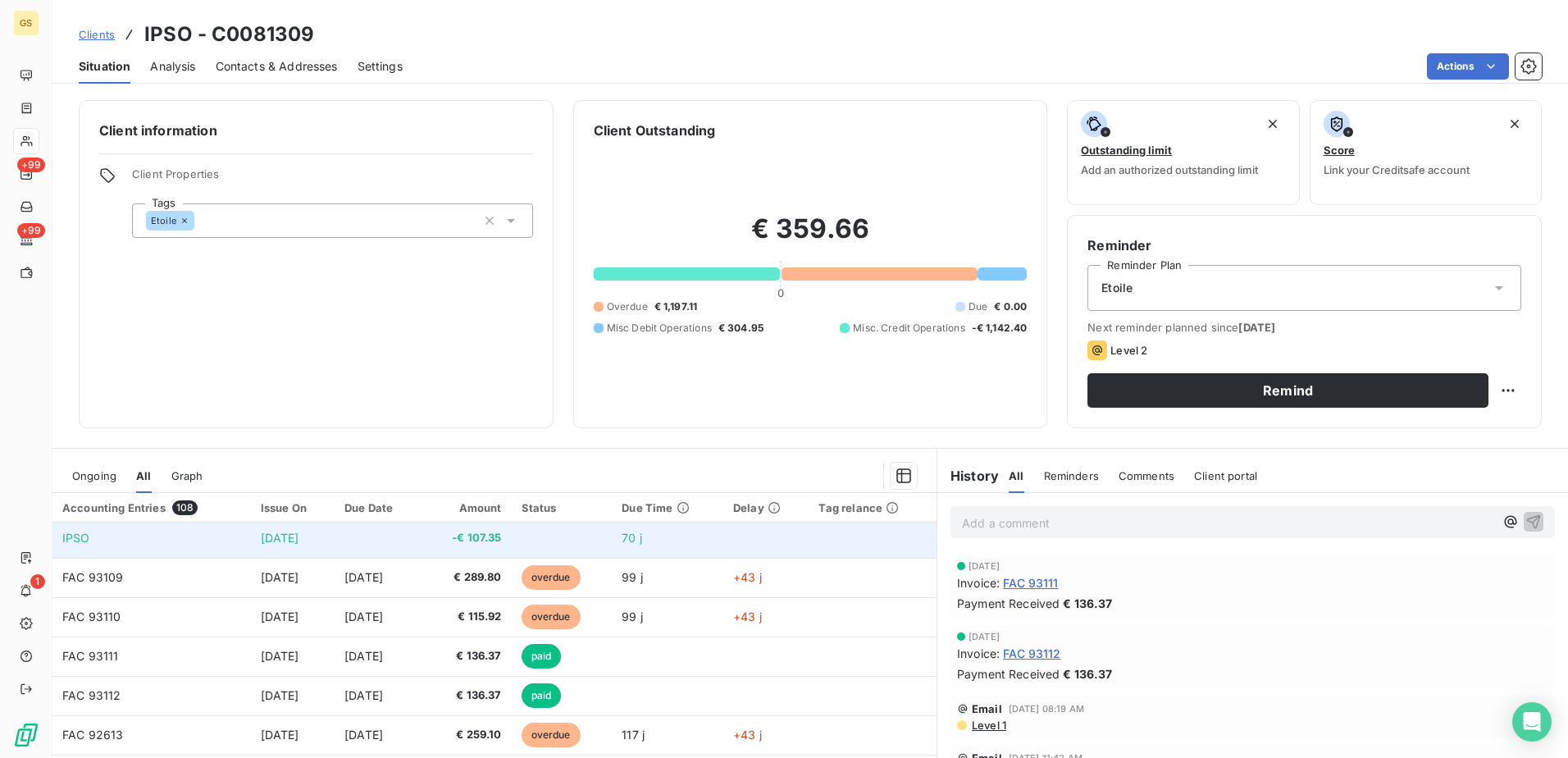
scroll to position [82, 0]
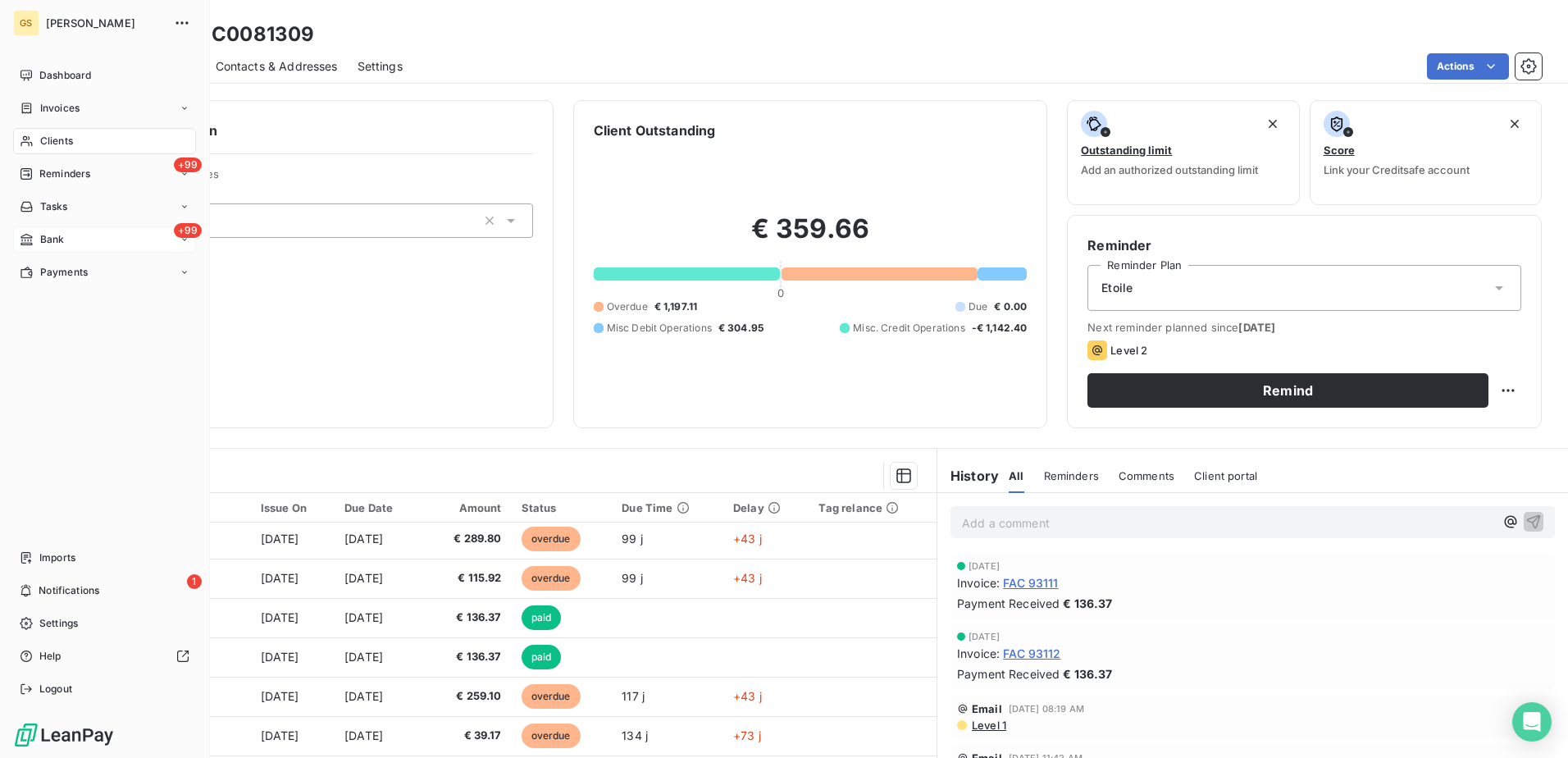
click at [47, 233] on span "Bank" at bounding box center [52, 240] width 24 height 15
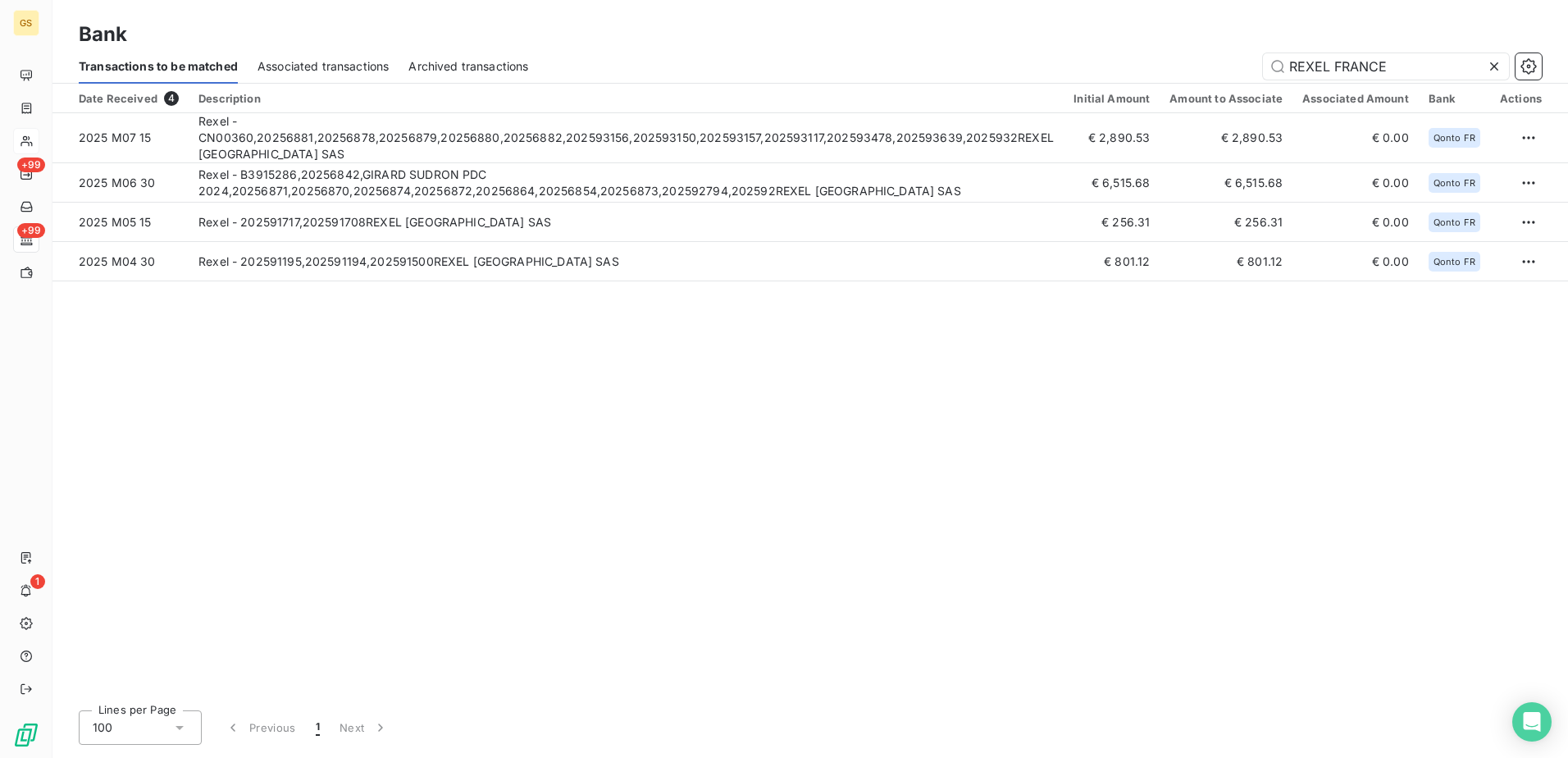
type input "REXEL FRANCE"
click at [931, 412] on div "Date Received 4 Description Initial Amount Amount to Associate Associated Amoun…" at bounding box center [810, 390] width 1515 height 613
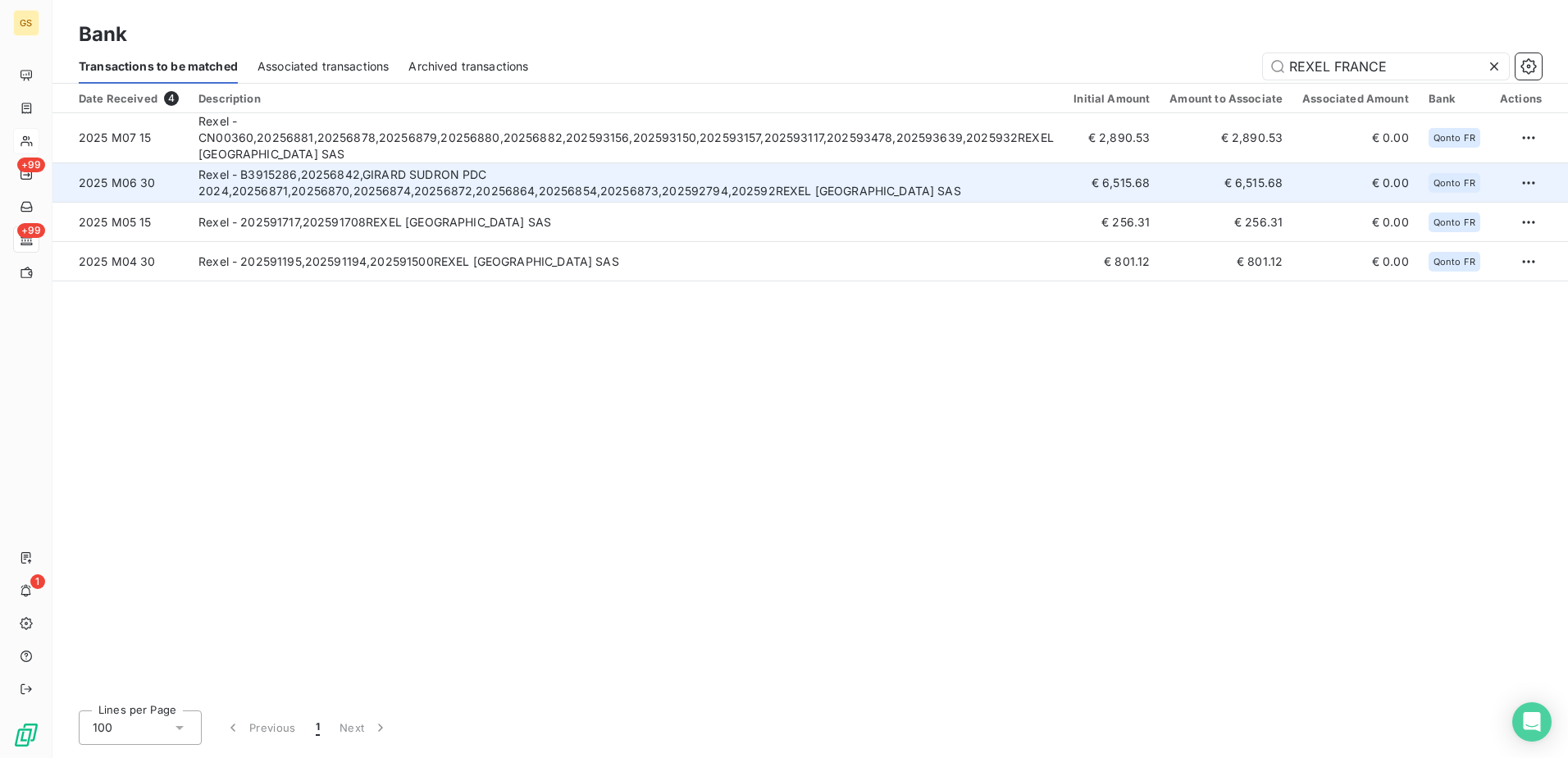
click at [886, 189] on td "Rexel - B3915286,20256842,GIRARD SUDRON PDC 2024,20256871,20256870,20256874,202…" at bounding box center [626, 182] width 875 height 39
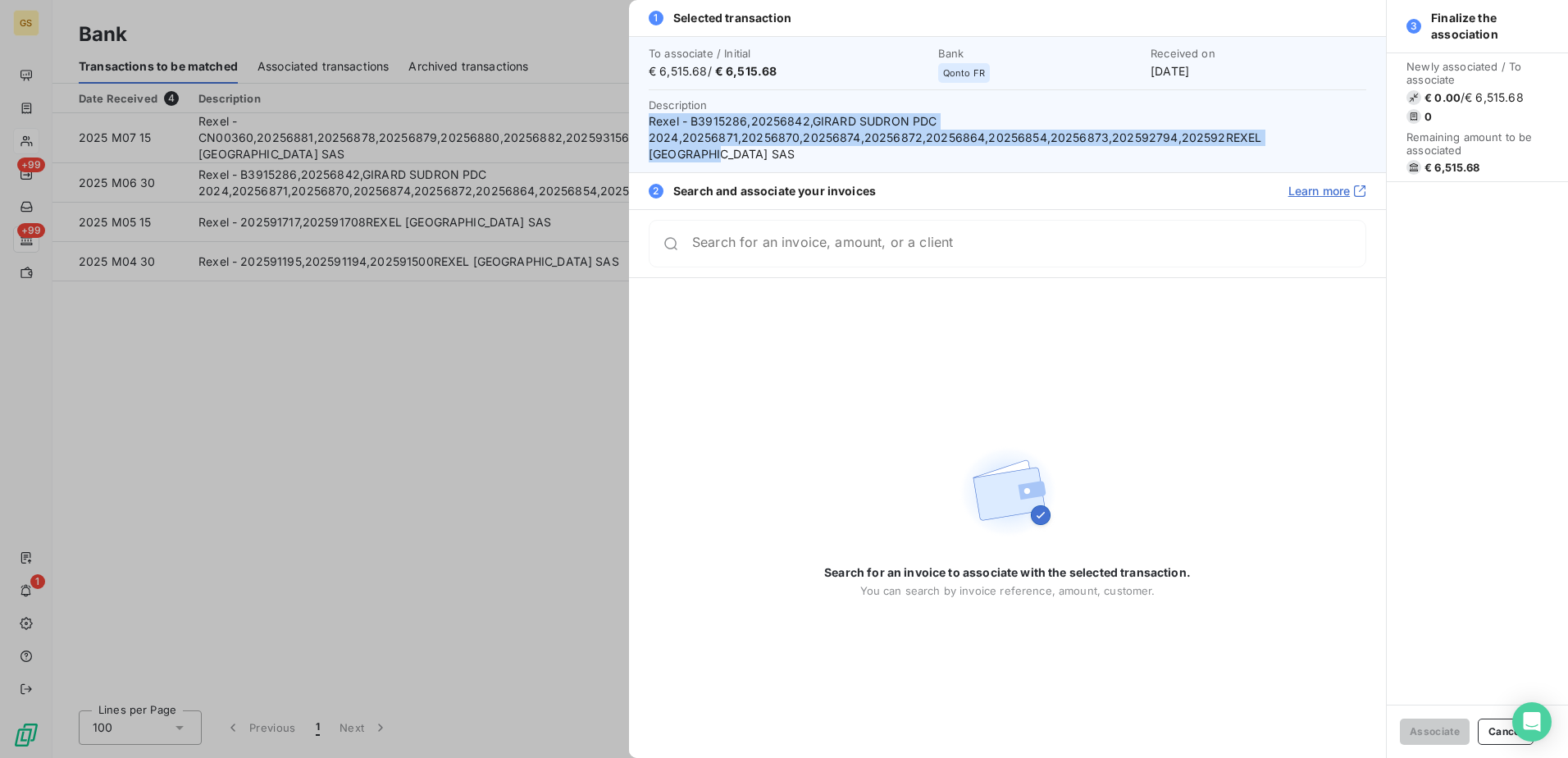
drag, startPoint x: 644, startPoint y: 120, endPoint x: 1349, endPoint y: 138, distance: 705.2
click at [1349, 138] on div "To associate / Initial € 6,515.68 / € 6,515.68 Bank Qonto FR Received on [DATE]…" at bounding box center [1007, 104] width 757 height 136
copy span "Rexel - B3915286,20256842,GIRARD SUDRON PDC 2024,20256871,20256870,20256874,202…"
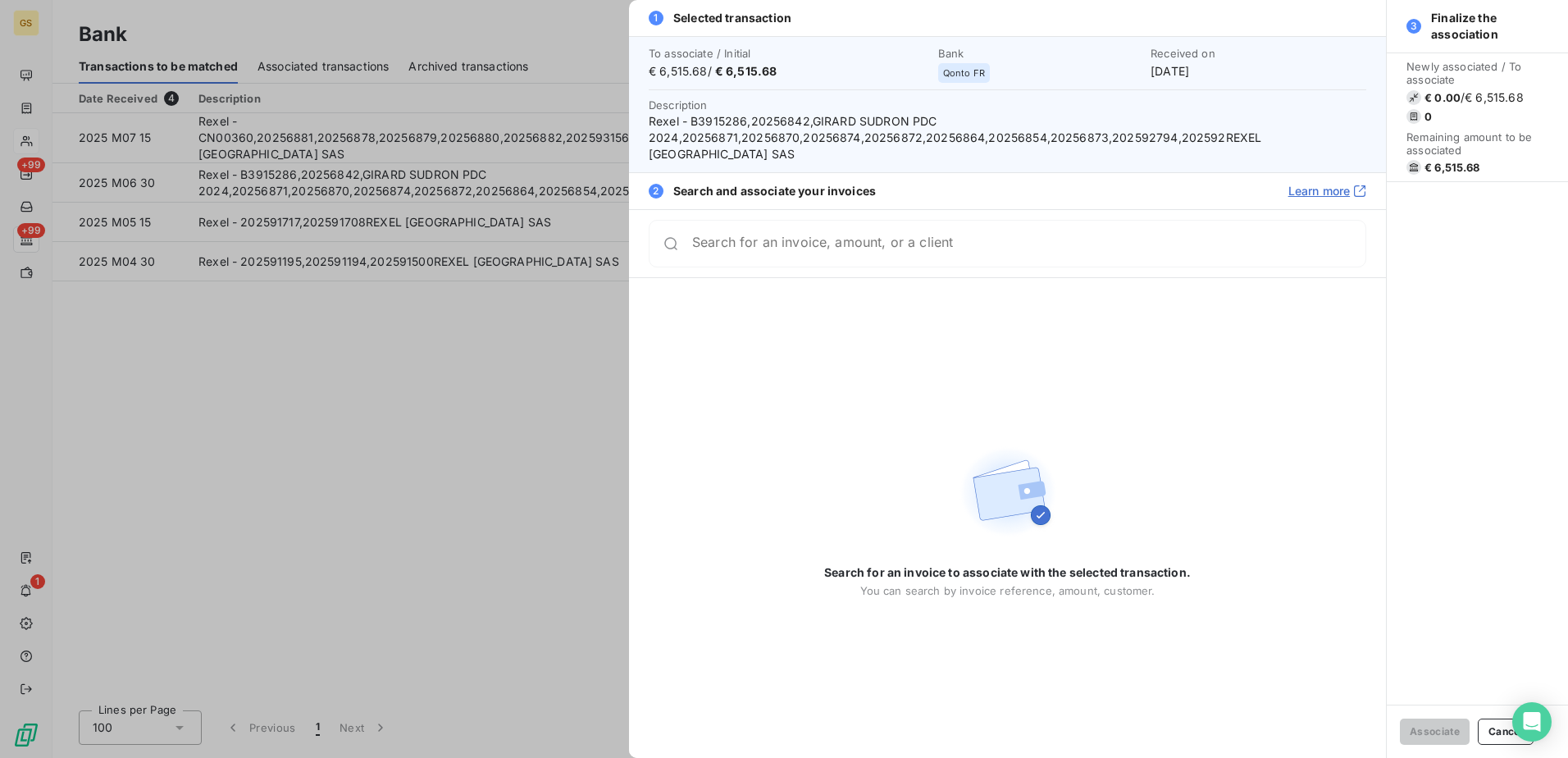
click at [374, 392] on div at bounding box center [784, 379] width 1568 height 758
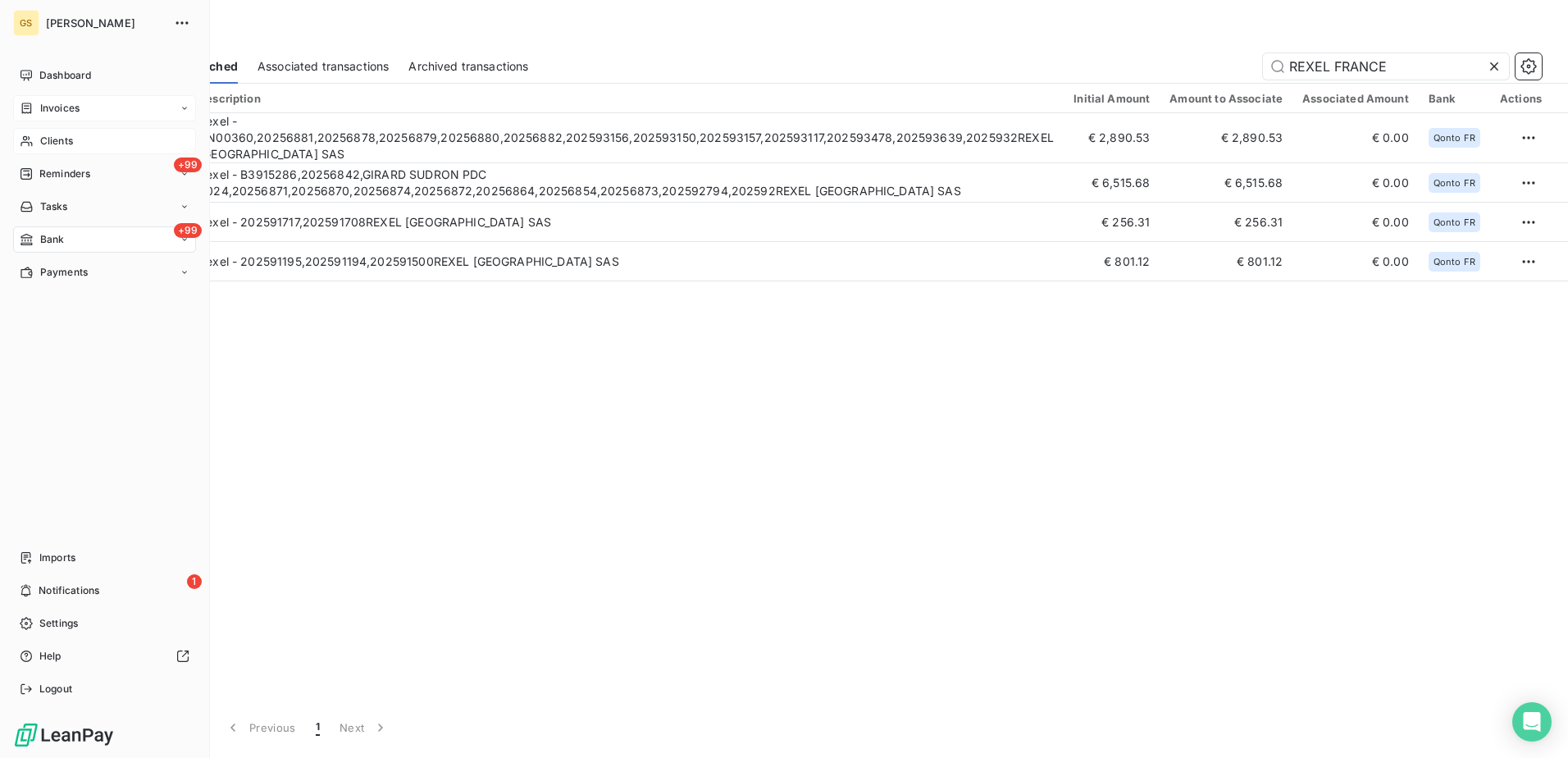
click at [45, 109] on span "Invoices" at bounding box center [59, 109] width 39 height 15
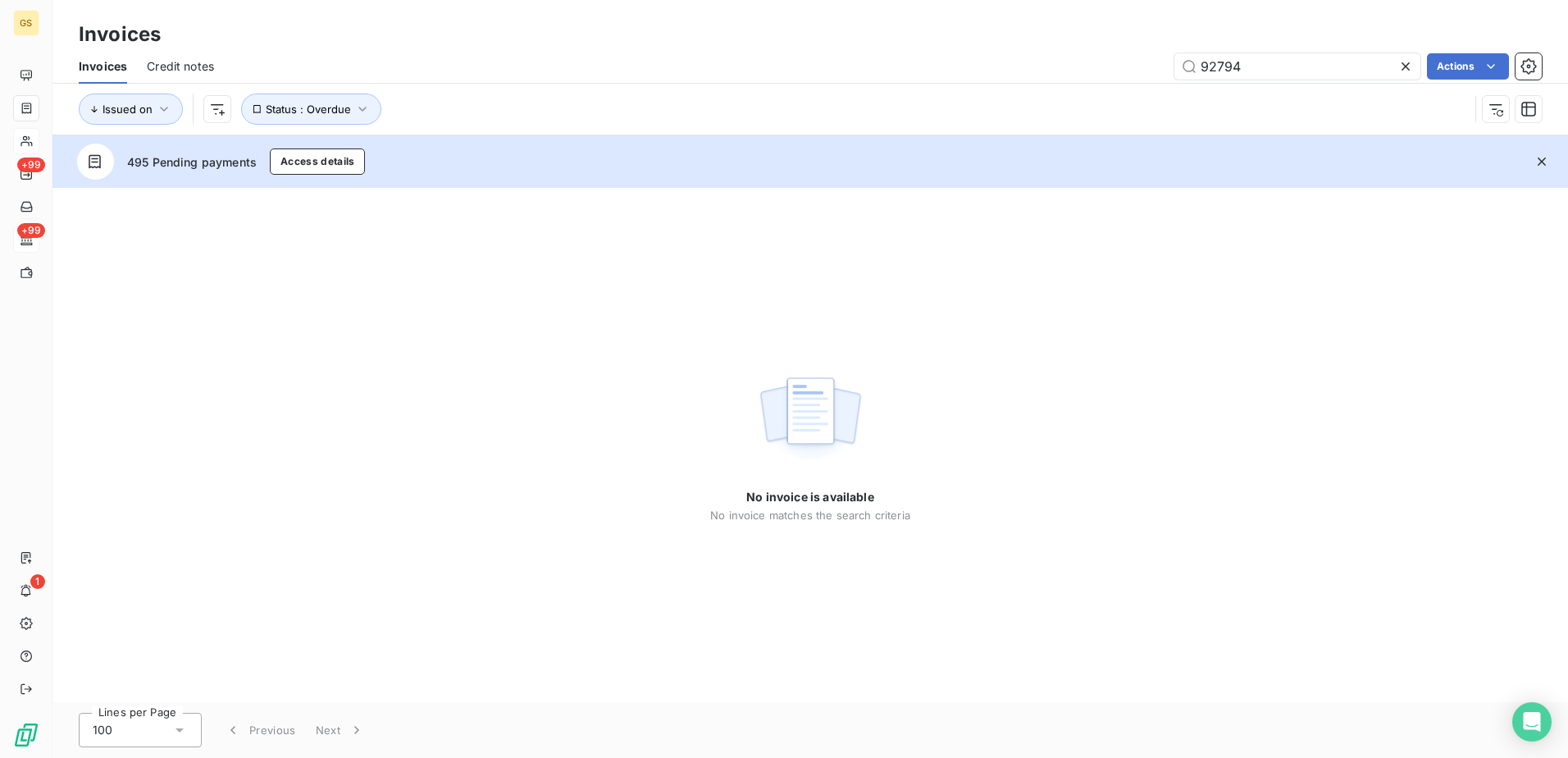
click at [508, 310] on div "No invoice is available No invoice matches the search criteria" at bounding box center [810, 445] width 1515 height 515
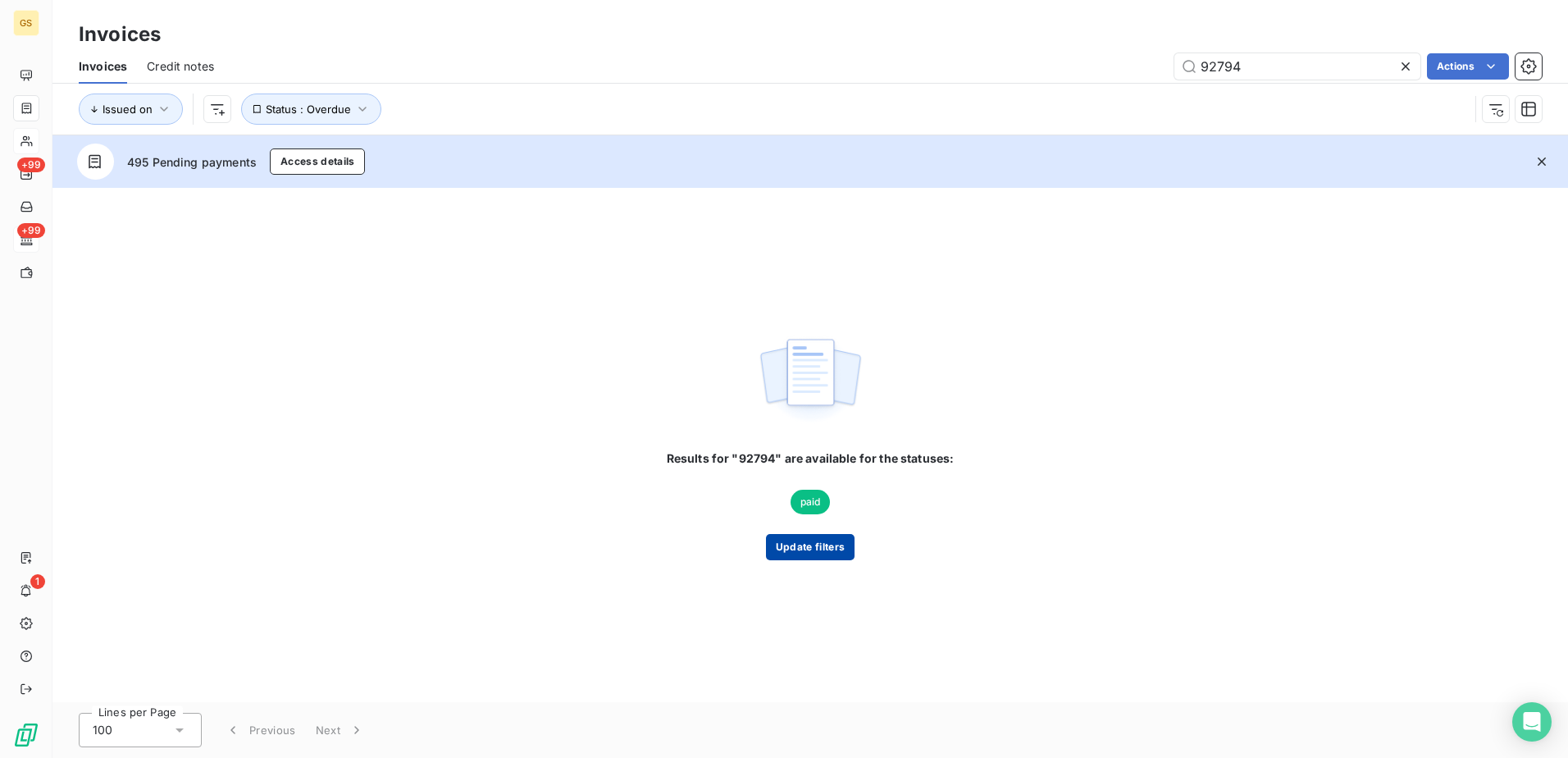
click at [825, 545] on button "Update filters" at bounding box center [810, 546] width 89 height 26
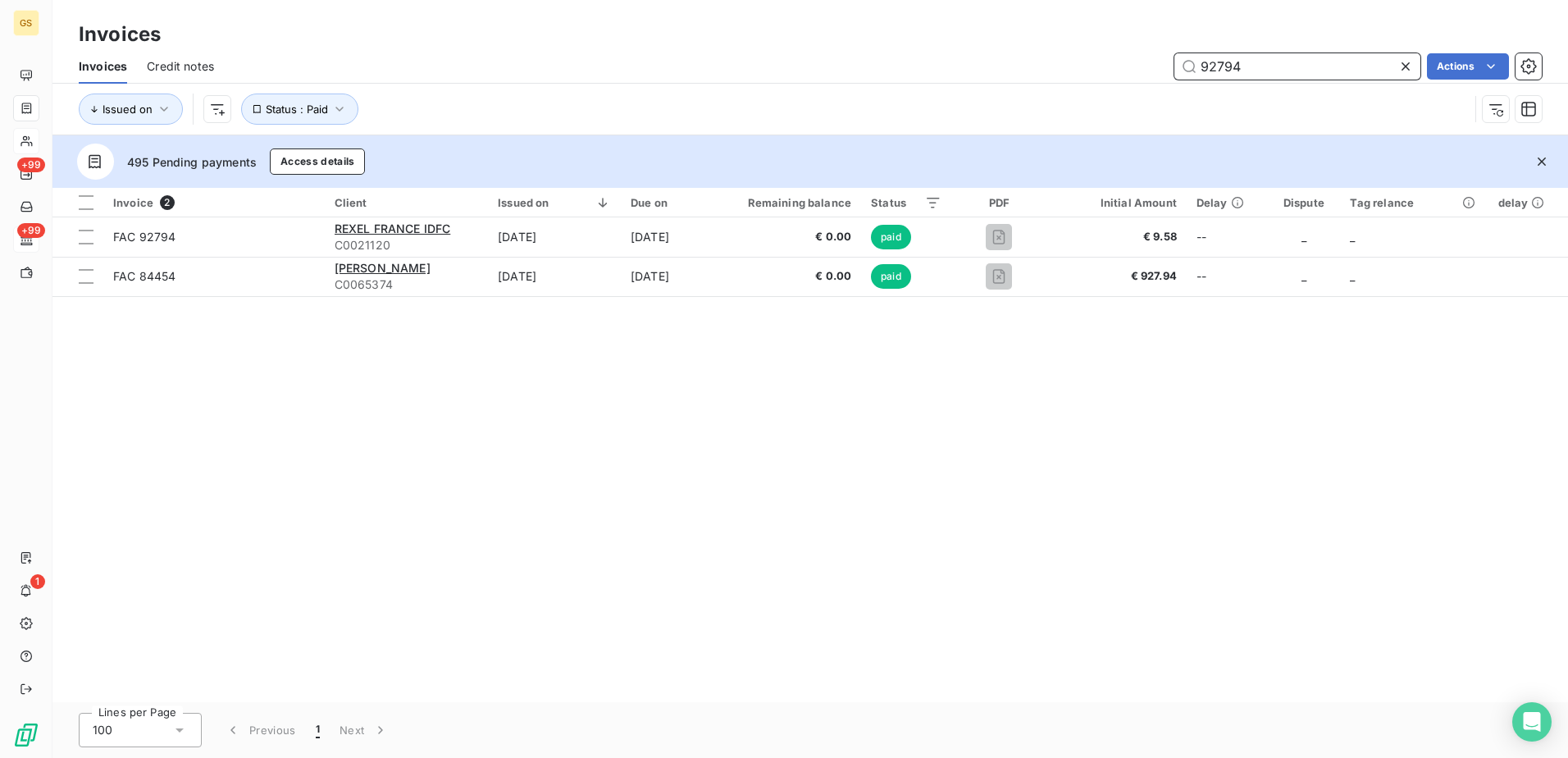
drag, startPoint x: 1288, startPoint y: 59, endPoint x: 1013, endPoint y: 55, distance: 275.0
click at [1013, 55] on div "92794 Actions" at bounding box center [887, 66] width 1308 height 26
click at [870, 55] on div "92794 Actions" at bounding box center [887, 66] width 1308 height 26
drag, startPoint x: 1324, startPoint y: 60, endPoint x: 1080, endPoint y: 59, distance: 244.0
click at [1080, 59] on div "92794 Actions" at bounding box center [887, 66] width 1308 height 26
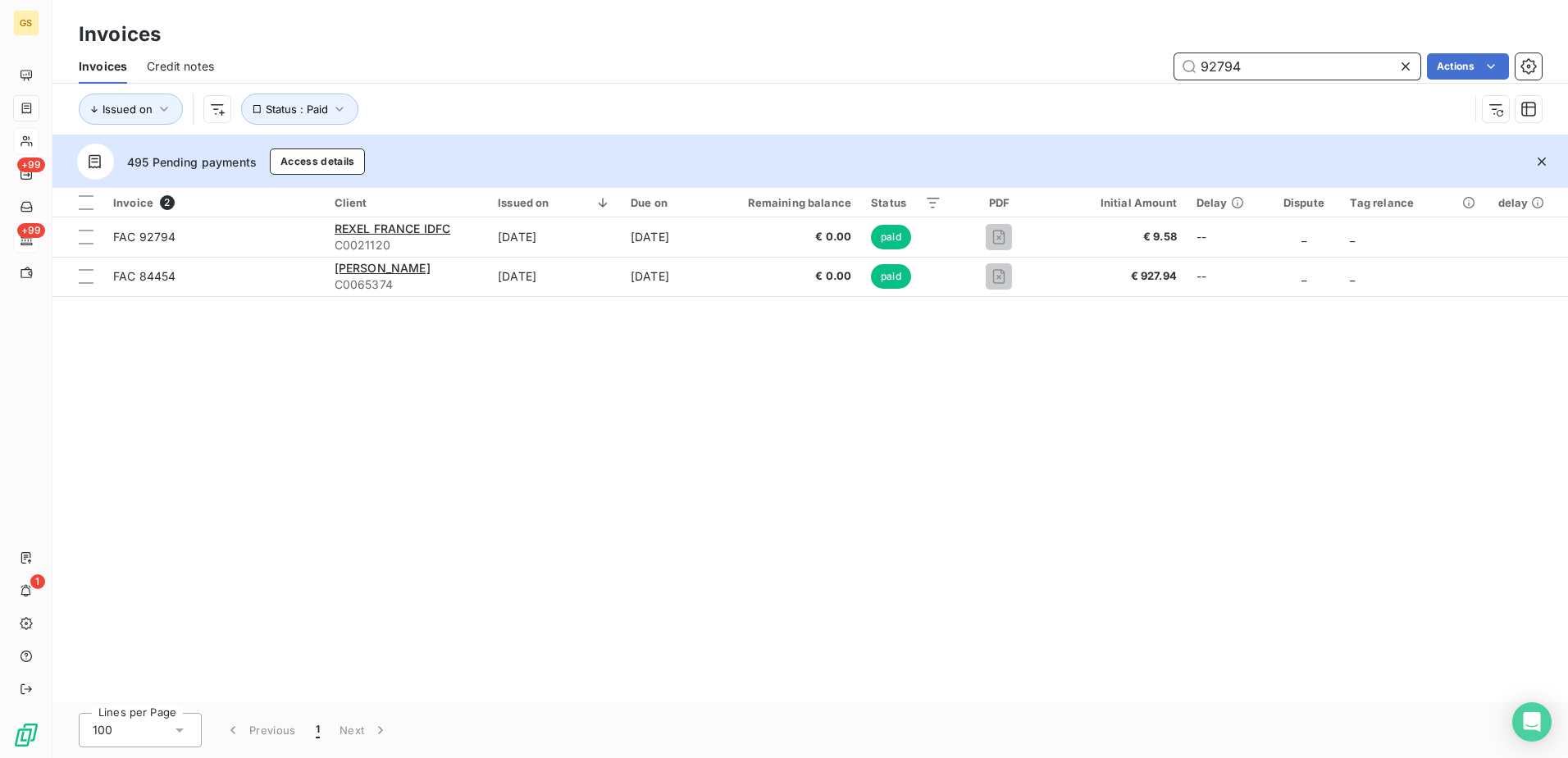
paste input "78"
drag, startPoint x: 1307, startPoint y: 69, endPoint x: 958, endPoint y: 65, distance: 349.0
click at [963, 65] on div "92778 Actions" at bounding box center [887, 66] width 1308 height 26
paste input "53"
drag, startPoint x: 1311, startPoint y: 65, endPoint x: 999, endPoint y: 64, distance: 312.0
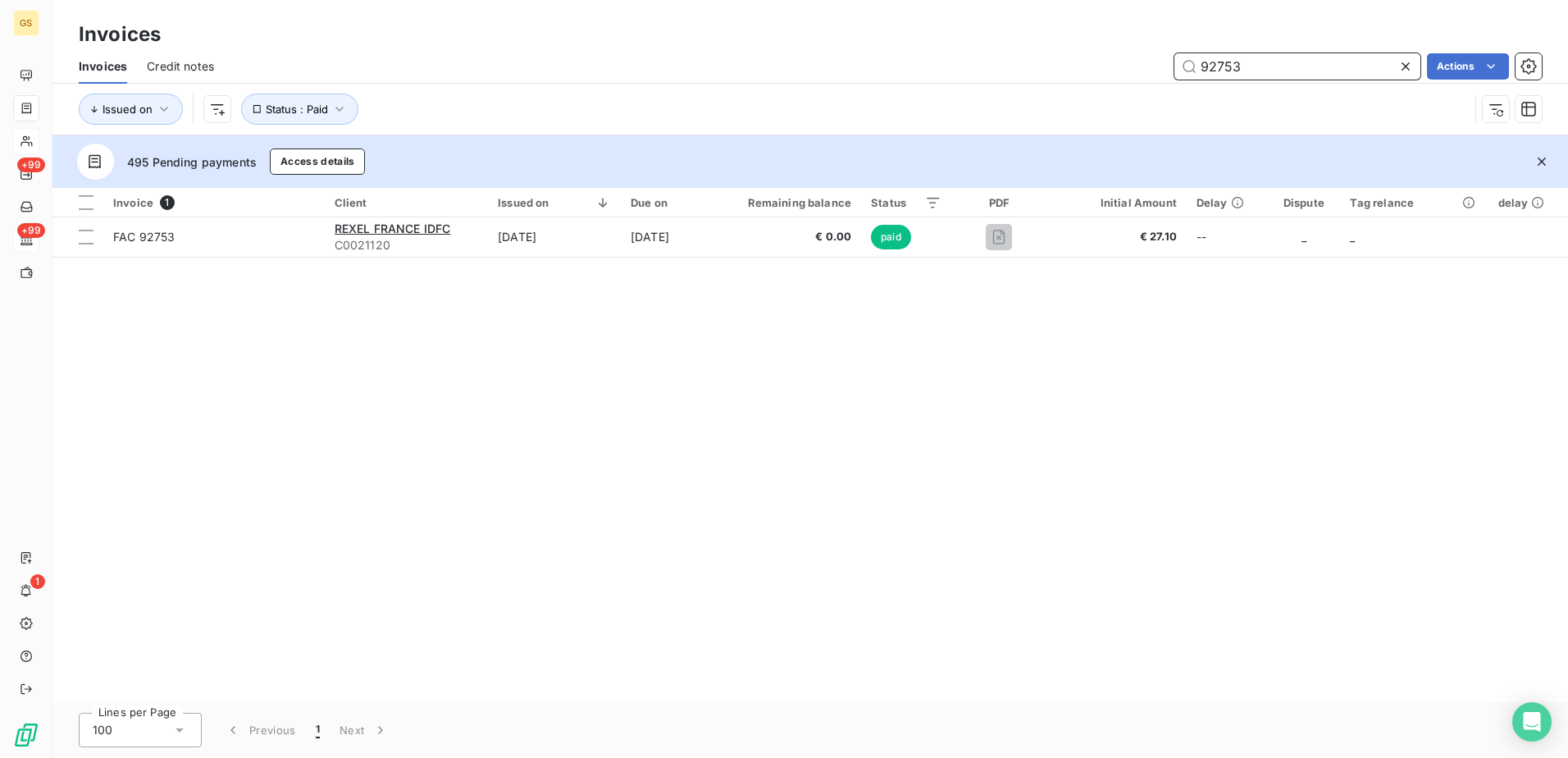
click at [1024, 65] on div "92753 Actions" at bounding box center [887, 66] width 1308 height 26
paste input "201"
drag, startPoint x: 1306, startPoint y: 68, endPoint x: 1100, endPoint y: 64, distance: 206.0
click at [1100, 64] on div "92201 Actions" at bounding box center [887, 66] width 1308 height 26
paste input "073"
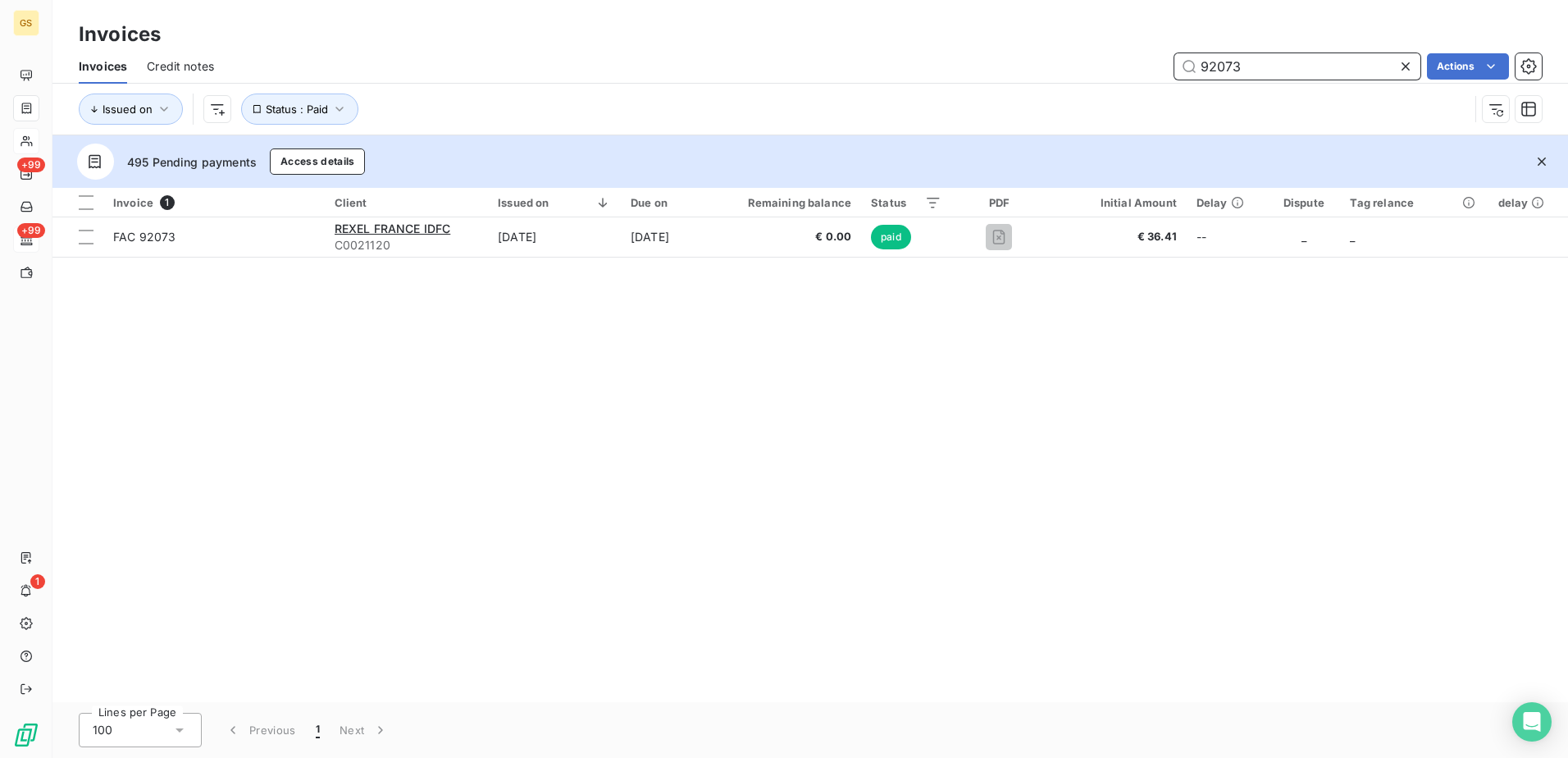
drag, startPoint x: 1244, startPoint y: 69, endPoint x: 1074, endPoint y: 43, distance: 172.0
click at [1076, 43] on div "Invoices Invoices Credit notes 92073 Actions Issued on Status : Paid" at bounding box center [810, 68] width 1515 height 136
paste input "4"
click at [867, 68] on div "92074 Actions" at bounding box center [887, 66] width 1308 height 26
drag, startPoint x: 1275, startPoint y: 63, endPoint x: 1104, endPoint y: 69, distance: 171.1
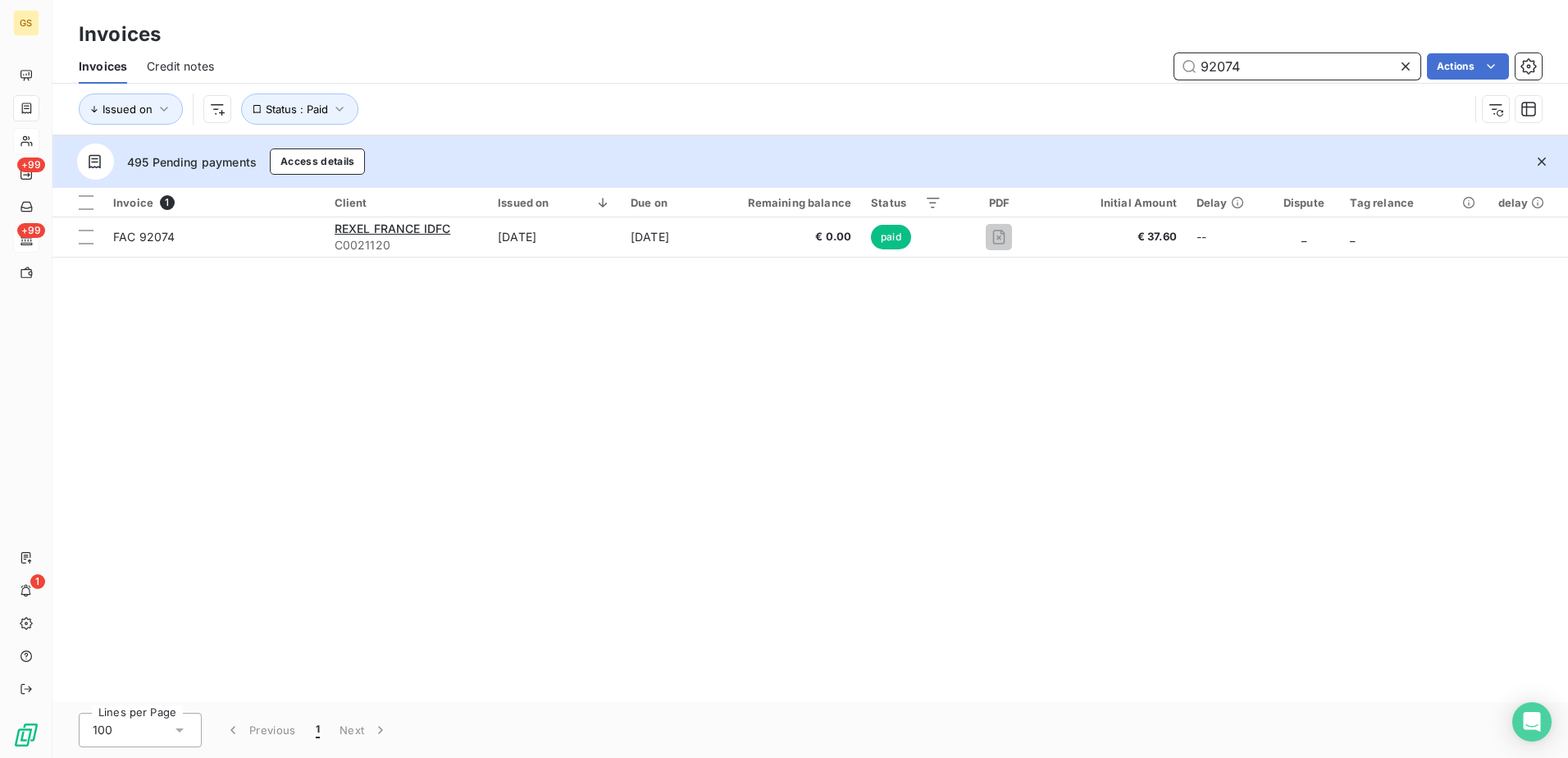
click at [1105, 69] on div "92074 Actions" at bounding box center [887, 66] width 1308 height 26
paste input "755"
drag, startPoint x: 1299, startPoint y: 67, endPoint x: 934, endPoint y: 57, distance: 365.1
click at [934, 57] on div "92755 Actions" at bounding box center [887, 66] width 1308 height 26
paste input "948"
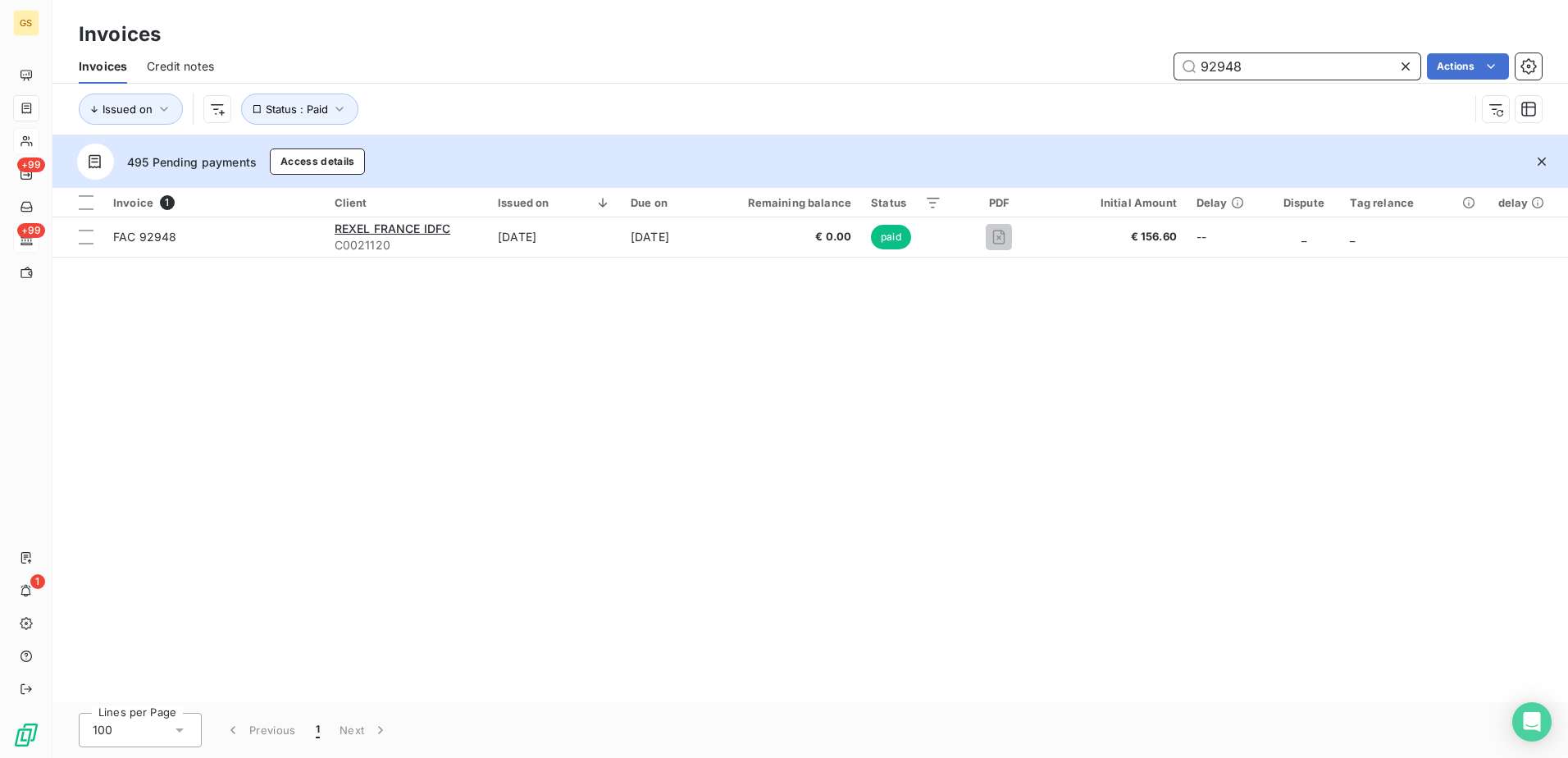
type input "92948"
